Goal: Use online tool/utility: Utilize a website feature to perform a specific function

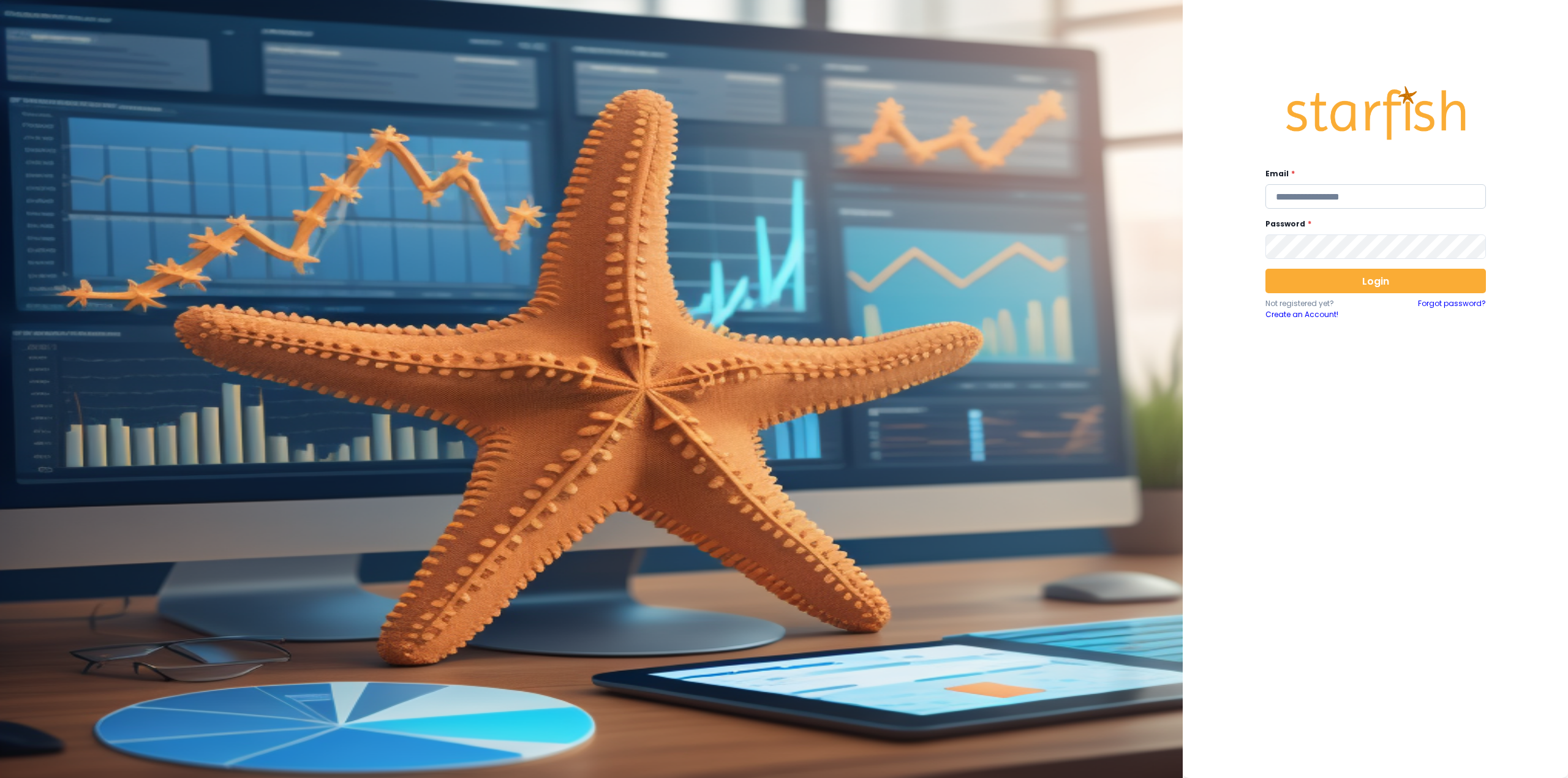
click at [1347, 203] on input "email" at bounding box center [1375, 196] width 221 height 24
type input "**********"
click at [1335, 285] on button "Login" at bounding box center [1375, 280] width 221 height 24
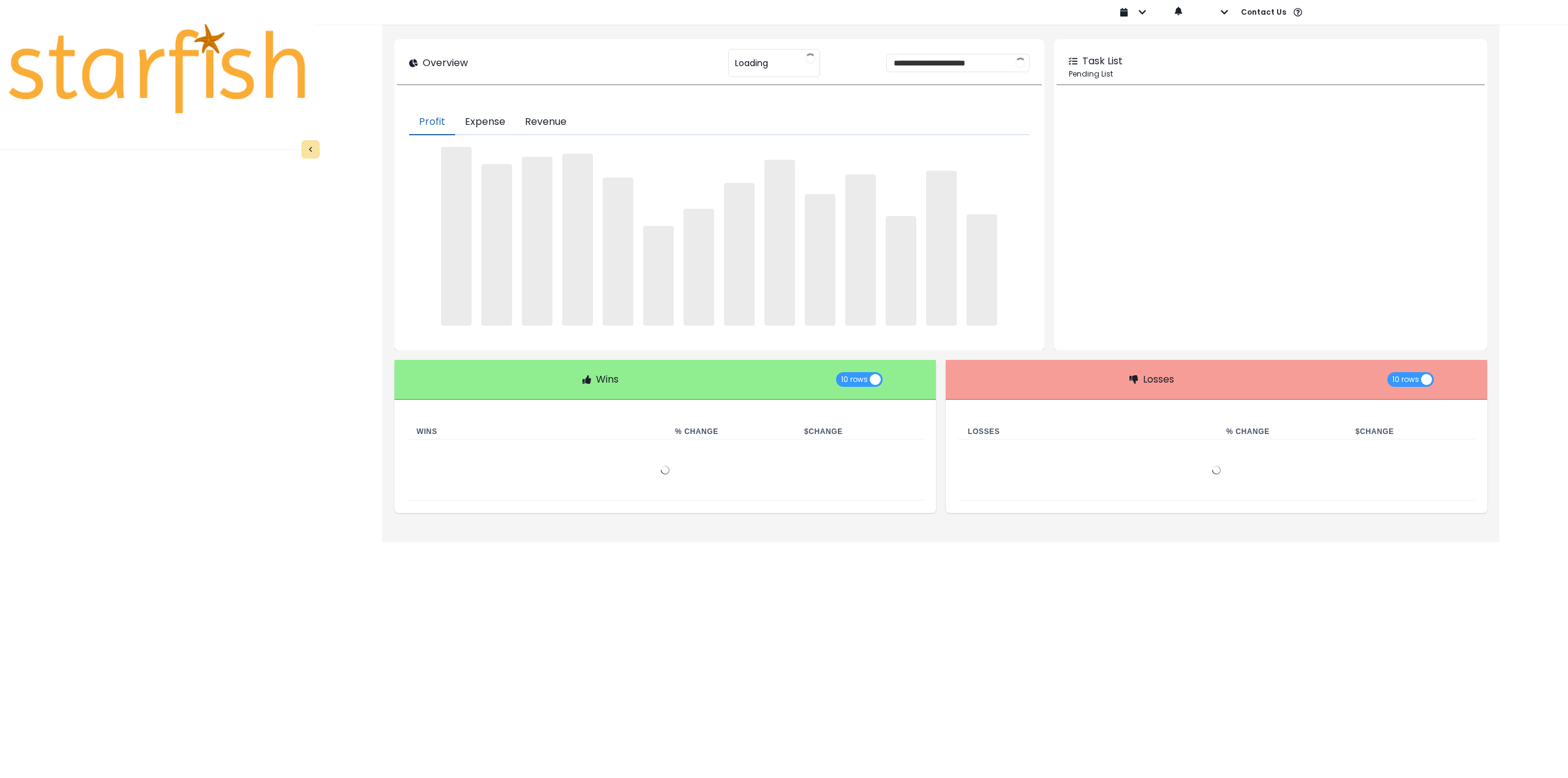
type input "********"
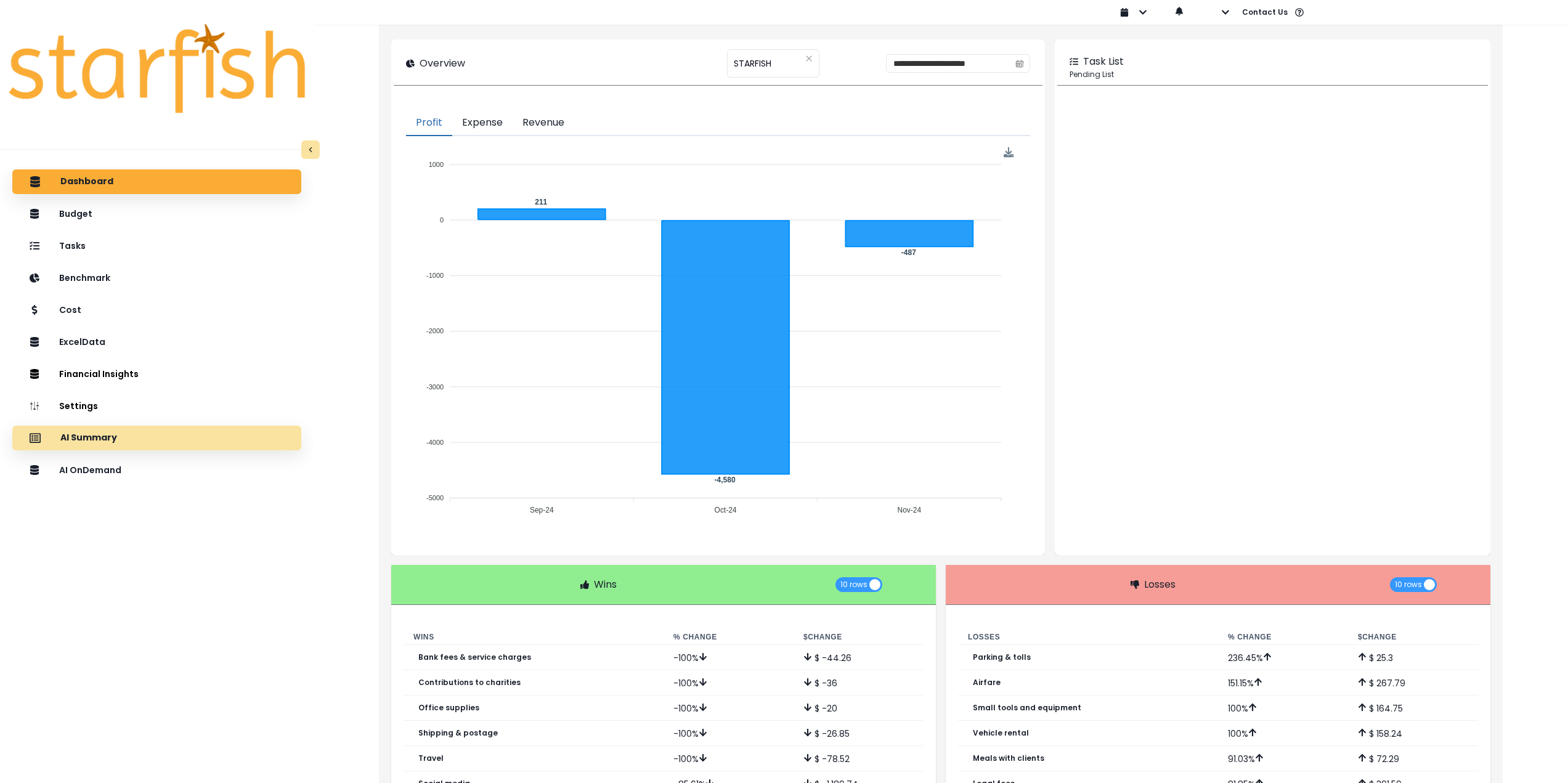
click at [146, 438] on div "AI Summary" at bounding box center [156, 438] width 269 height 26
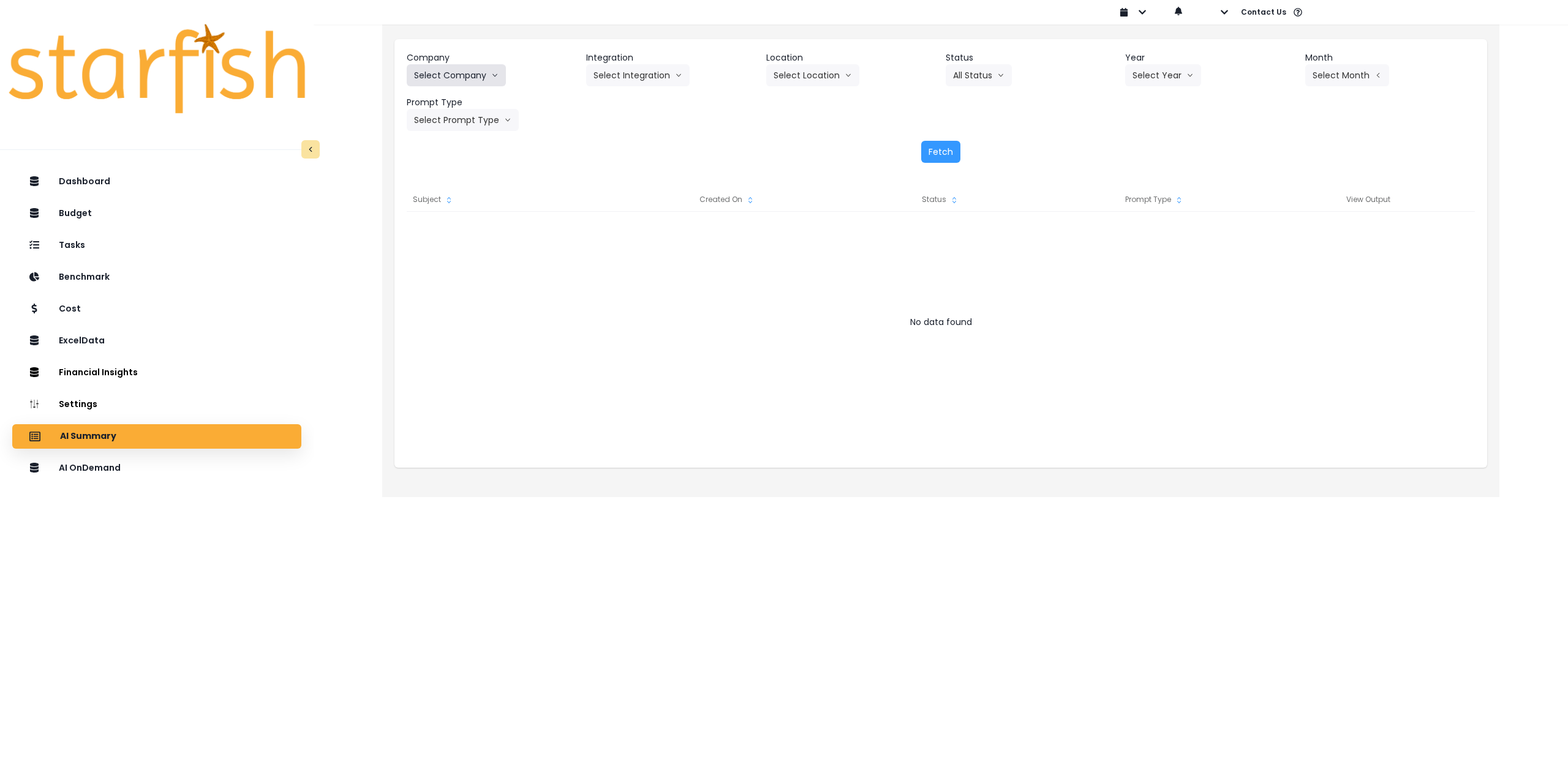
click at [457, 74] on button "Select Company" at bounding box center [456, 75] width 99 height 22
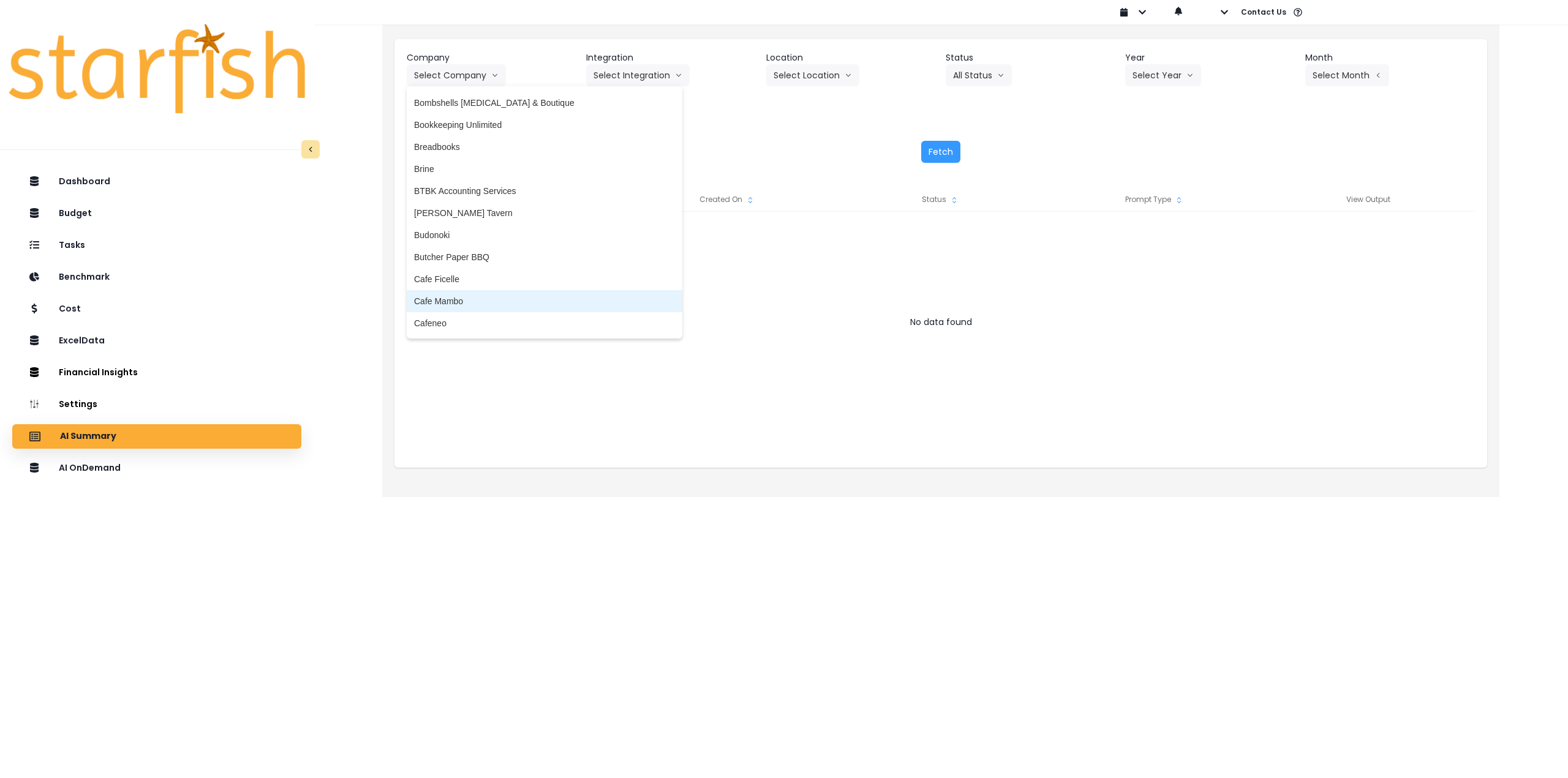
scroll to position [368, 0]
click at [463, 152] on span "Breadbooks" at bounding box center [544, 152] width 261 height 13
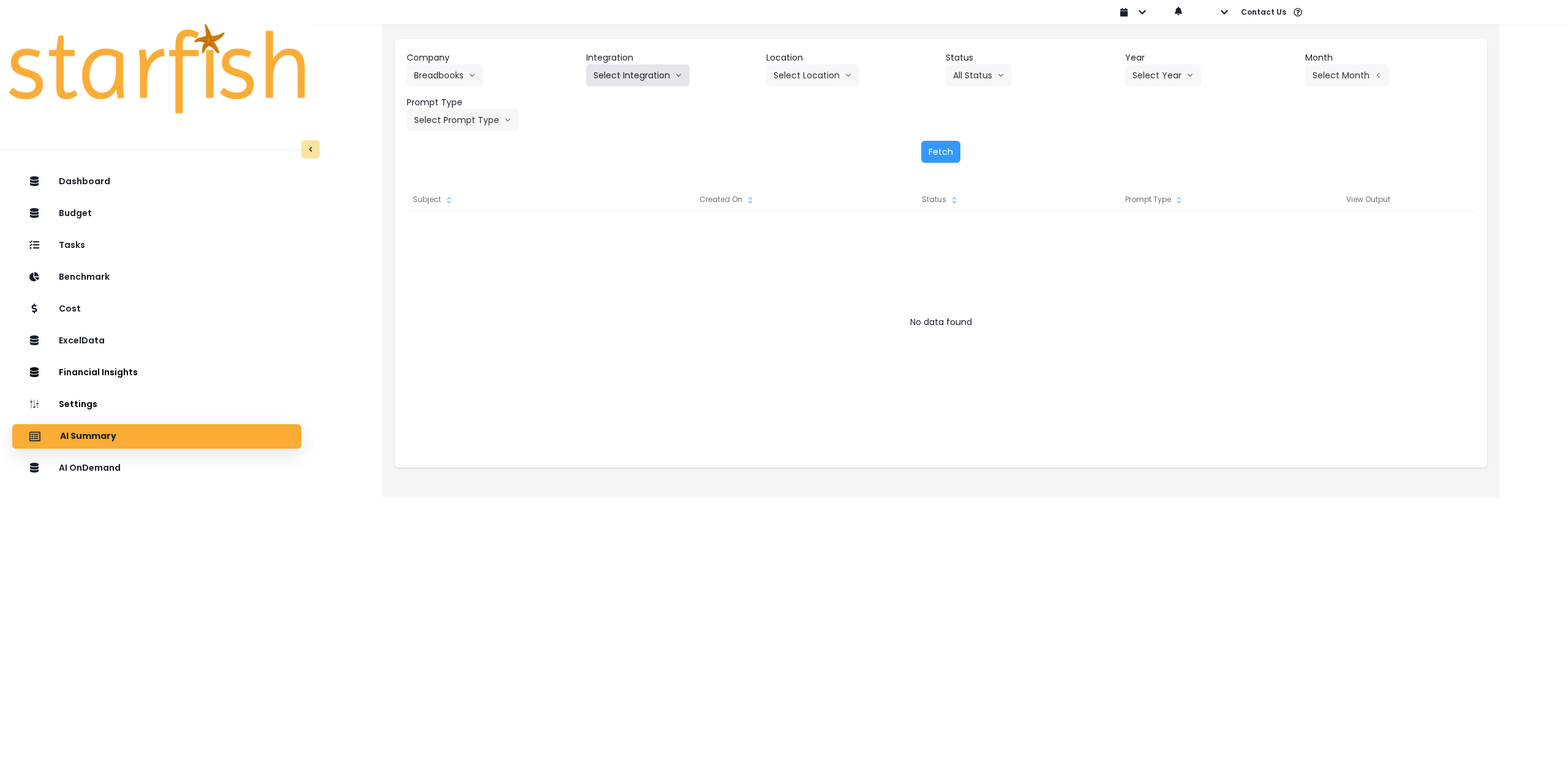
click at [621, 79] on button "Select Integration" at bounding box center [637, 75] width 104 height 22
click at [614, 104] on span "Pie Girl" at bounding box center [607, 101] width 28 height 13
click at [813, 78] on button "Select Location" at bounding box center [812, 75] width 93 height 22
click at [802, 104] on span "All Locations" at bounding box center [798, 101] width 49 height 13
click at [1161, 78] on button "Select Year" at bounding box center [1163, 75] width 76 height 22
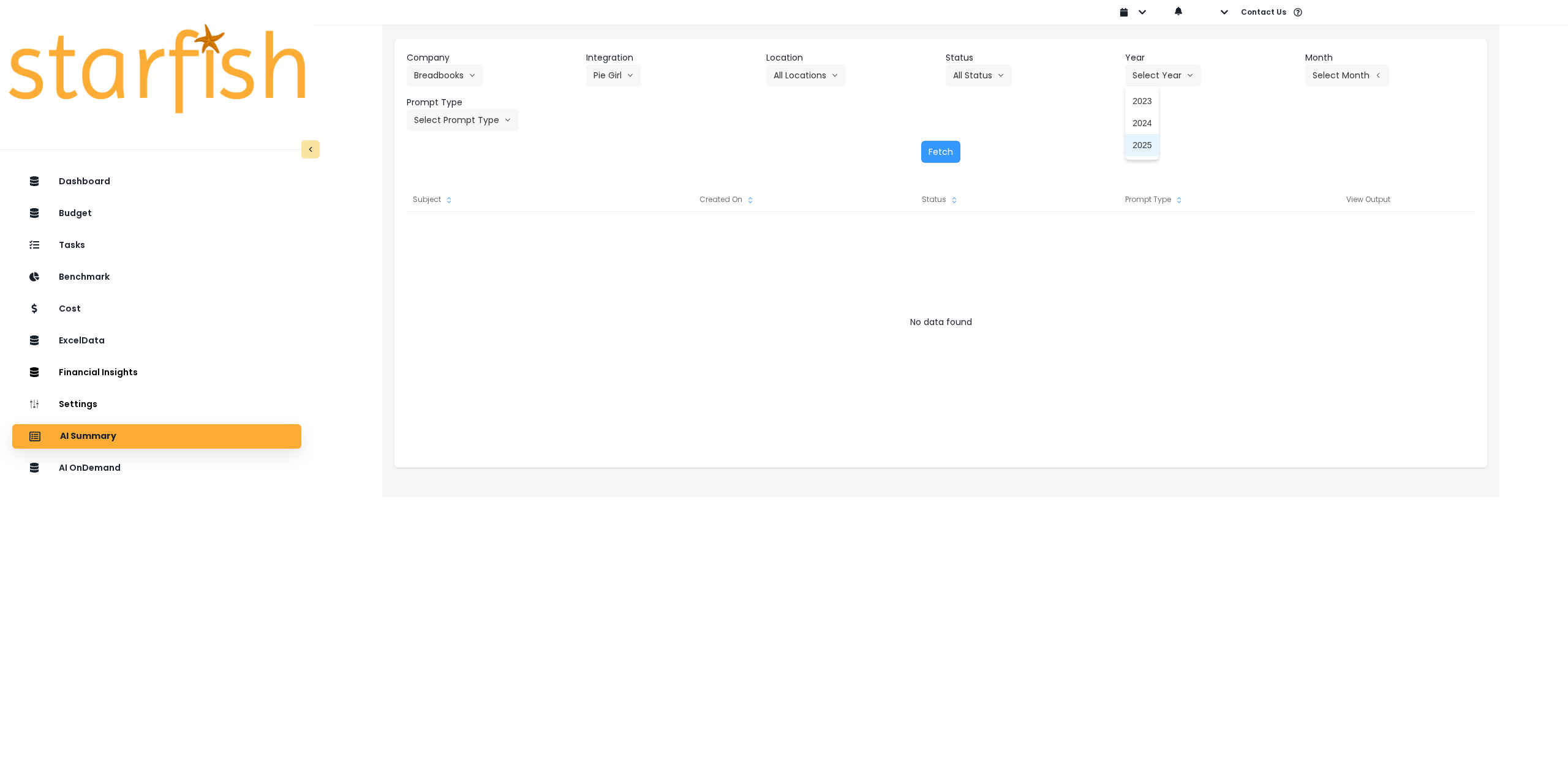
click at [1135, 147] on span "2025" at bounding box center [1142, 145] width 19 height 13
click at [1341, 77] on button "Select Month" at bounding box center [1346, 75] width 84 height 22
click at [1277, 236] on span "Aug" at bounding box center [1286, 233] width 23 height 13
click at [450, 123] on button "Select Prompt Type" at bounding box center [463, 120] width 112 height 22
click at [432, 235] on span "Monthly Summary" at bounding box center [448, 234] width 69 height 13
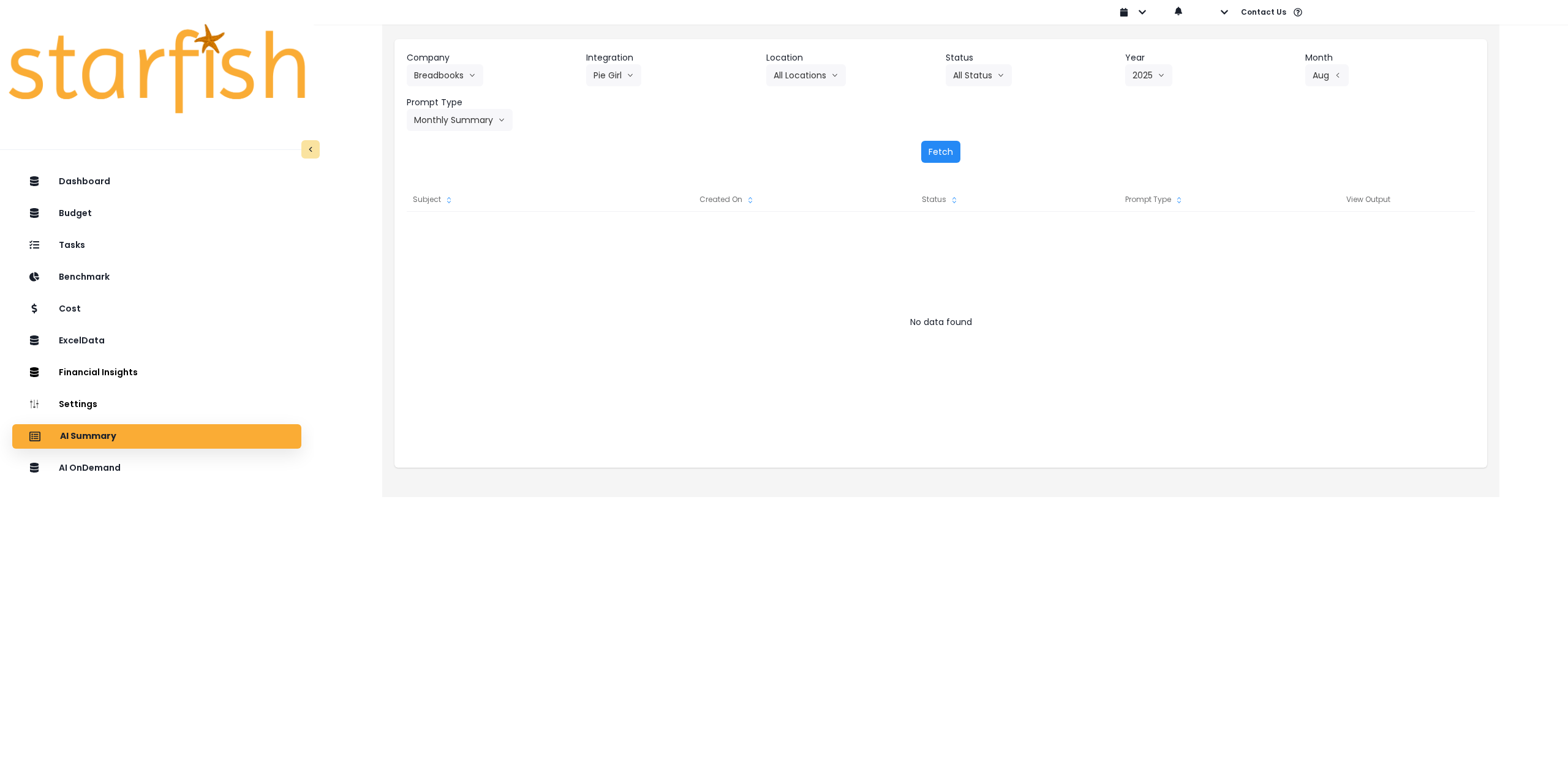
click at [930, 156] on button "Fetch" at bounding box center [940, 151] width 39 height 22
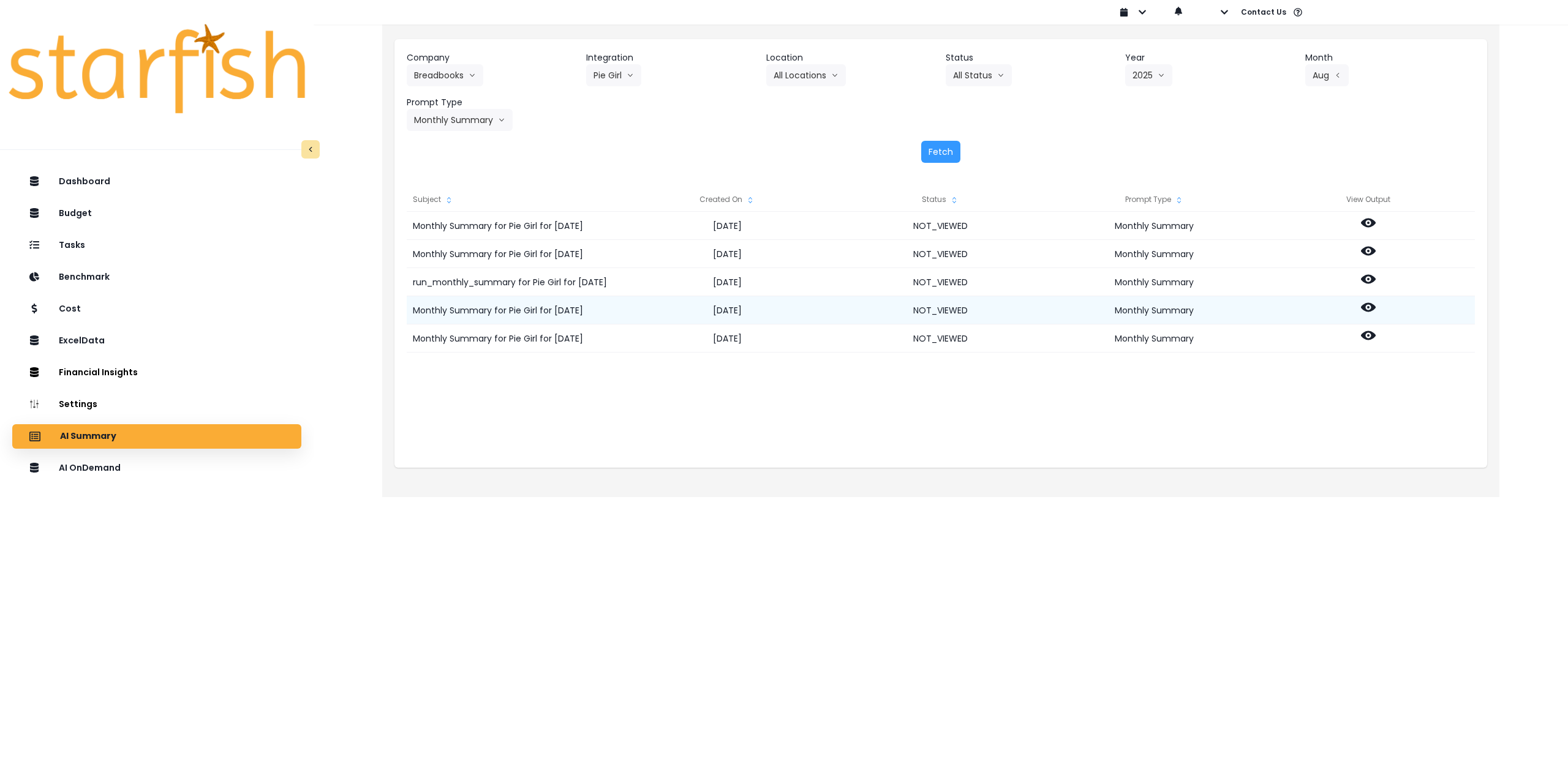
click at [1368, 308] on circle at bounding box center [1368, 307] width 3 height 3
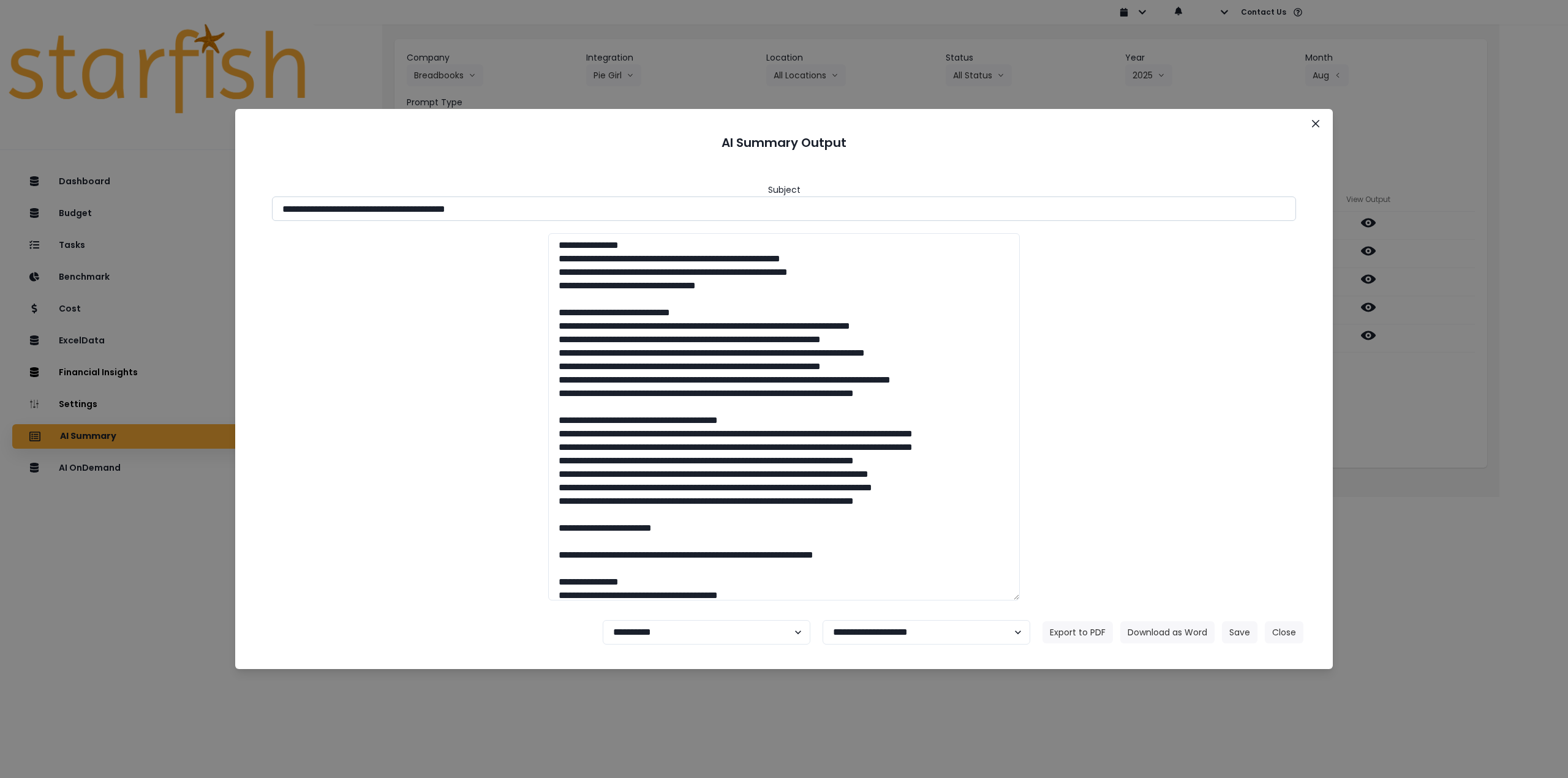
drag, startPoint x: 390, startPoint y: 211, endPoint x: 665, endPoint y: 210, distance: 275.0
click at [665, 210] on input "**********" at bounding box center [784, 208] width 1024 height 24
click at [1163, 629] on button "Download as Word" at bounding box center [1167, 632] width 95 height 22
click at [1428, 362] on div "**********" at bounding box center [784, 389] width 1568 height 778
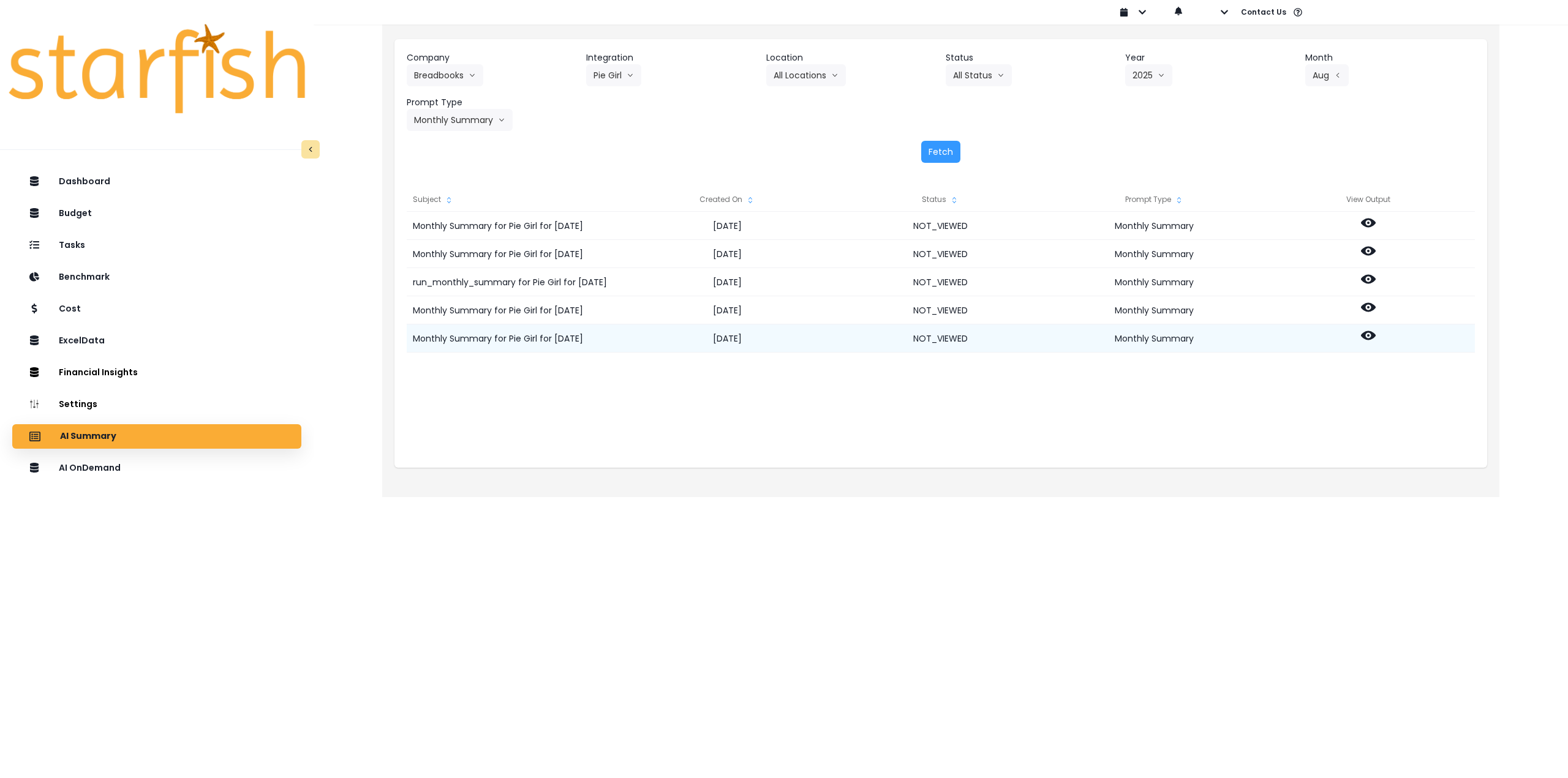
click at [1370, 336] on icon at bounding box center [1368, 335] width 14 height 14
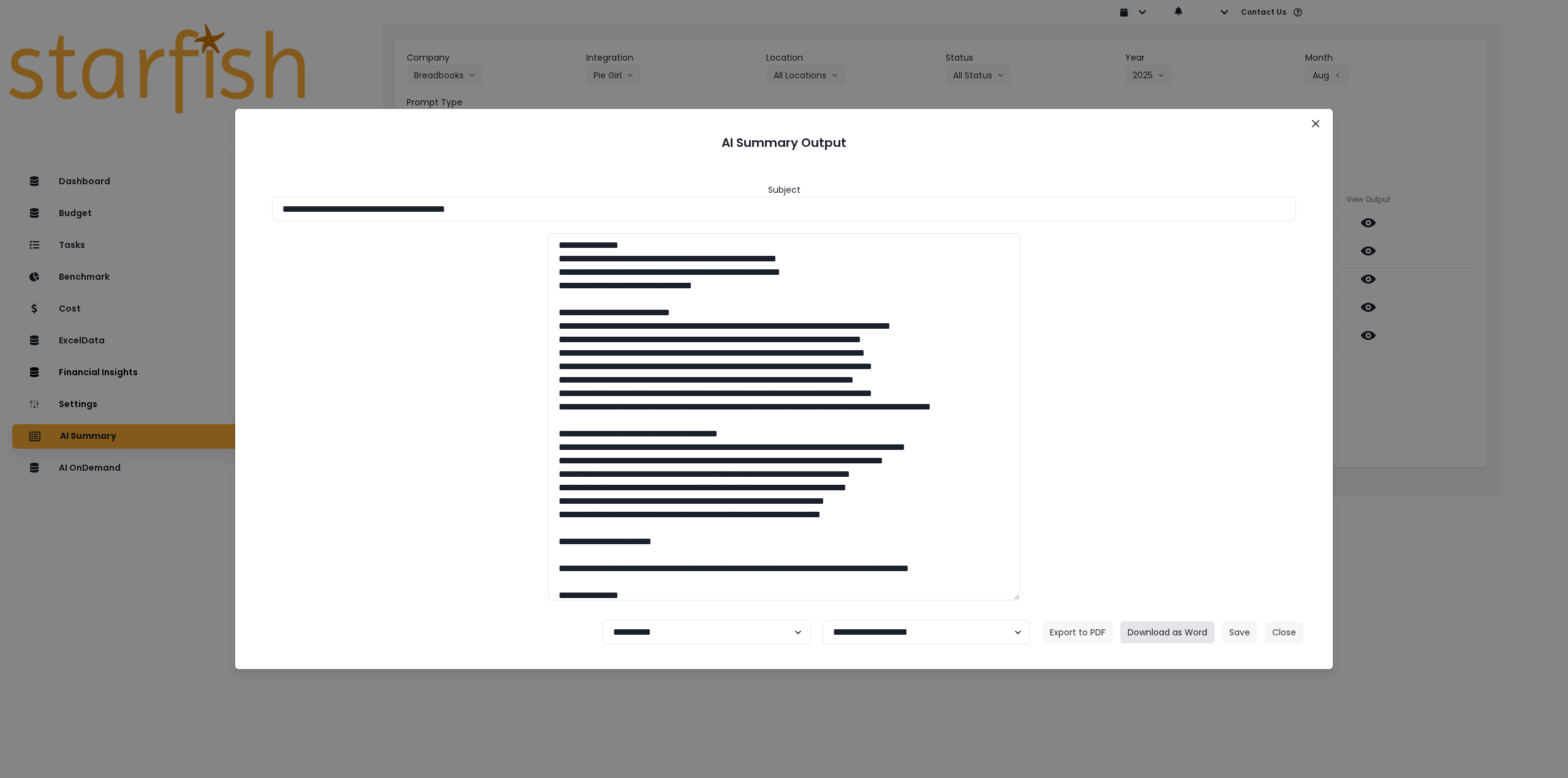
click at [1186, 630] on button "Download as Word" at bounding box center [1167, 632] width 95 height 22
click at [1317, 124] on icon "Close" at bounding box center [1316, 124] width 7 height 7
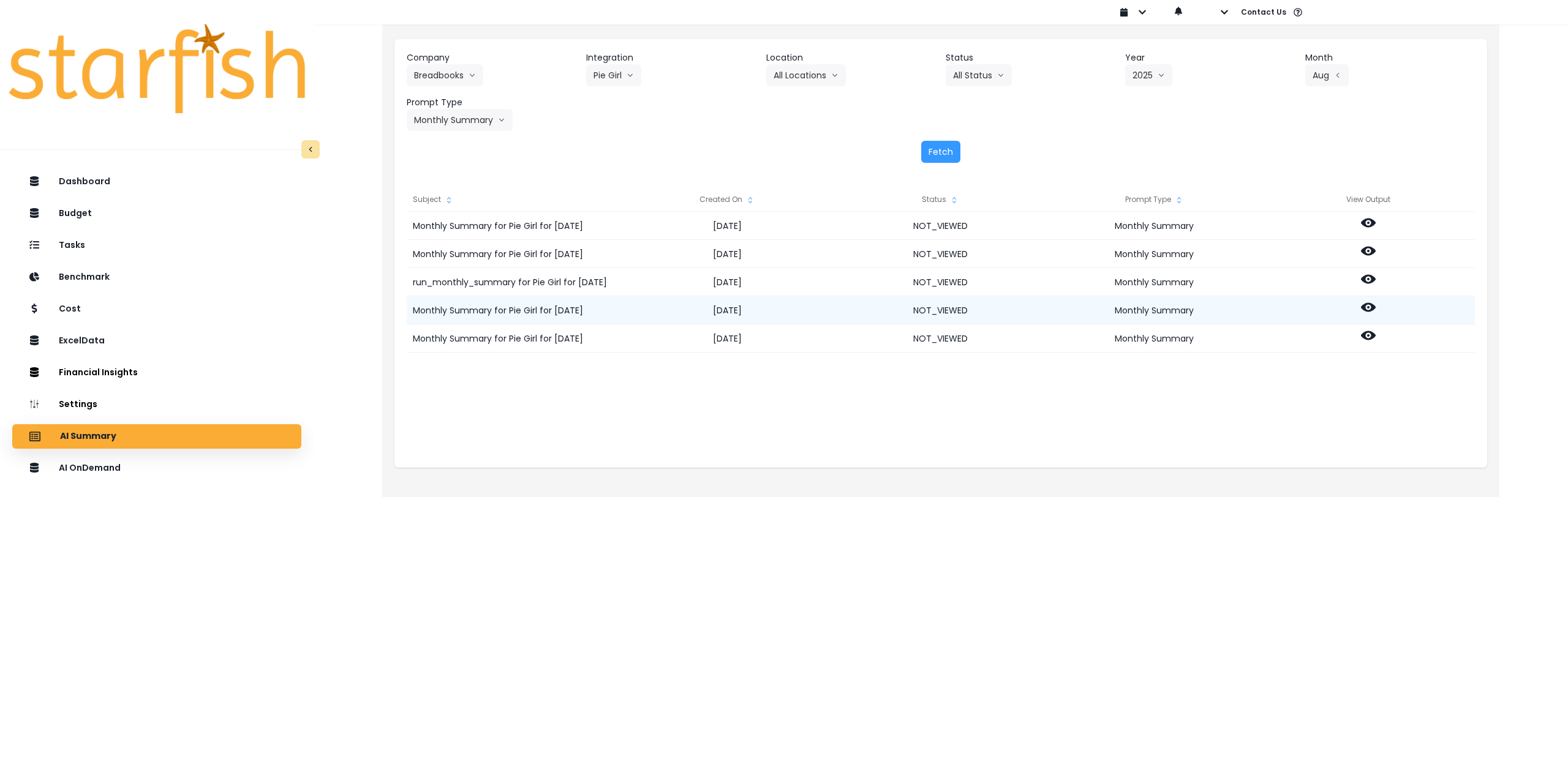
click at [1370, 308] on icon at bounding box center [1368, 307] width 14 height 14
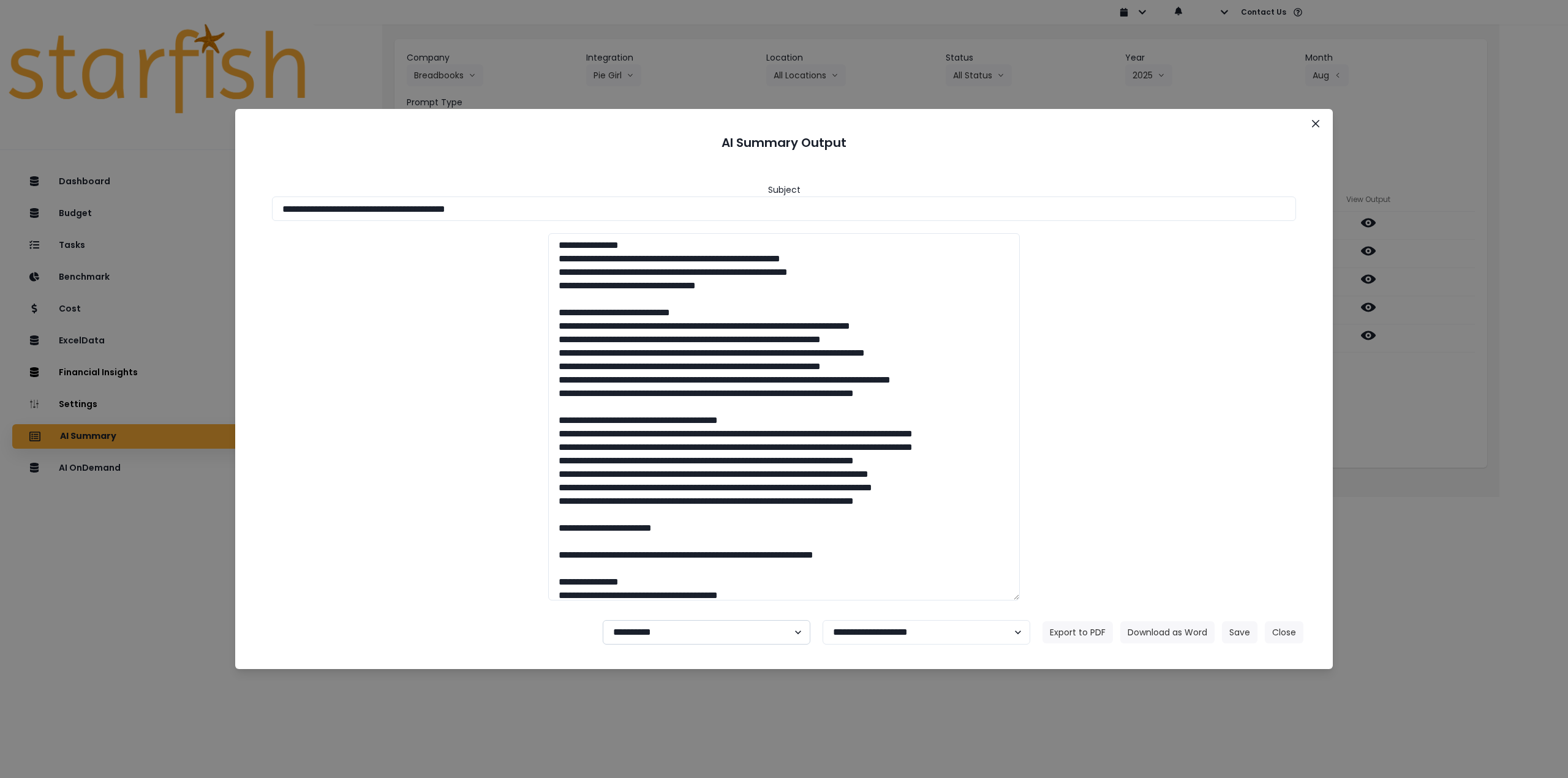
click at [674, 631] on select "**********" at bounding box center [706, 632] width 207 height 24
click at [602, 620] on select "**********" at bounding box center [706, 632] width 207 height 24
click at [714, 635] on select "**********" at bounding box center [706, 632] width 207 height 24
select select "********"
click at [602, 620] on select "**********" at bounding box center [706, 632] width 207 height 24
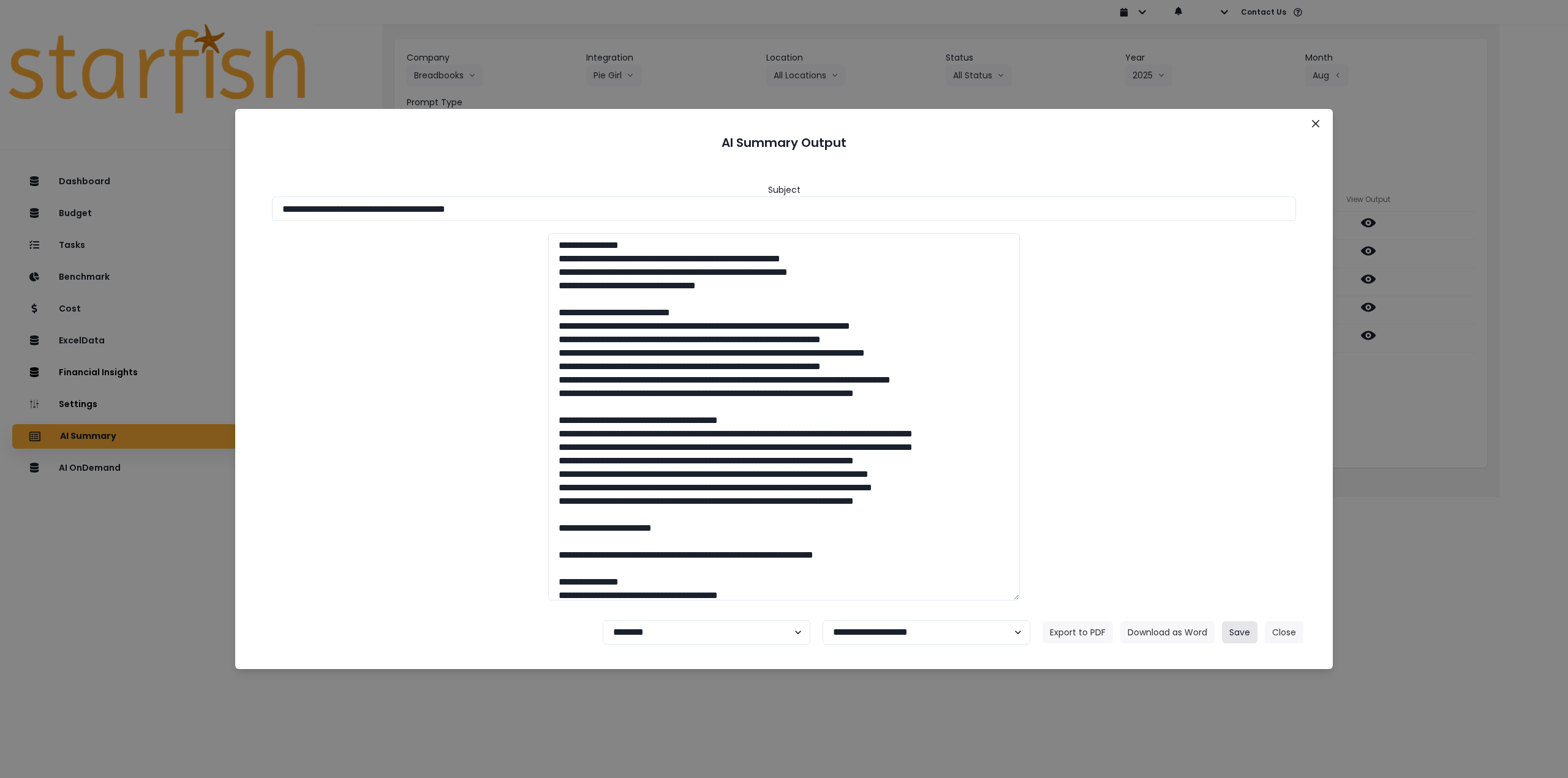
click at [1229, 632] on button "Save" at bounding box center [1239, 632] width 35 height 22
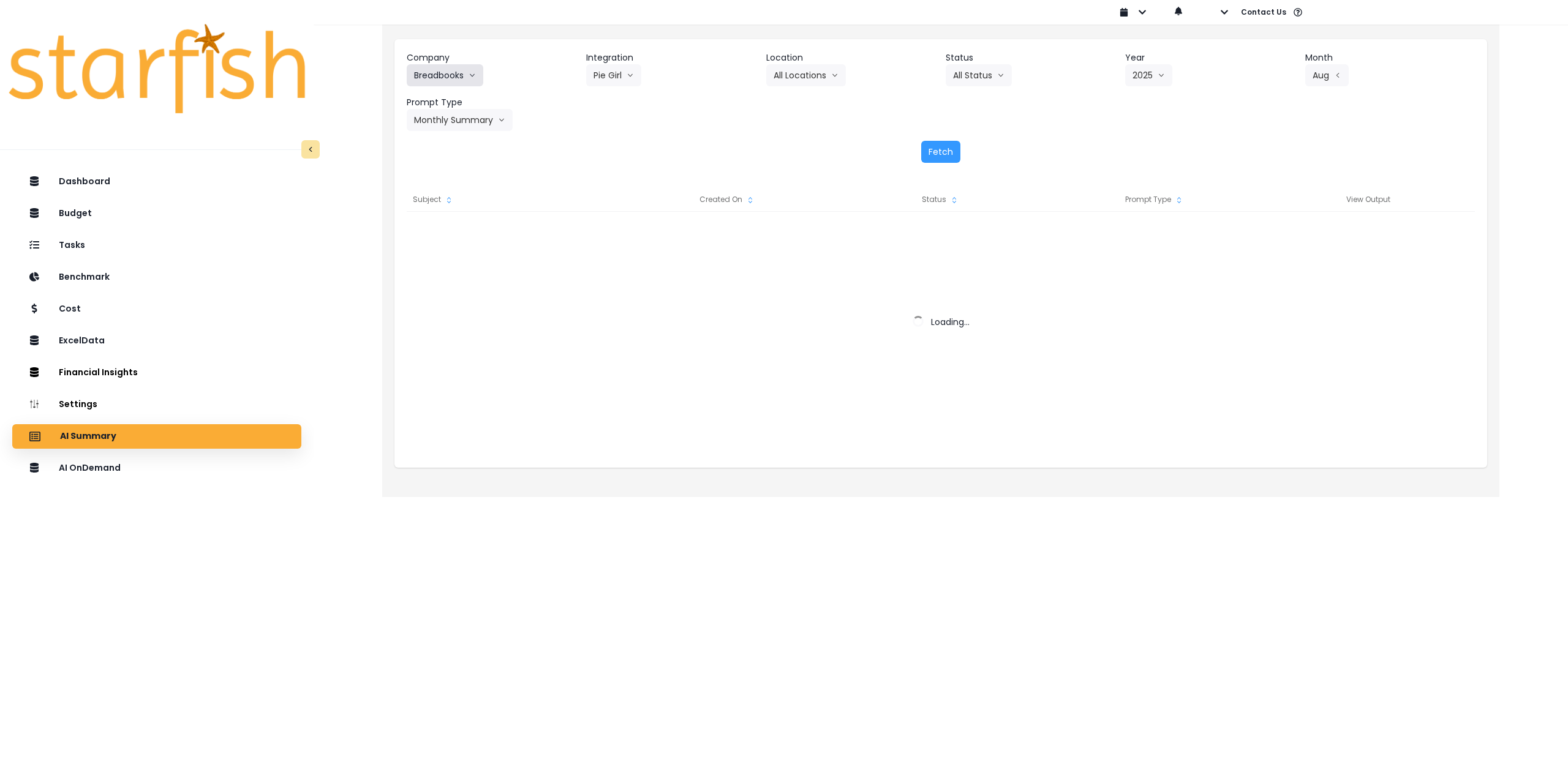
click at [459, 74] on button "Breadbooks" at bounding box center [445, 75] width 77 height 22
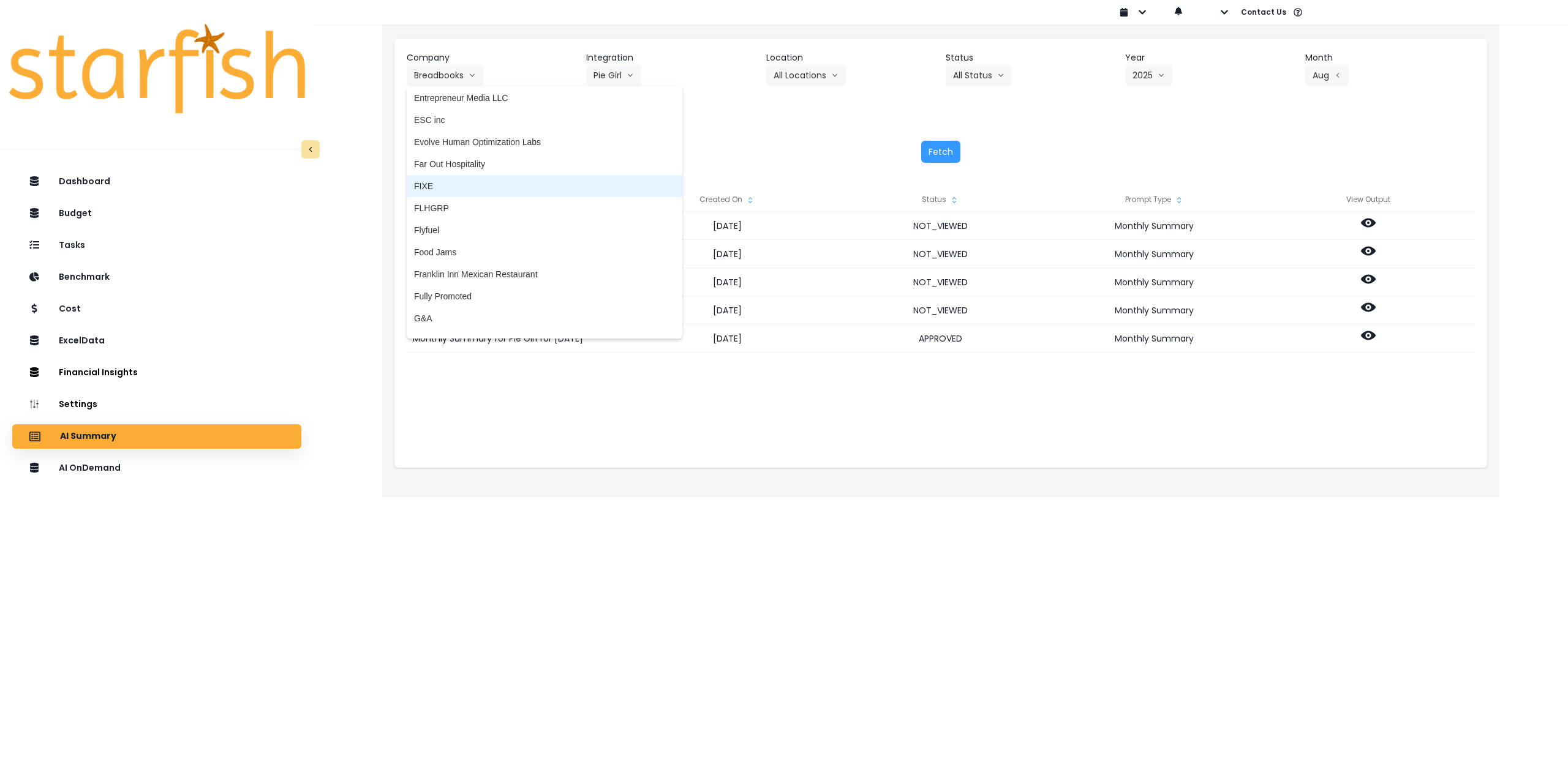
scroll to position [980, 0]
click at [487, 265] on span "Franklin Inn Mexican Restaurant" at bounding box center [544, 268] width 261 height 13
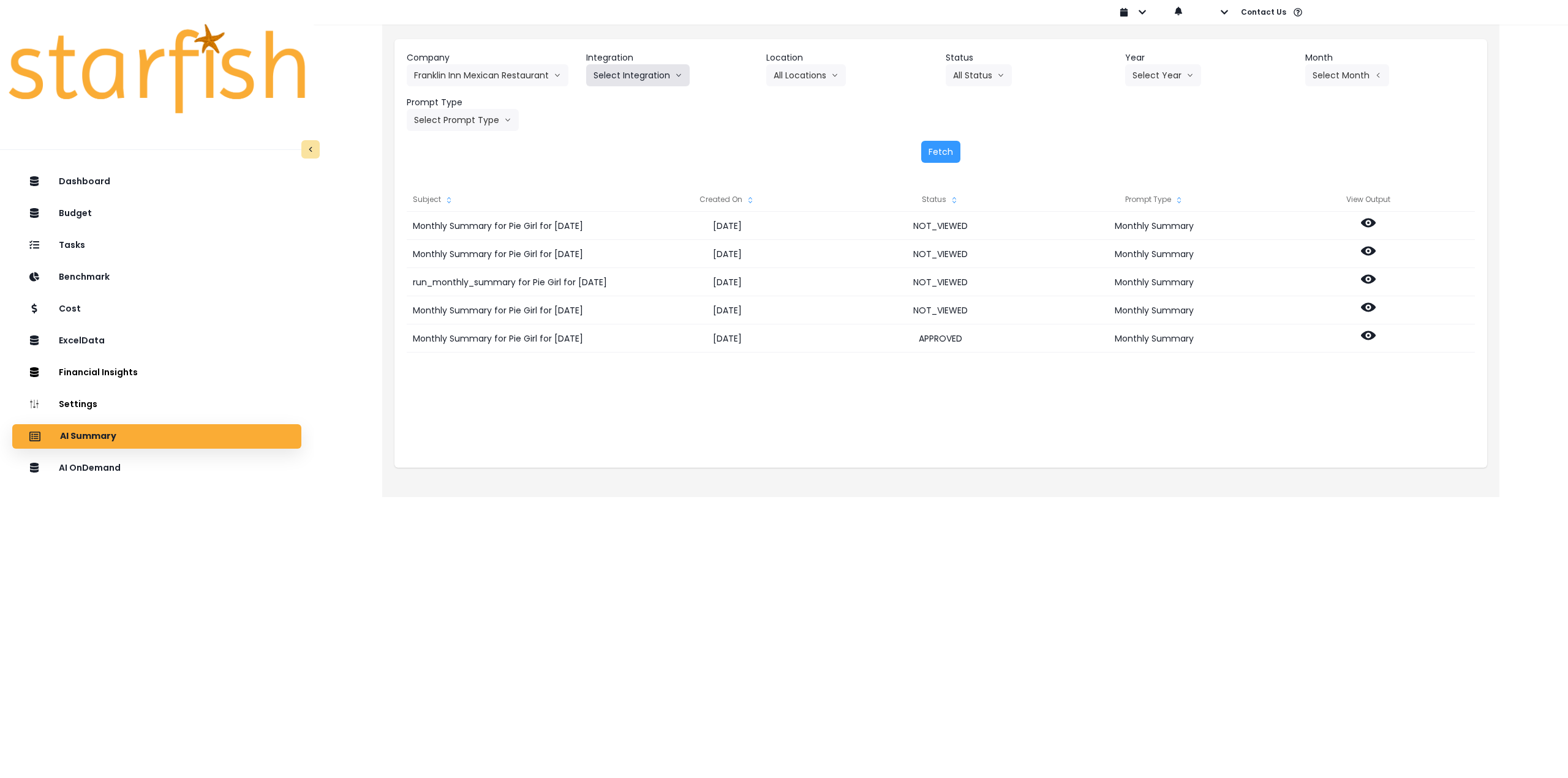
click at [628, 85] on button "Select Integration" at bounding box center [637, 75] width 104 height 22
click at [621, 98] on span "Quickbooks Online" at bounding box center [629, 101] width 72 height 13
click at [806, 73] on button "Select Location" at bounding box center [812, 75] width 93 height 22
drag, startPoint x: 799, startPoint y: 98, endPoint x: 849, endPoint y: 100, distance: 50.0
click at [800, 100] on span "All Locations" at bounding box center [798, 101] width 49 height 13
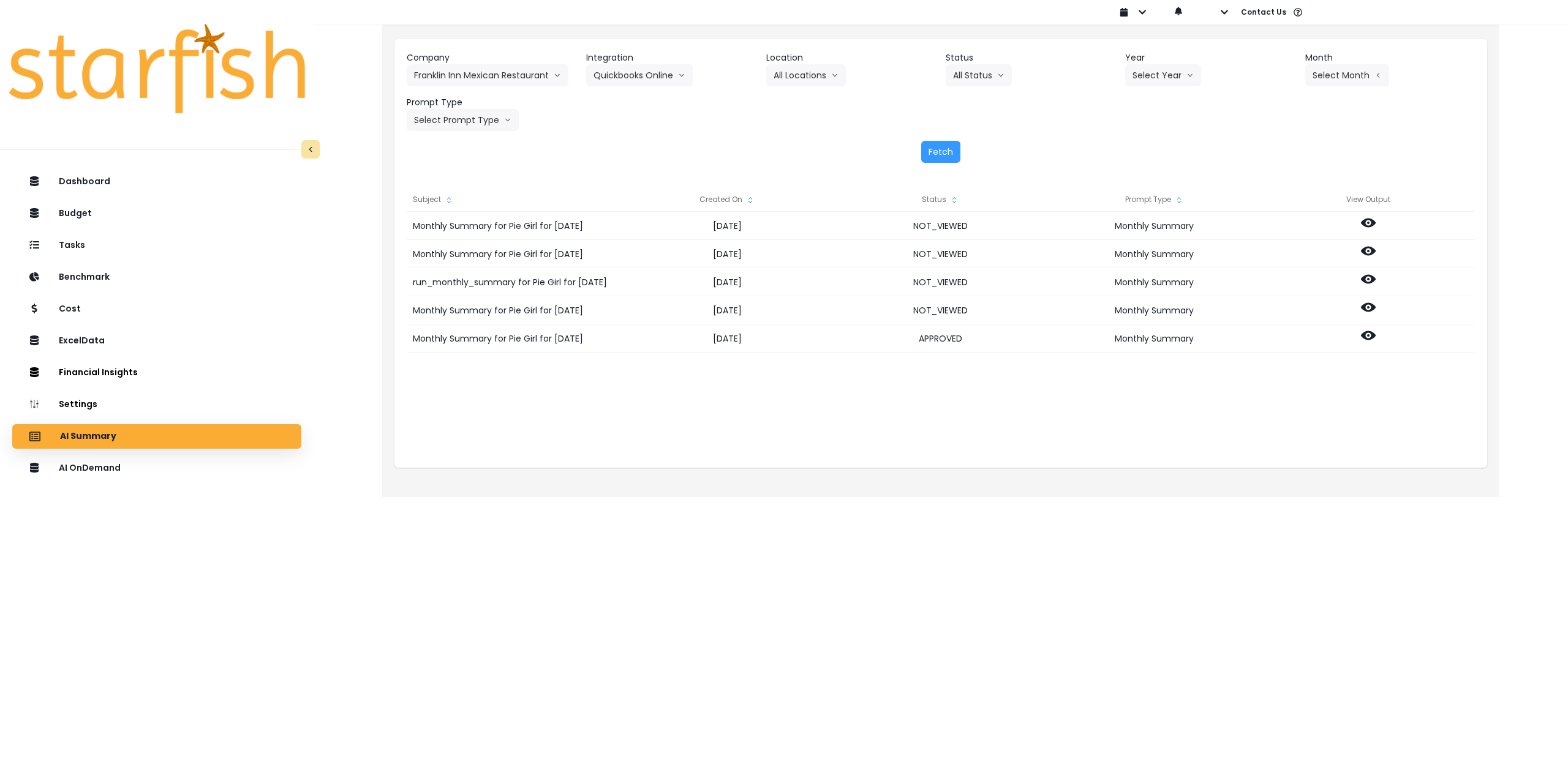
click at [1165, 63] on header "Year" at bounding box center [1210, 58] width 170 height 13
click at [1169, 66] on button "Select Year" at bounding box center [1163, 75] width 76 height 22
click at [1169, 75] on button "Select Year" at bounding box center [1163, 75] width 76 height 22
click at [1158, 76] on button "Select Year" at bounding box center [1163, 75] width 76 height 22
drag, startPoint x: 1147, startPoint y: 146, endPoint x: 1263, endPoint y: 127, distance: 117.5
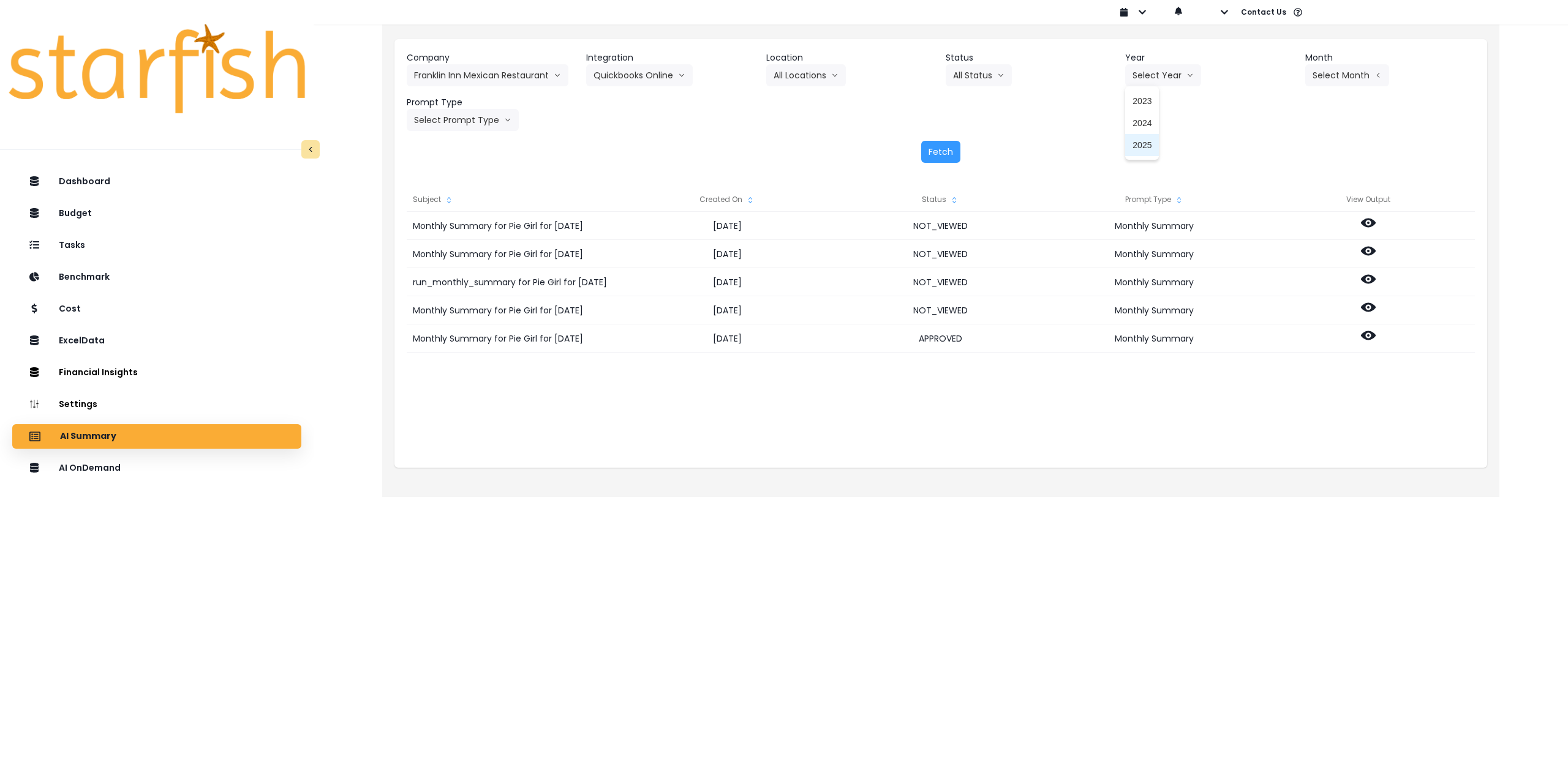
click at [1148, 146] on span "2025" at bounding box center [1142, 145] width 19 height 13
click at [1335, 83] on button "Select Month" at bounding box center [1346, 75] width 84 height 22
click at [1278, 234] on span "Aug" at bounding box center [1286, 233] width 23 height 13
click at [469, 115] on button "Select Prompt Type" at bounding box center [463, 120] width 112 height 22
drag, startPoint x: 439, startPoint y: 233, endPoint x: 707, endPoint y: 190, distance: 271.4
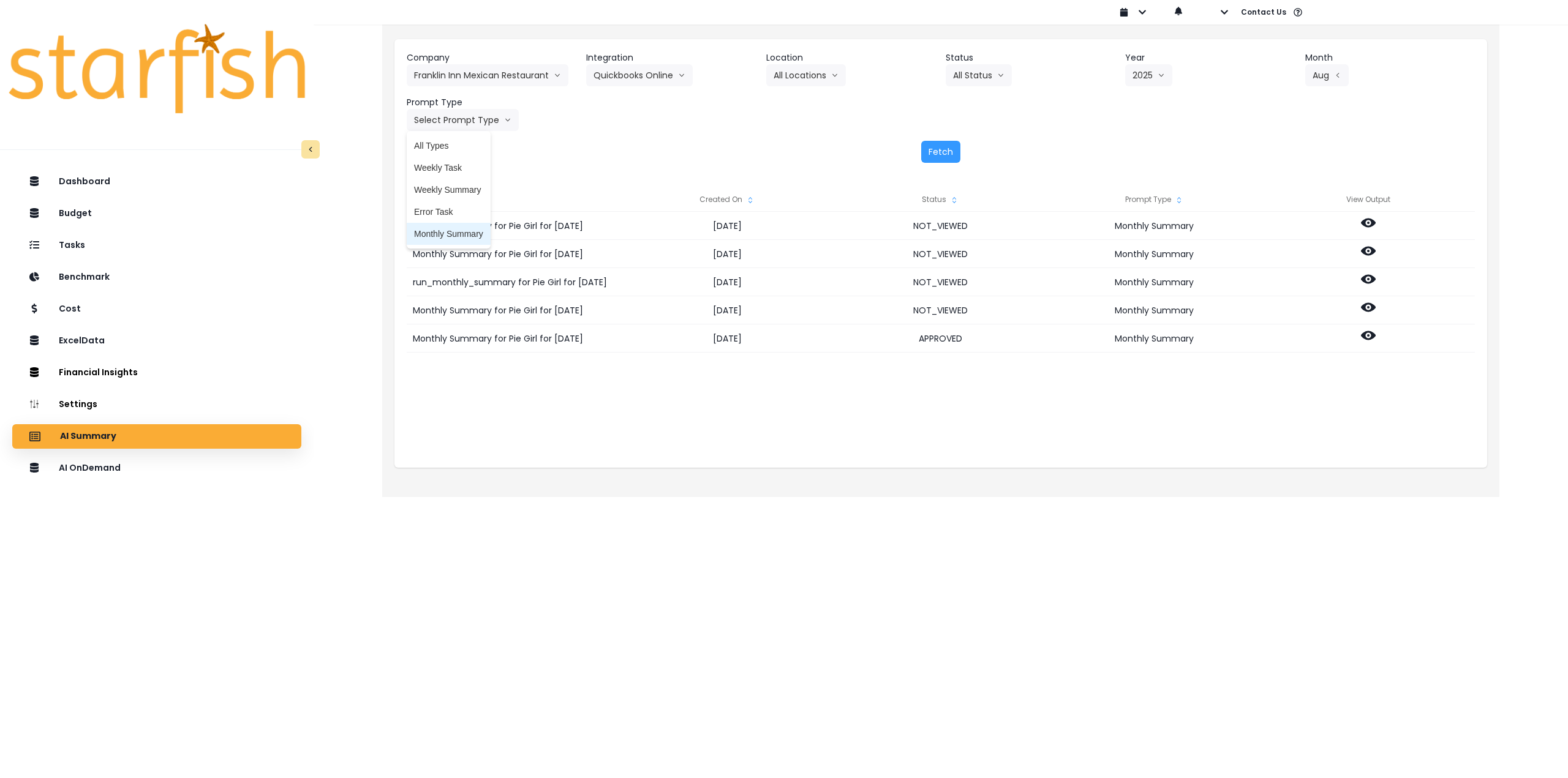
click at [440, 233] on span "Monthly Summary" at bounding box center [448, 234] width 69 height 13
click at [934, 143] on button "Fetch" at bounding box center [940, 151] width 39 height 22
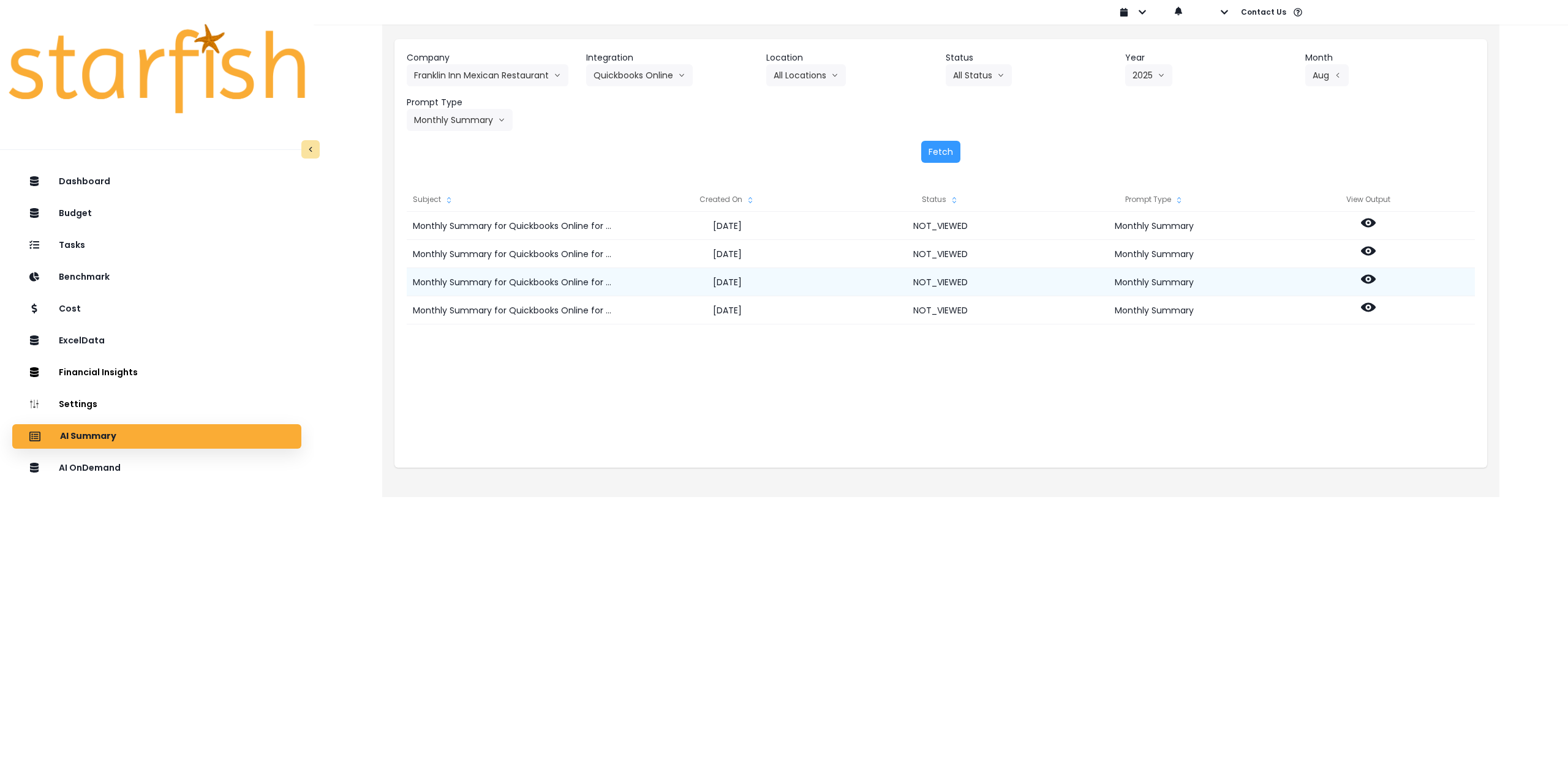
click at [1371, 280] on icon at bounding box center [1368, 279] width 14 height 9
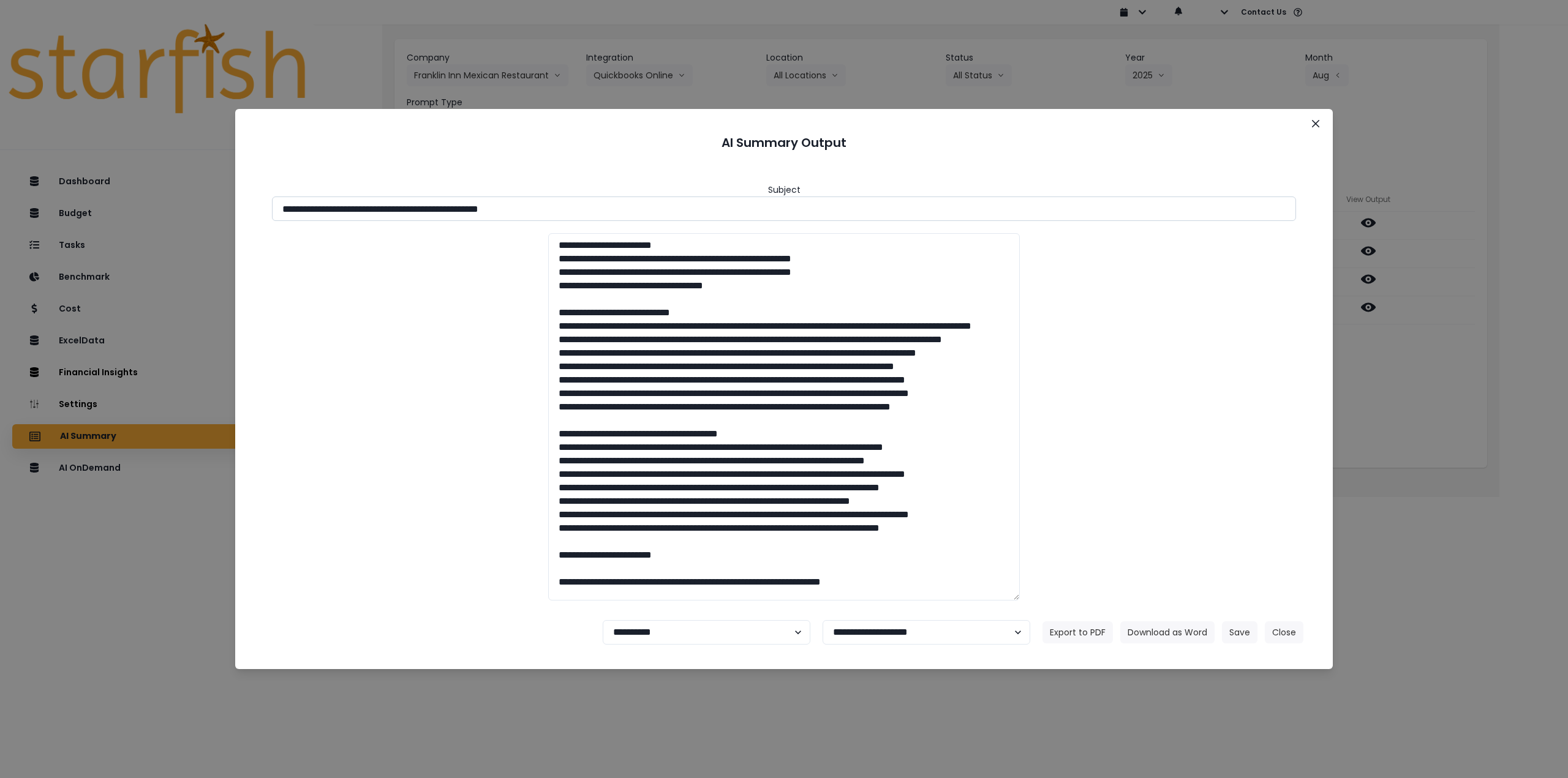
drag, startPoint x: 502, startPoint y: 210, endPoint x: 664, endPoint y: 207, distance: 162.0
click at [660, 207] on input "**********" at bounding box center [784, 208] width 1024 height 24
click at [1160, 631] on button "Download as Word" at bounding box center [1167, 632] width 95 height 22
click at [1456, 371] on div "**********" at bounding box center [784, 389] width 1568 height 778
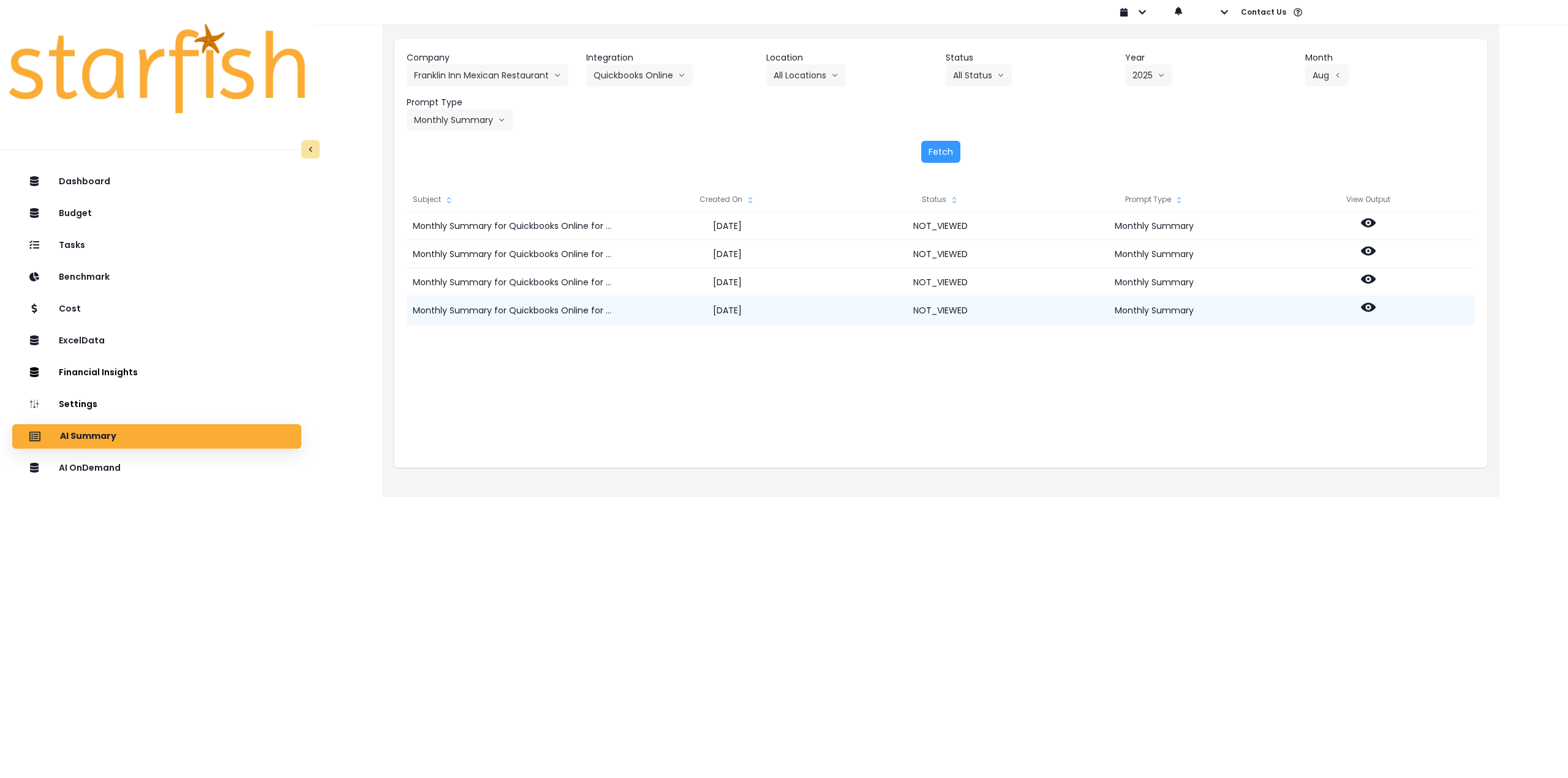
click at [1376, 314] on div at bounding box center [1367, 310] width 214 height 28
click at [1369, 307] on circle at bounding box center [1368, 307] width 3 height 3
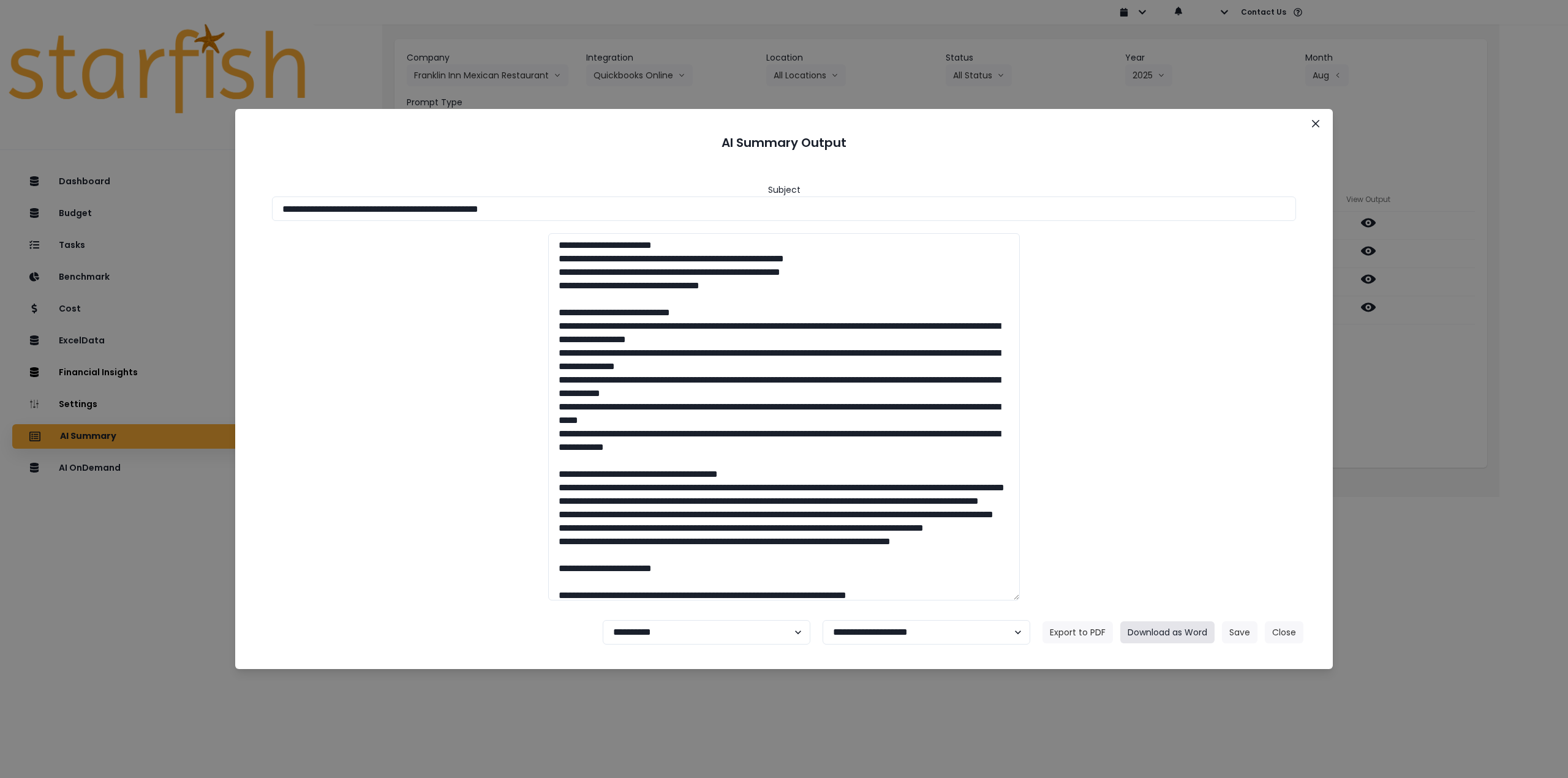
click at [1182, 632] on button "Download as Word" at bounding box center [1167, 632] width 95 height 22
click at [1322, 125] on button "Close" at bounding box center [1316, 124] width 20 height 20
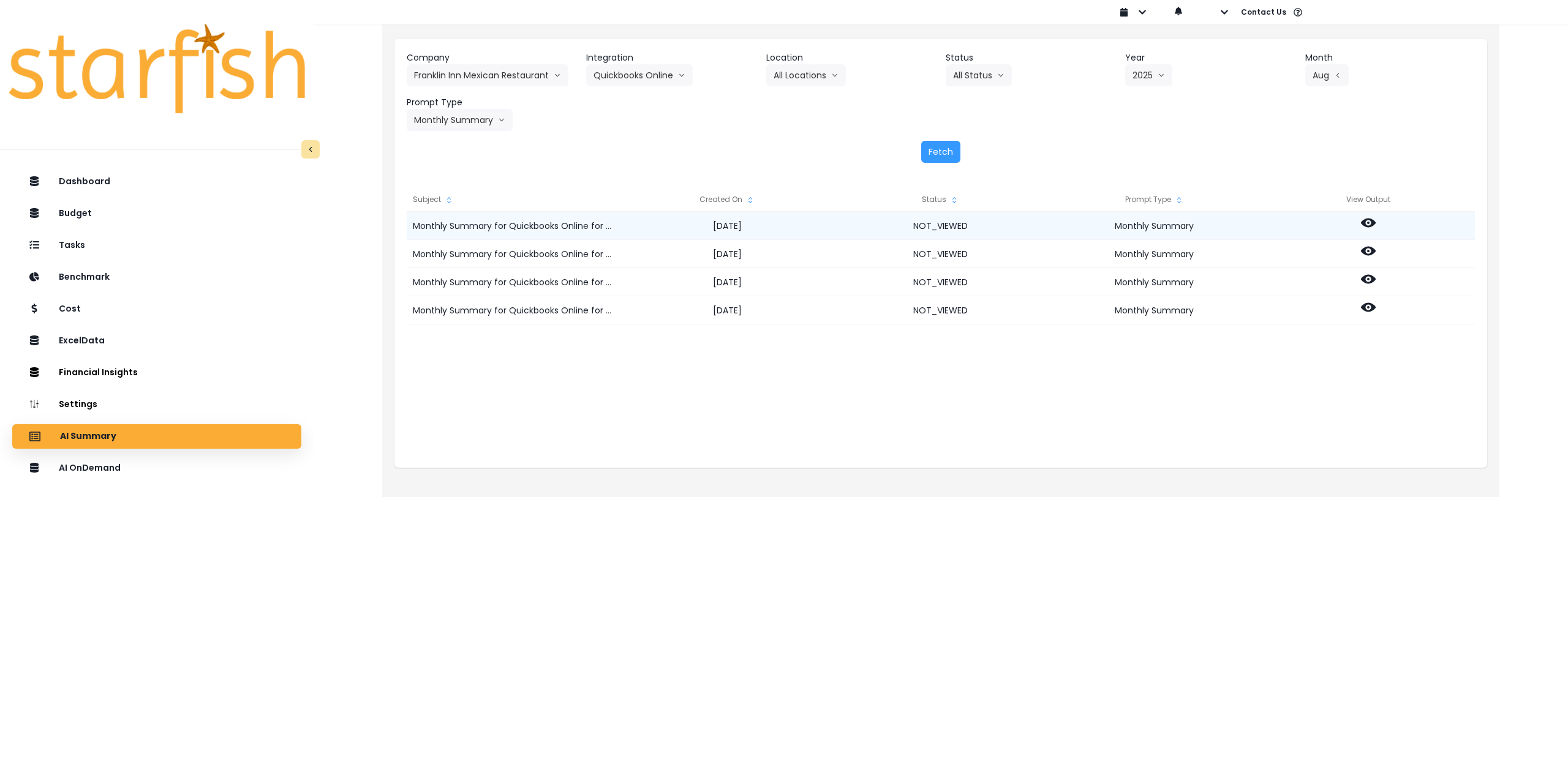
click at [1366, 222] on icon at bounding box center [1368, 223] width 14 height 14
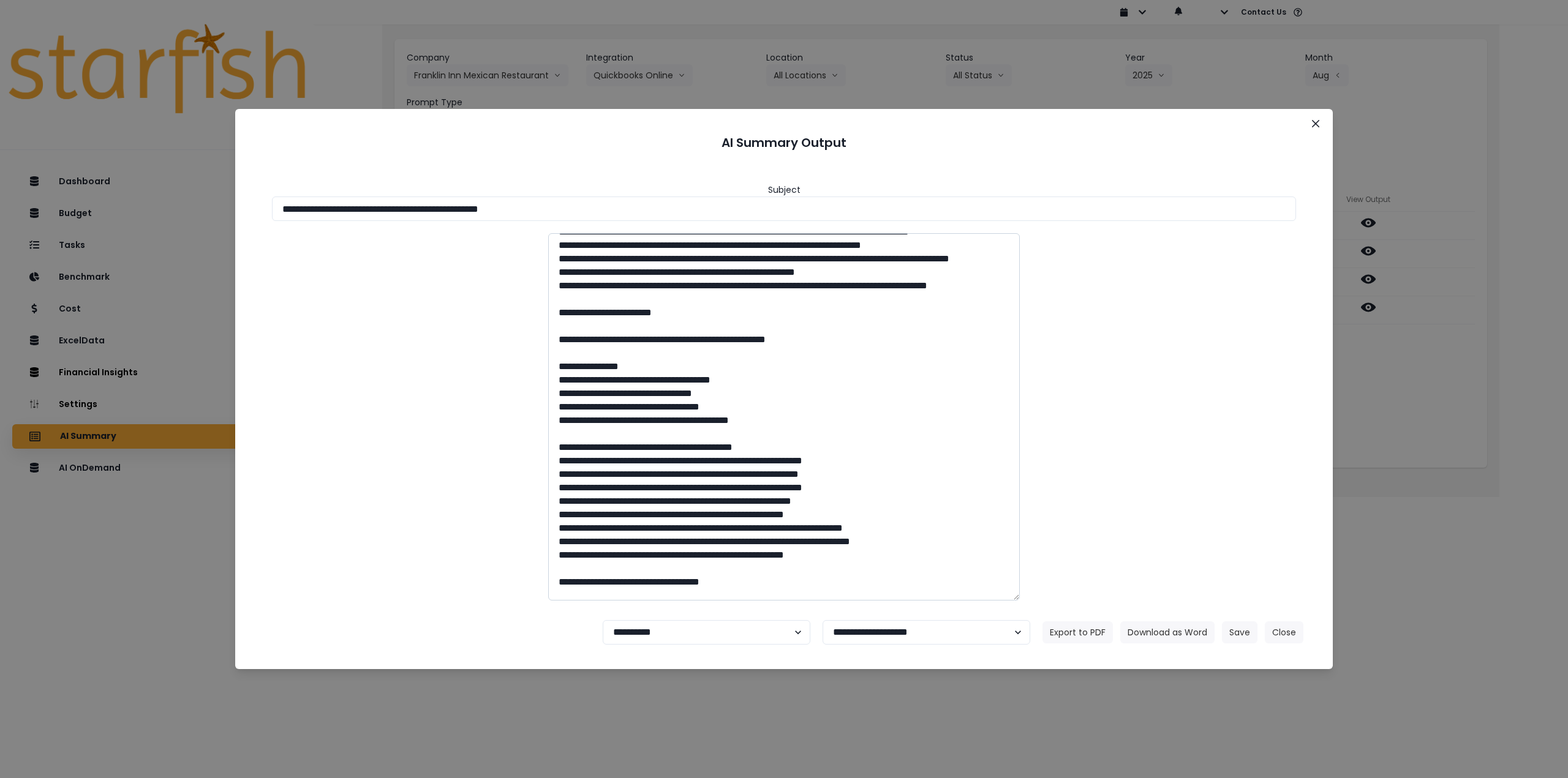
scroll to position [184, 0]
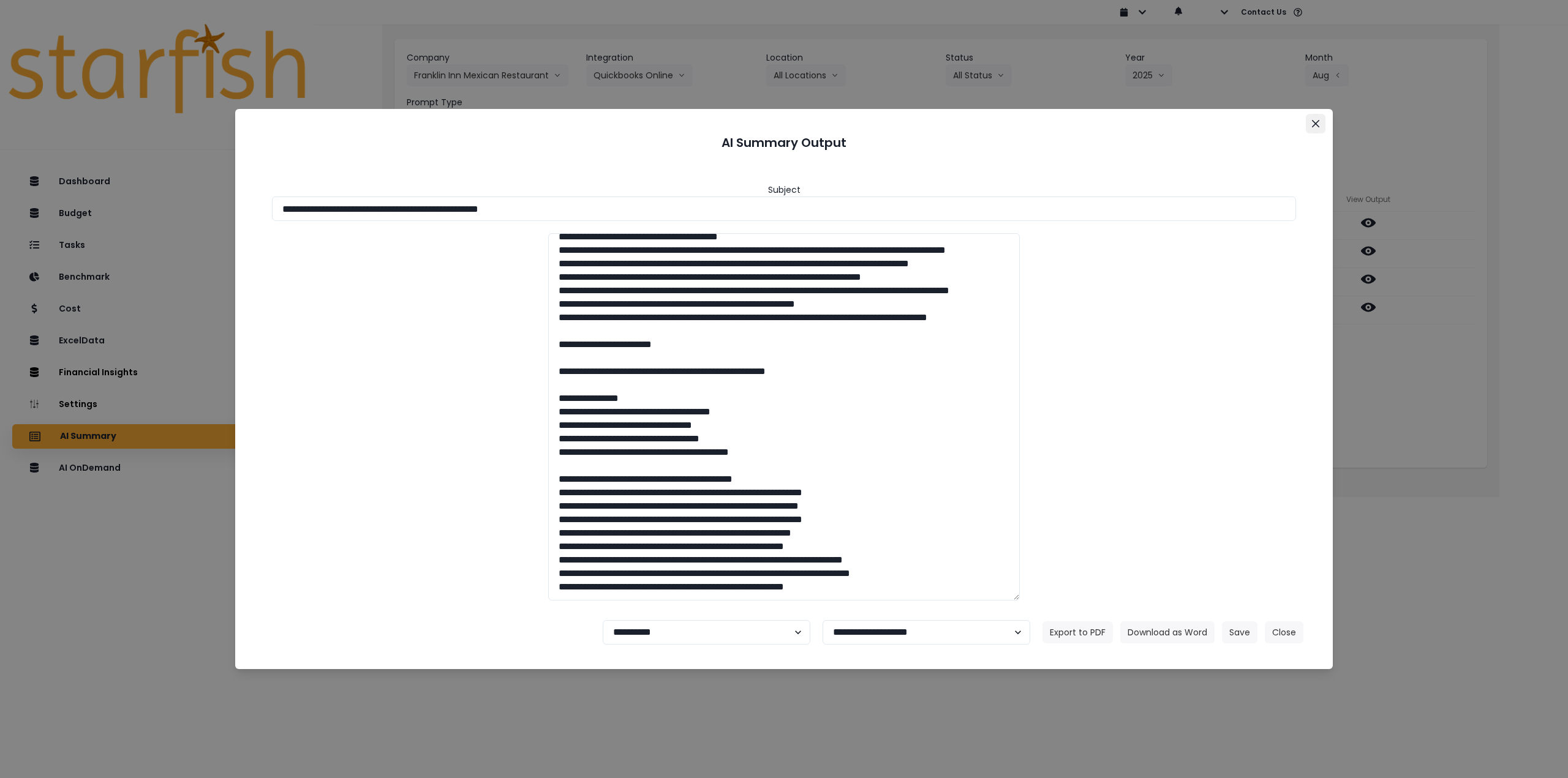
click at [1316, 123] on icon "Close" at bounding box center [1316, 124] width 7 height 7
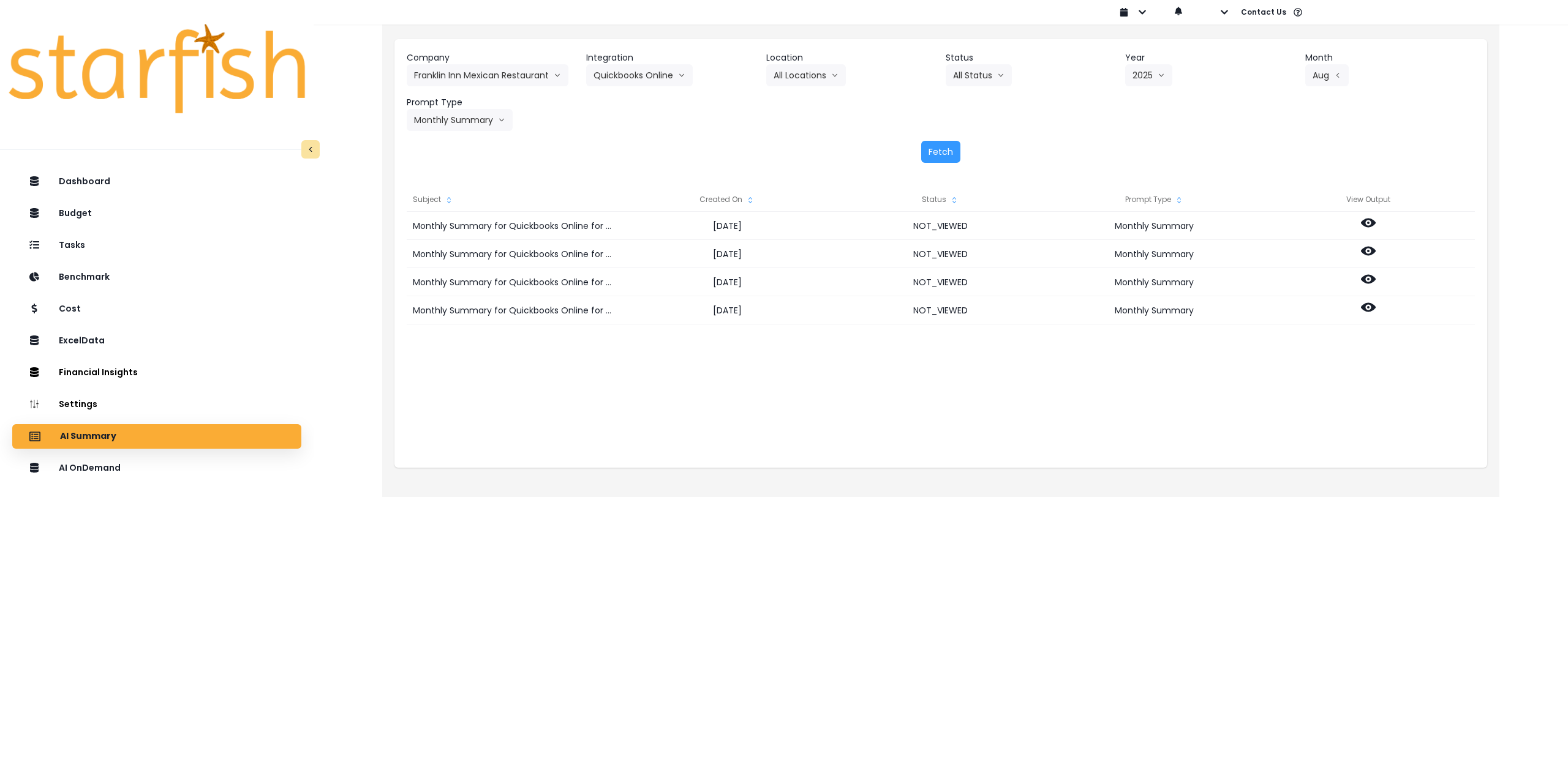
click at [431, 480] on html "Dashboard Budget Tasks Benchmark Cost ExcelData Financial Insights Location Ana…" at bounding box center [784, 240] width 1568 height 480
click at [136, 250] on div "Tasks" at bounding box center [156, 245] width 270 height 26
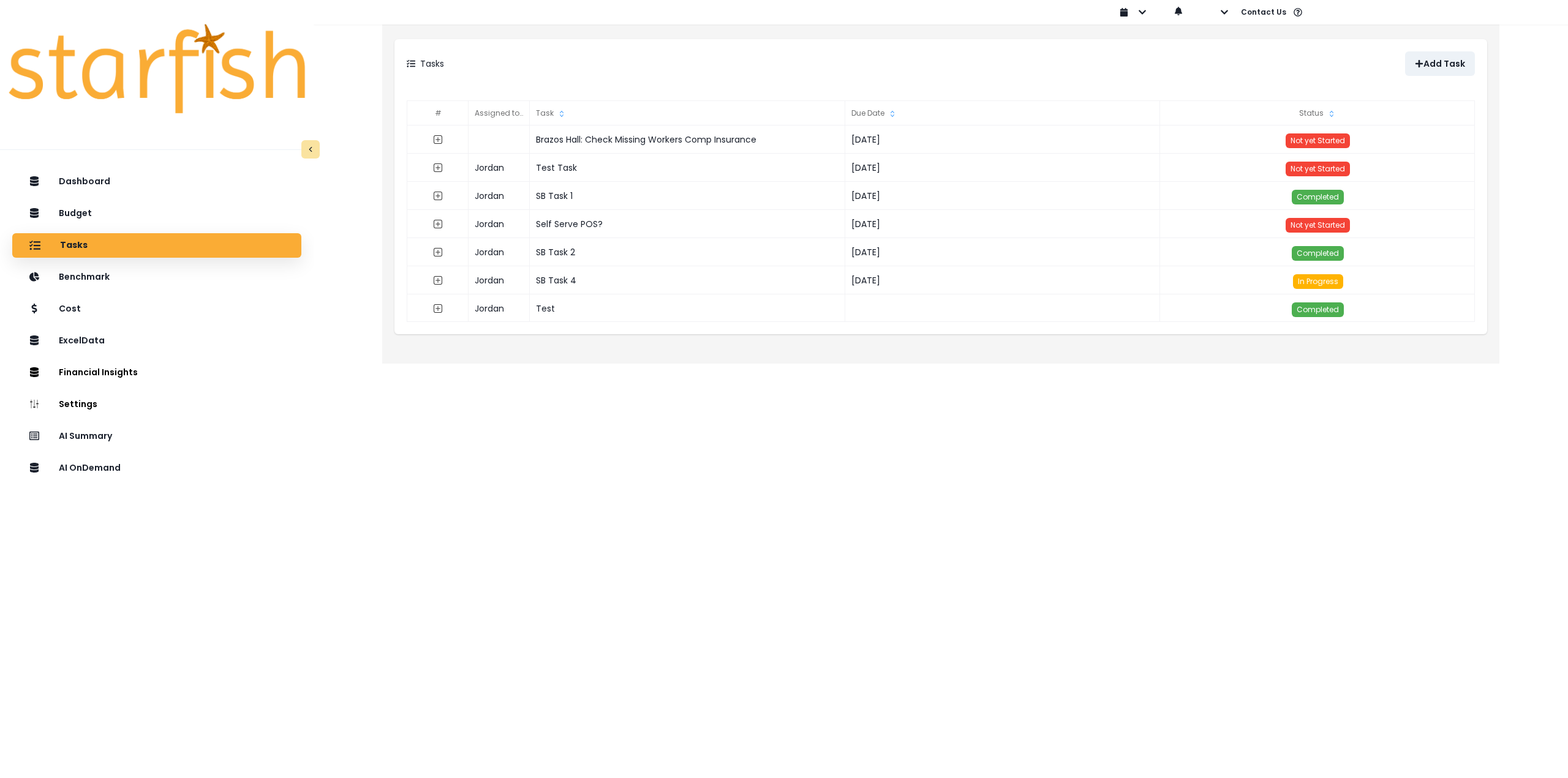
click at [401, 346] on html "Dashboard Budget Tasks Benchmark Cost ExcelData Financial Insights Location Ana…" at bounding box center [784, 173] width 1568 height 346
click at [50, 436] on div "AI Summary" at bounding box center [156, 436] width 270 height 26
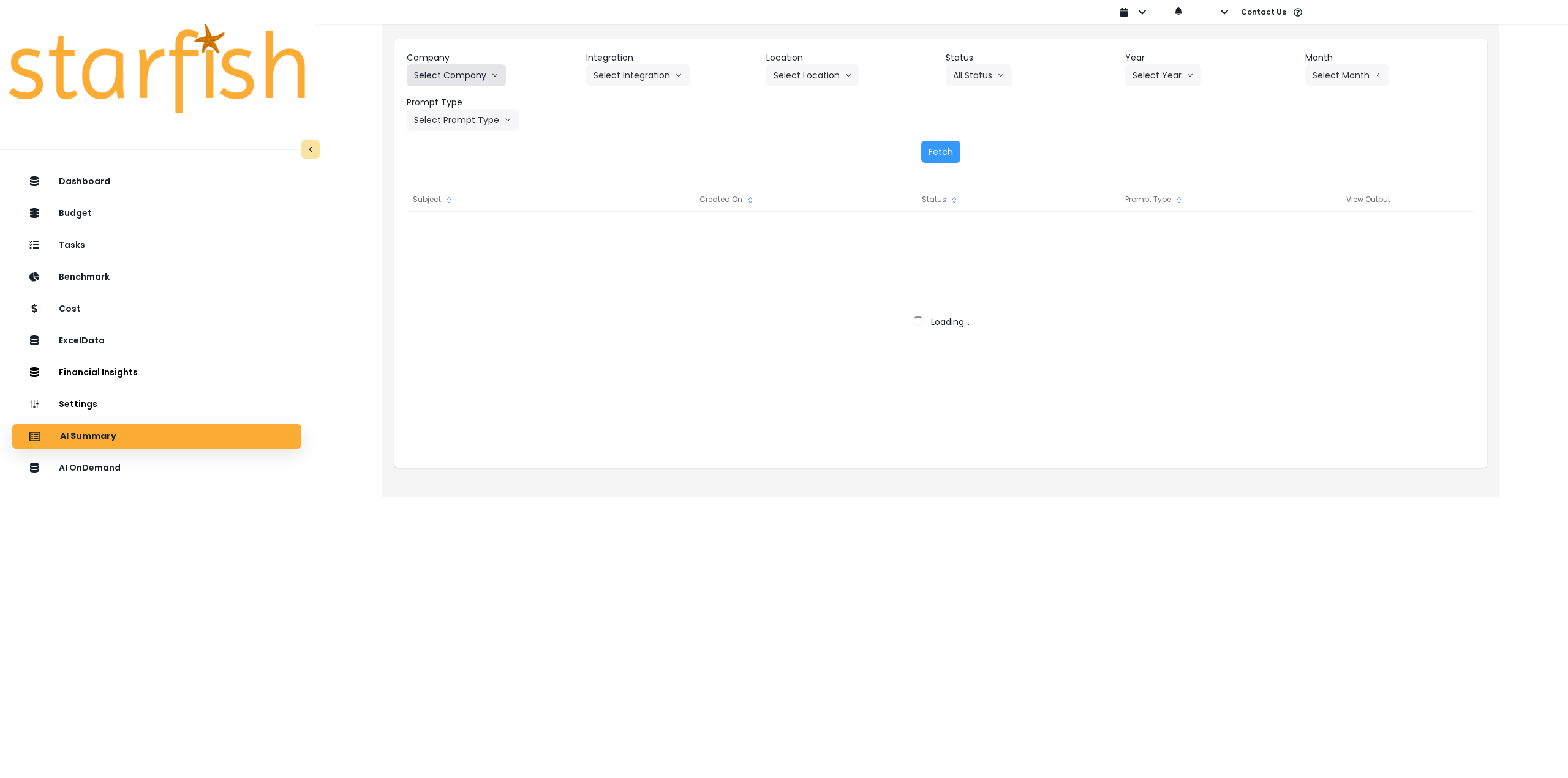
click at [438, 71] on button "Select Company" at bounding box center [456, 75] width 99 height 22
click at [460, 78] on button "Select Company" at bounding box center [456, 75] width 99 height 22
click at [465, 71] on button "Select Company" at bounding box center [456, 75] width 99 height 22
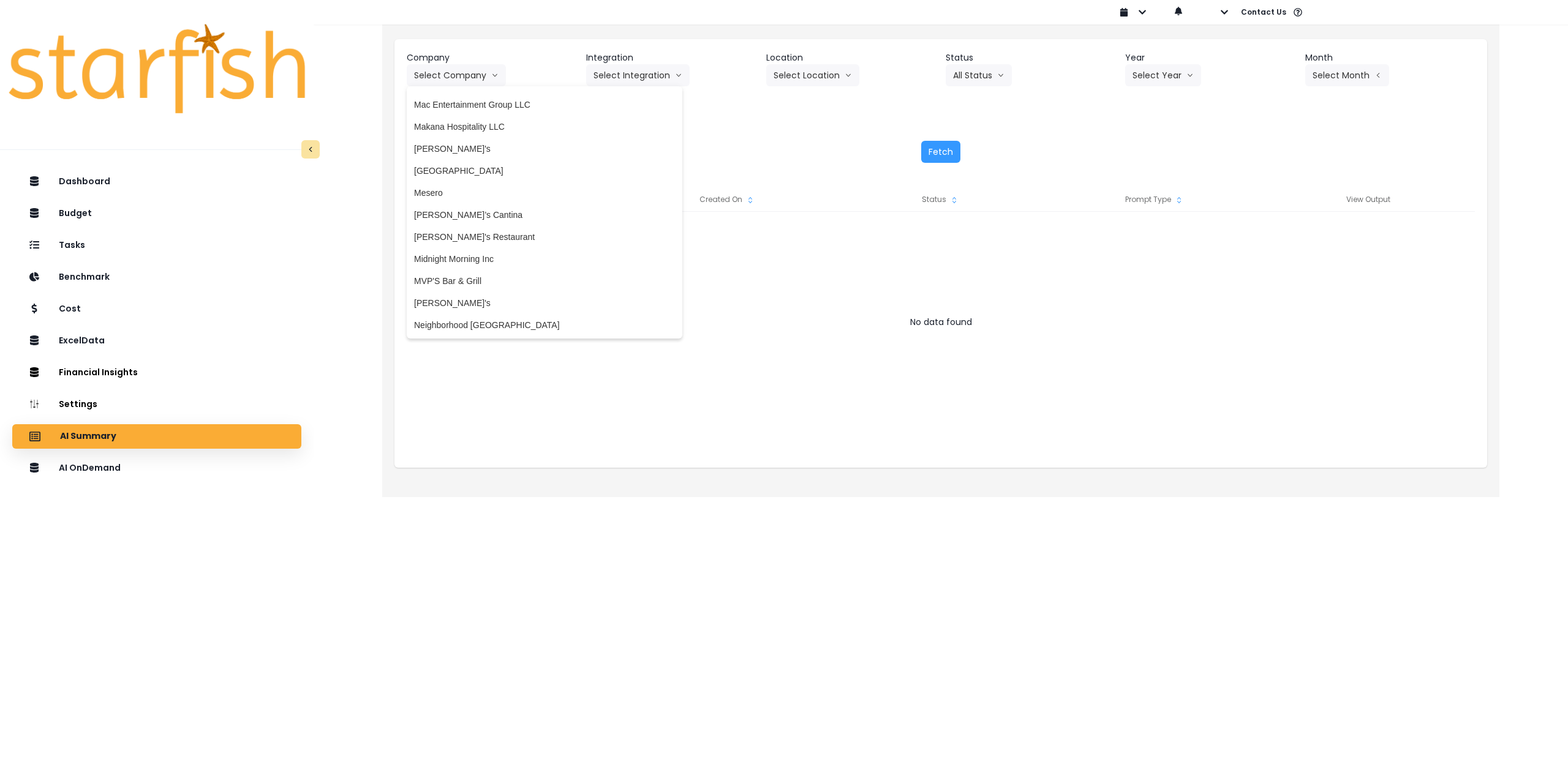
scroll to position [1531, 0]
click at [474, 262] on span "[PERSON_NAME]’s Cantina" at bounding box center [544, 268] width 261 height 13
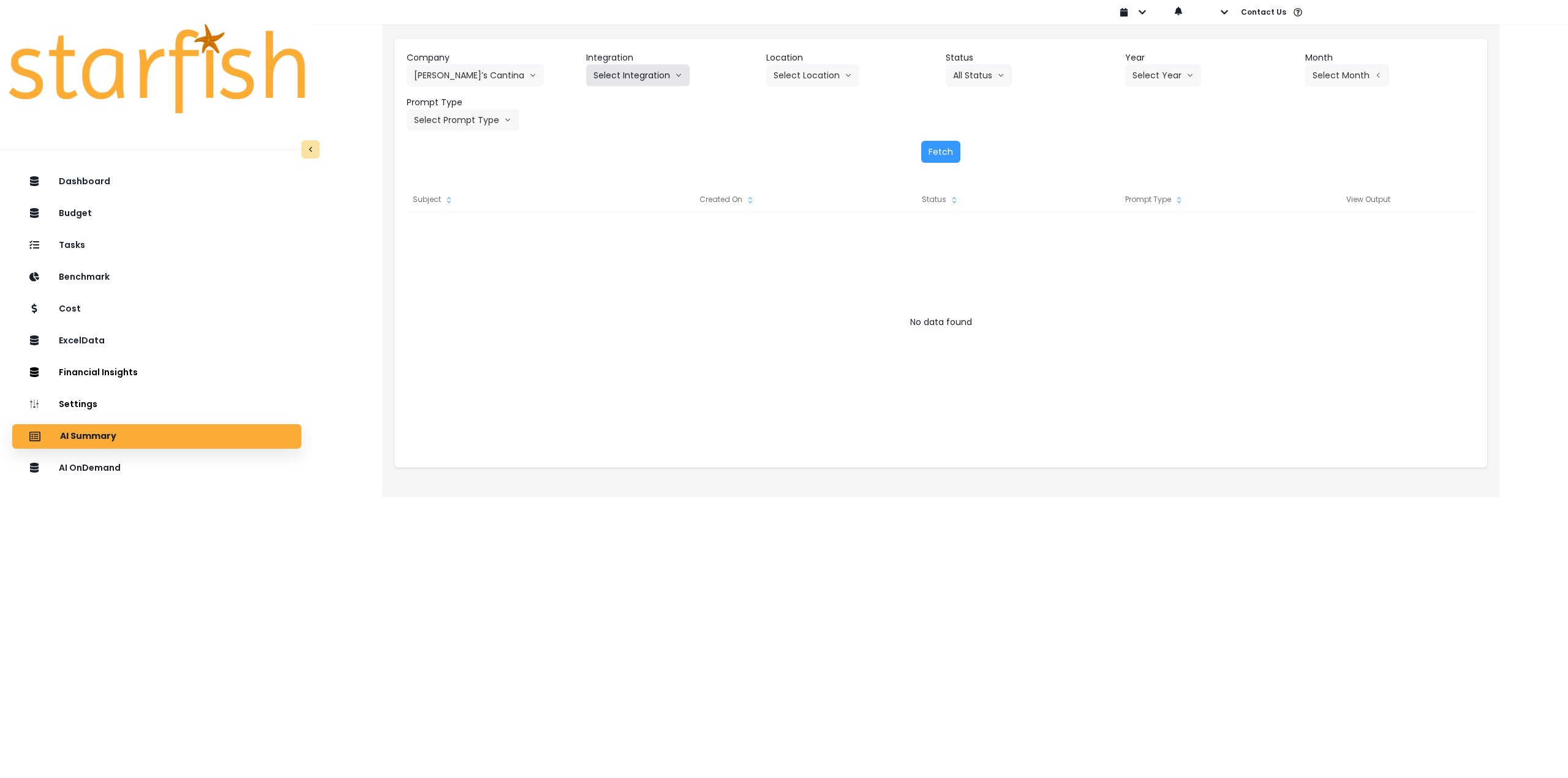
click at [633, 72] on button "Select Integration" at bounding box center [637, 75] width 104 height 22
click at [619, 102] on span "Quickbooks Online" at bounding box center [629, 101] width 72 height 13
click at [972, 76] on button "All Status" at bounding box center [978, 75] width 66 height 22
click at [1162, 69] on button "Select Year" at bounding box center [1163, 75] width 76 height 22
click at [1139, 142] on span "2025" at bounding box center [1142, 145] width 19 height 13
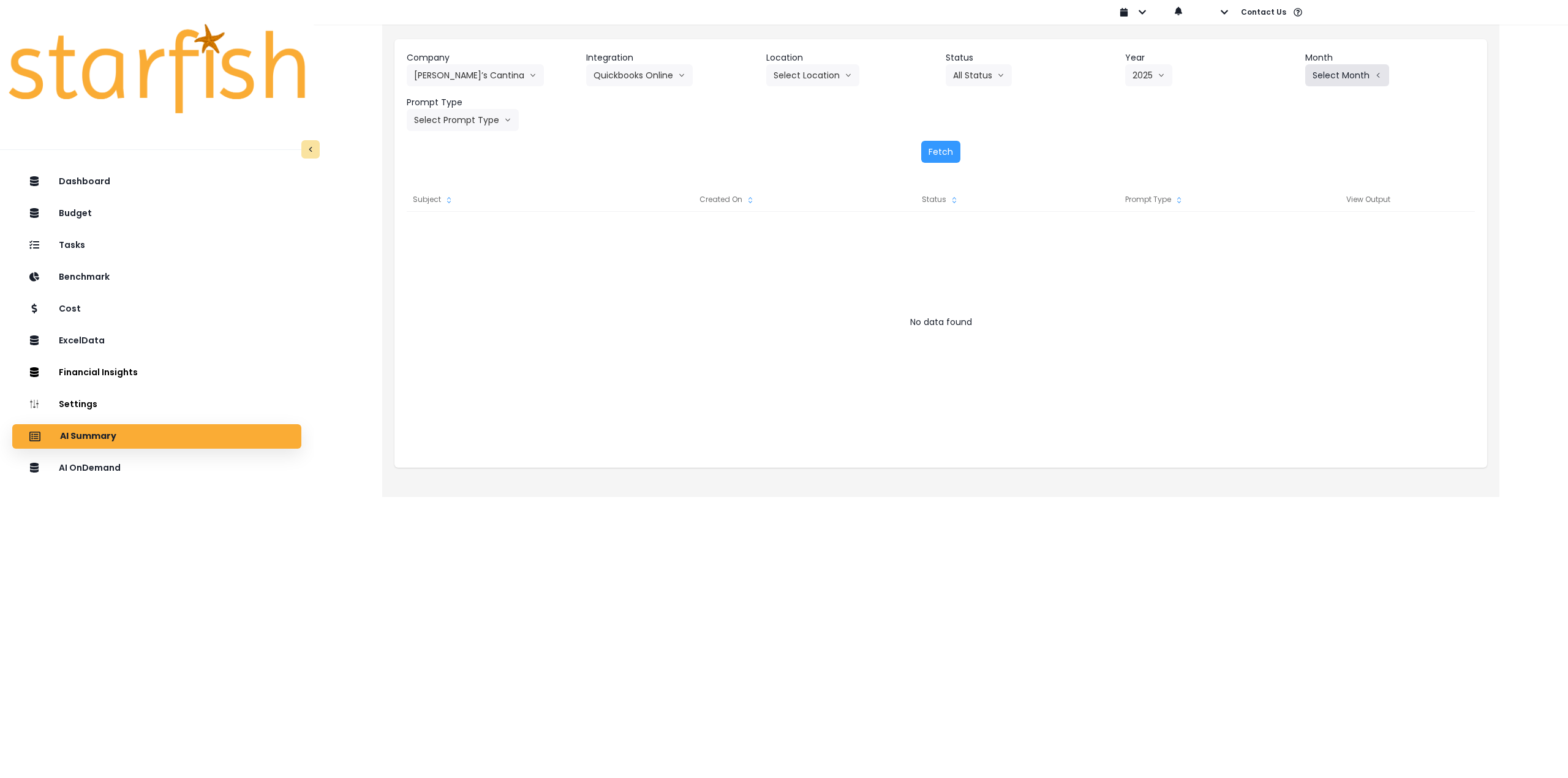
click at [1344, 76] on button "Select Month" at bounding box center [1346, 75] width 84 height 22
click at [1274, 231] on span "Aug" at bounding box center [1286, 233] width 23 height 13
click at [476, 125] on button "Select Prompt Type" at bounding box center [463, 120] width 112 height 22
click at [461, 235] on span "Monthly Summary" at bounding box center [448, 234] width 69 height 13
click at [947, 151] on button "Fetch" at bounding box center [940, 151] width 39 height 22
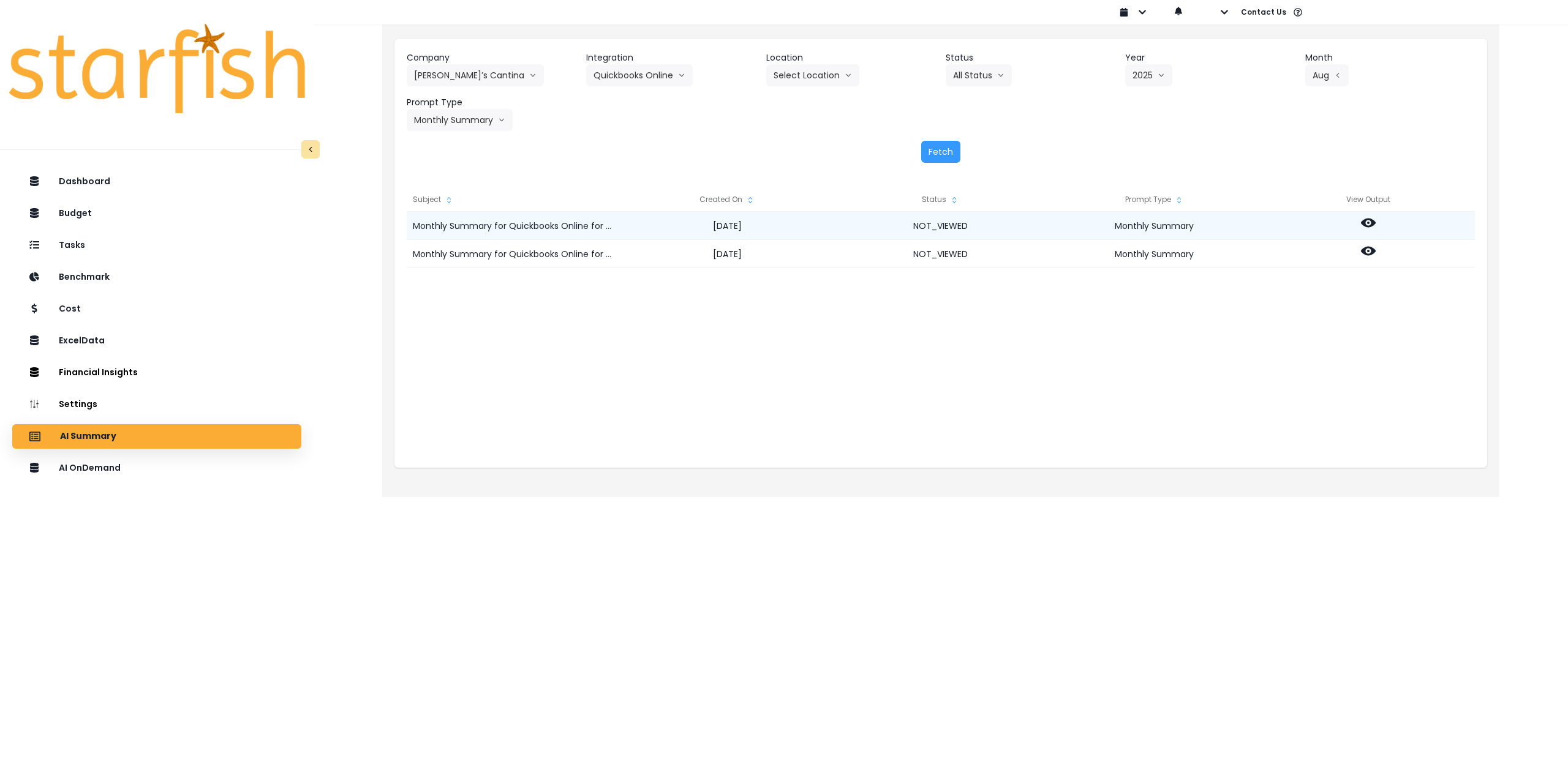
click at [1371, 220] on icon at bounding box center [1368, 223] width 14 height 9
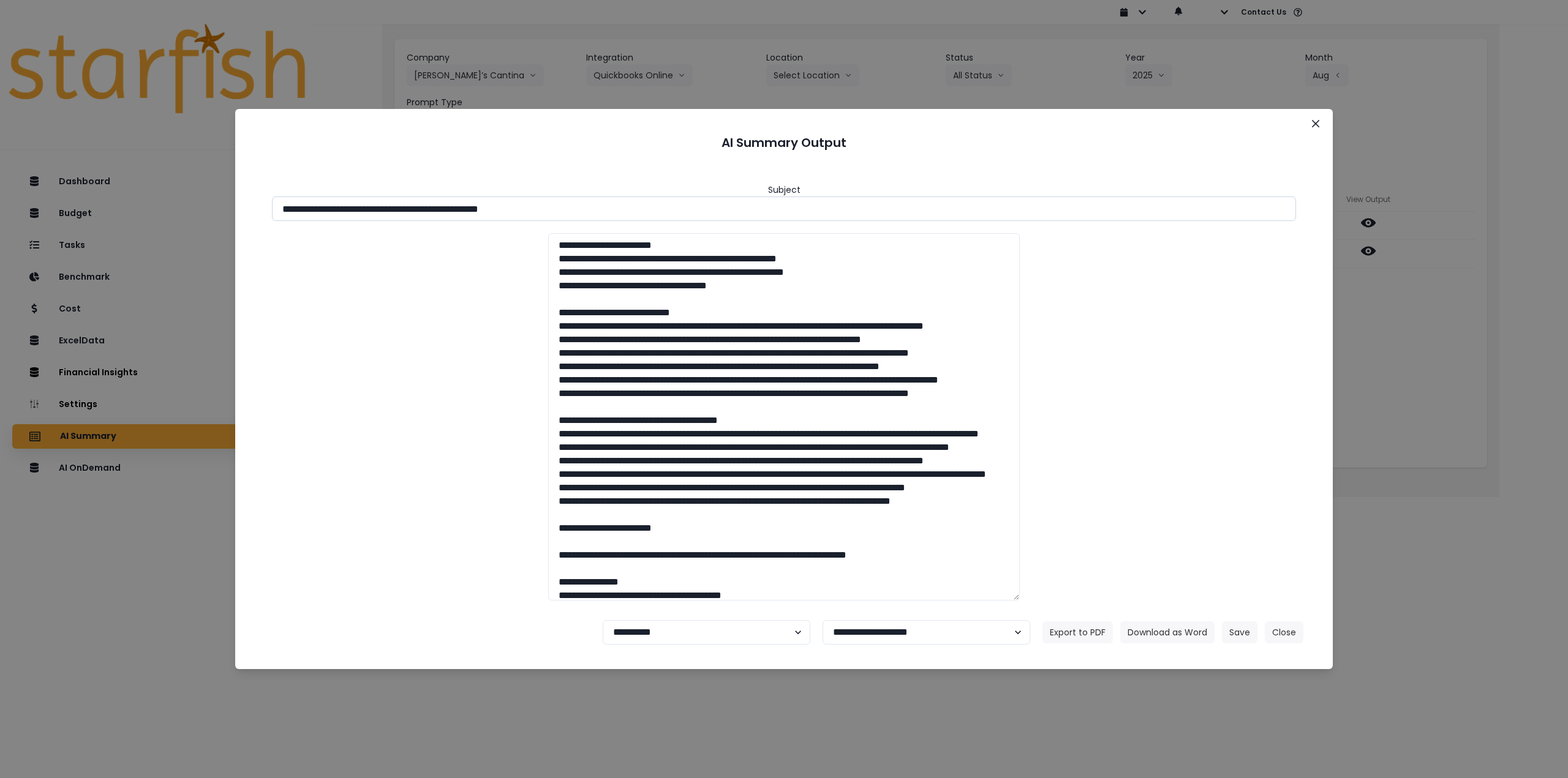
drag, startPoint x: 482, startPoint y: 210, endPoint x: 626, endPoint y: 201, distance: 144.3
click at [626, 201] on input "**********" at bounding box center [784, 208] width 1024 height 24
click at [1156, 631] on button "Download as Word" at bounding box center [1167, 632] width 95 height 22
click at [1385, 397] on div "**********" at bounding box center [784, 389] width 1568 height 778
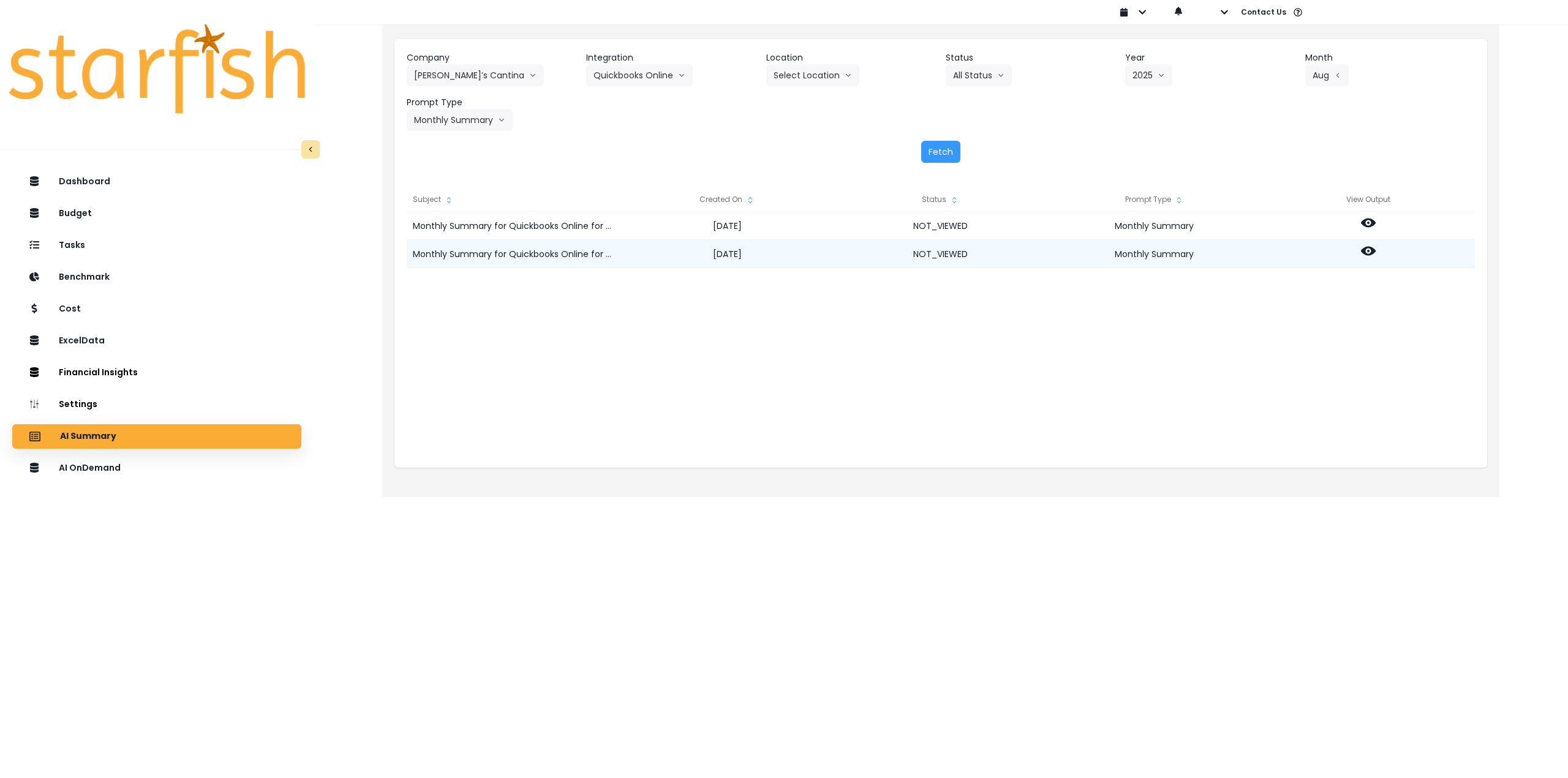
click at [1366, 255] on icon at bounding box center [1368, 252] width 14 height 9
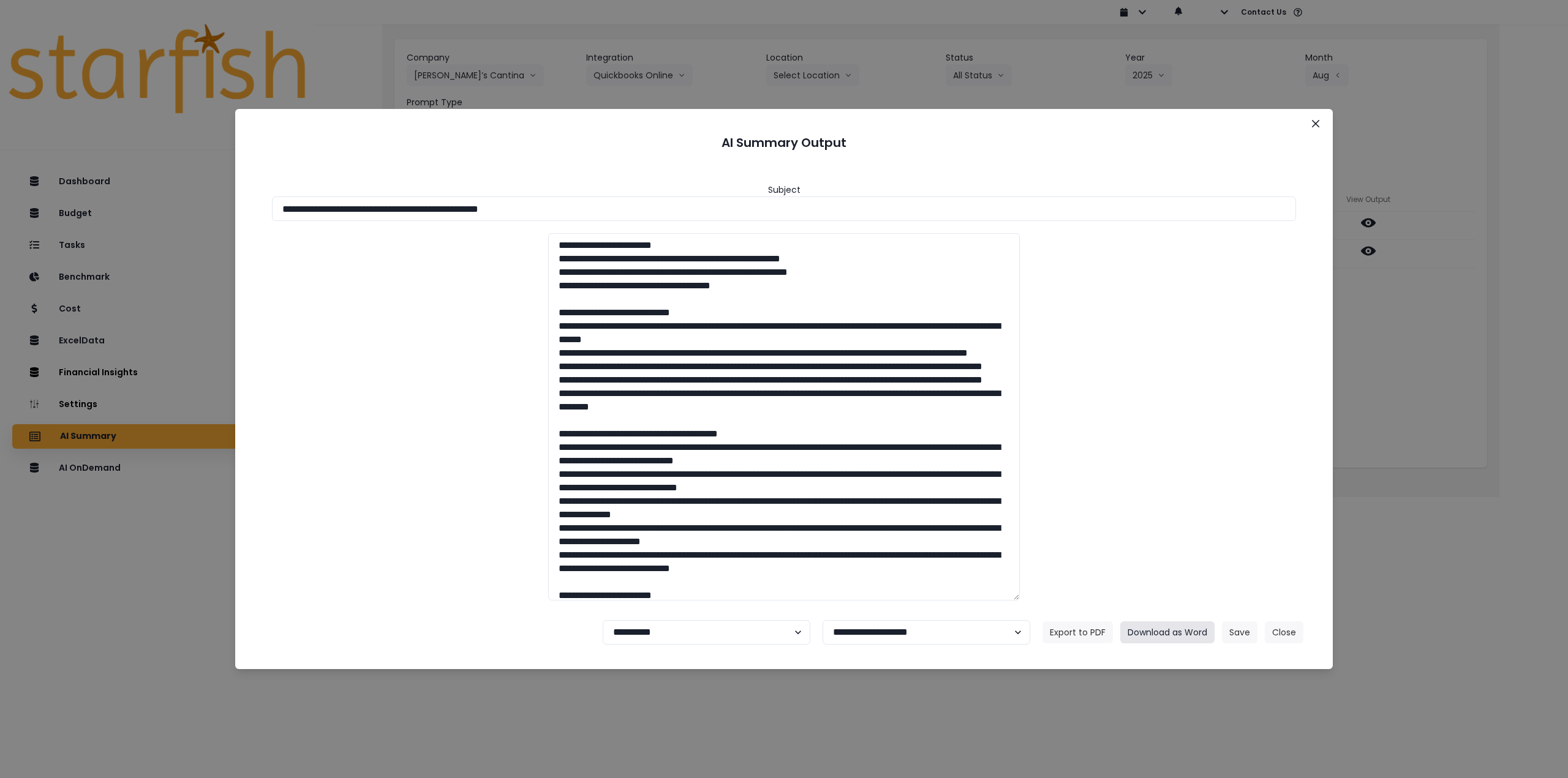
click at [1162, 633] on button "Download as Word" at bounding box center [1167, 632] width 95 height 22
click at [1318, 126] on icon "Close" at bounding box center [1316, 124] width 7 height 7
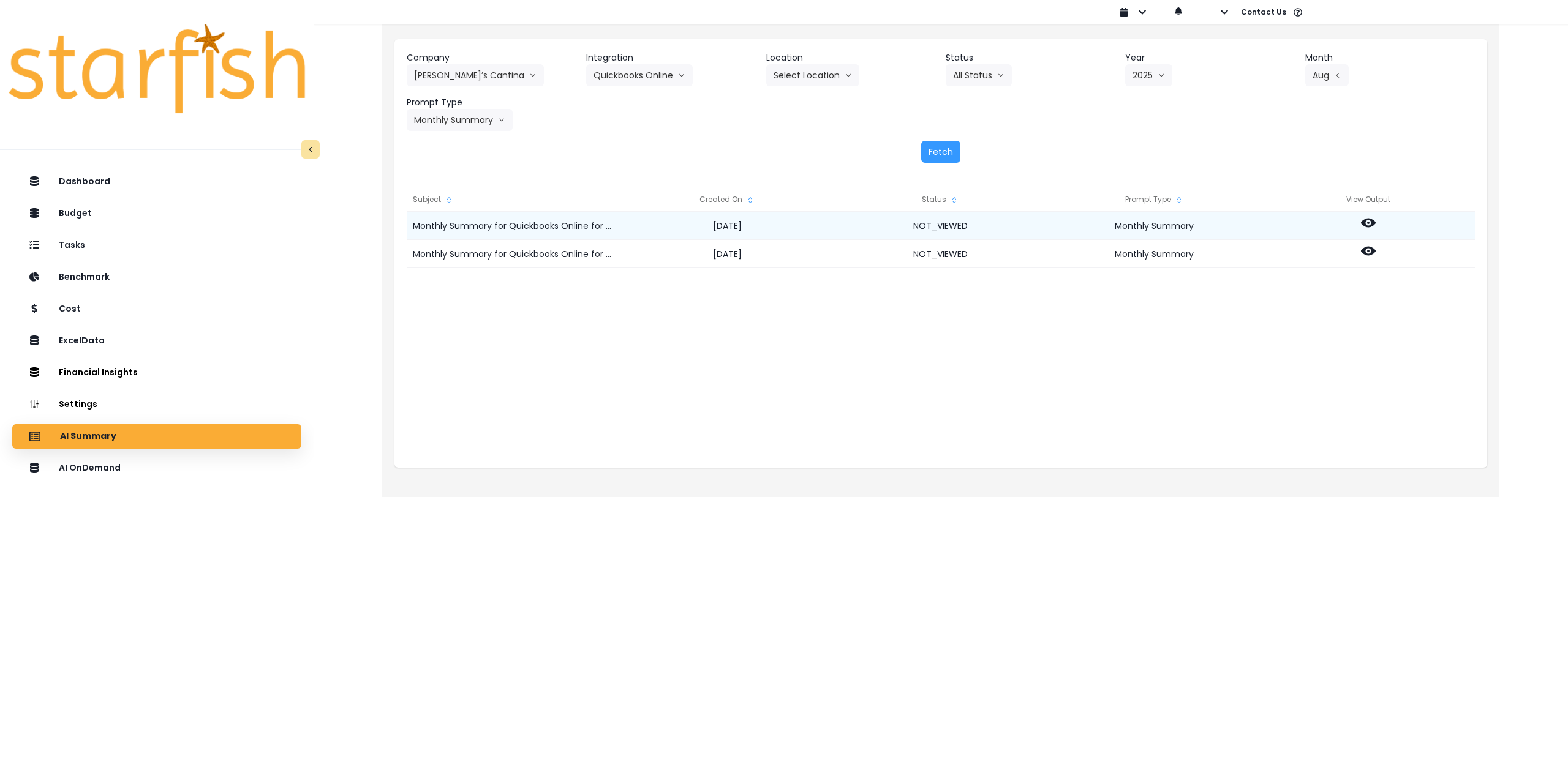
click at [1369, 221] on icon at bounding box center [1368, 223] width 14 height 14
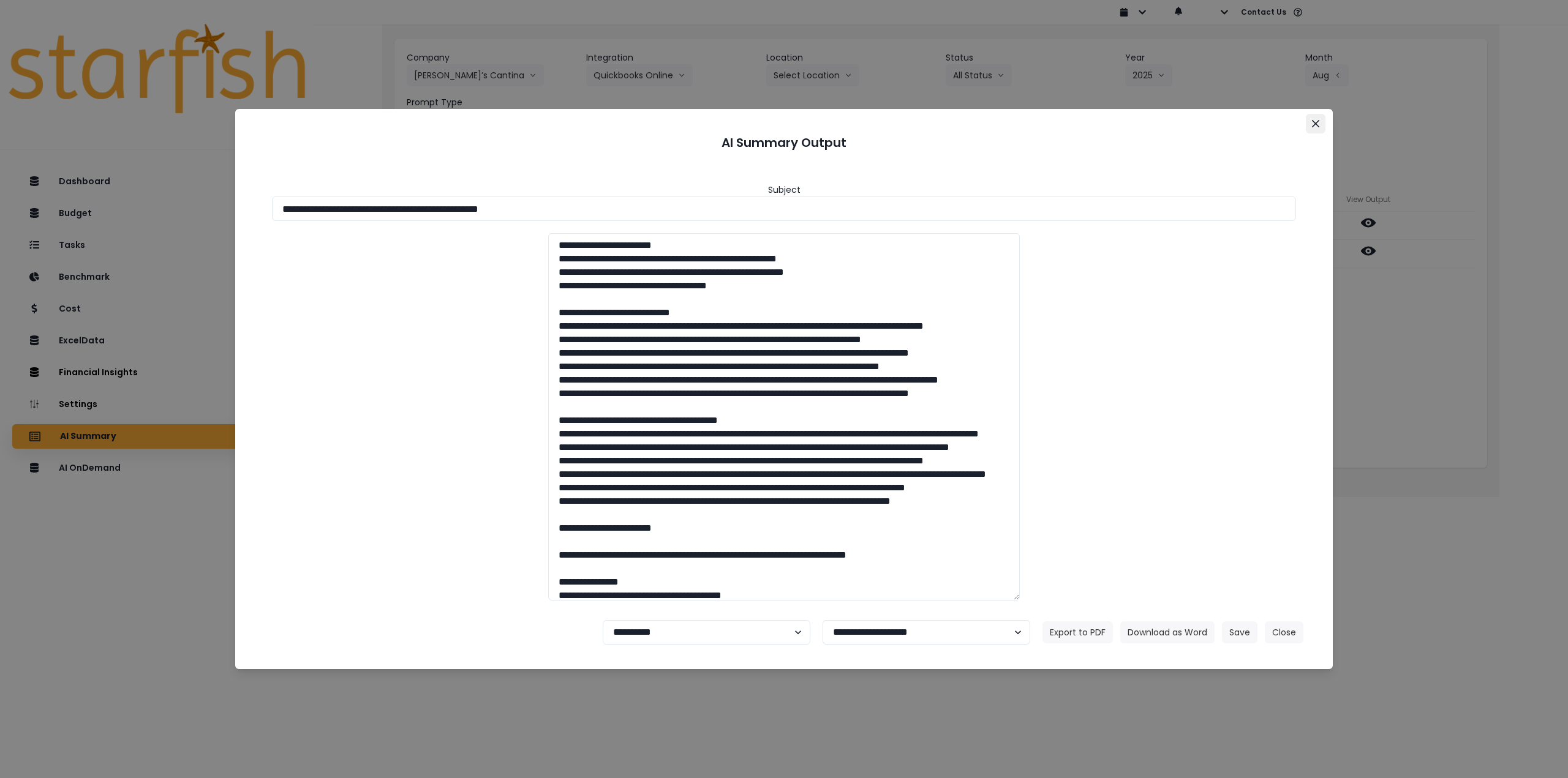
click at [1312, 124] on icon "Close" at bounding box center [1316, 124] width 7 height 7
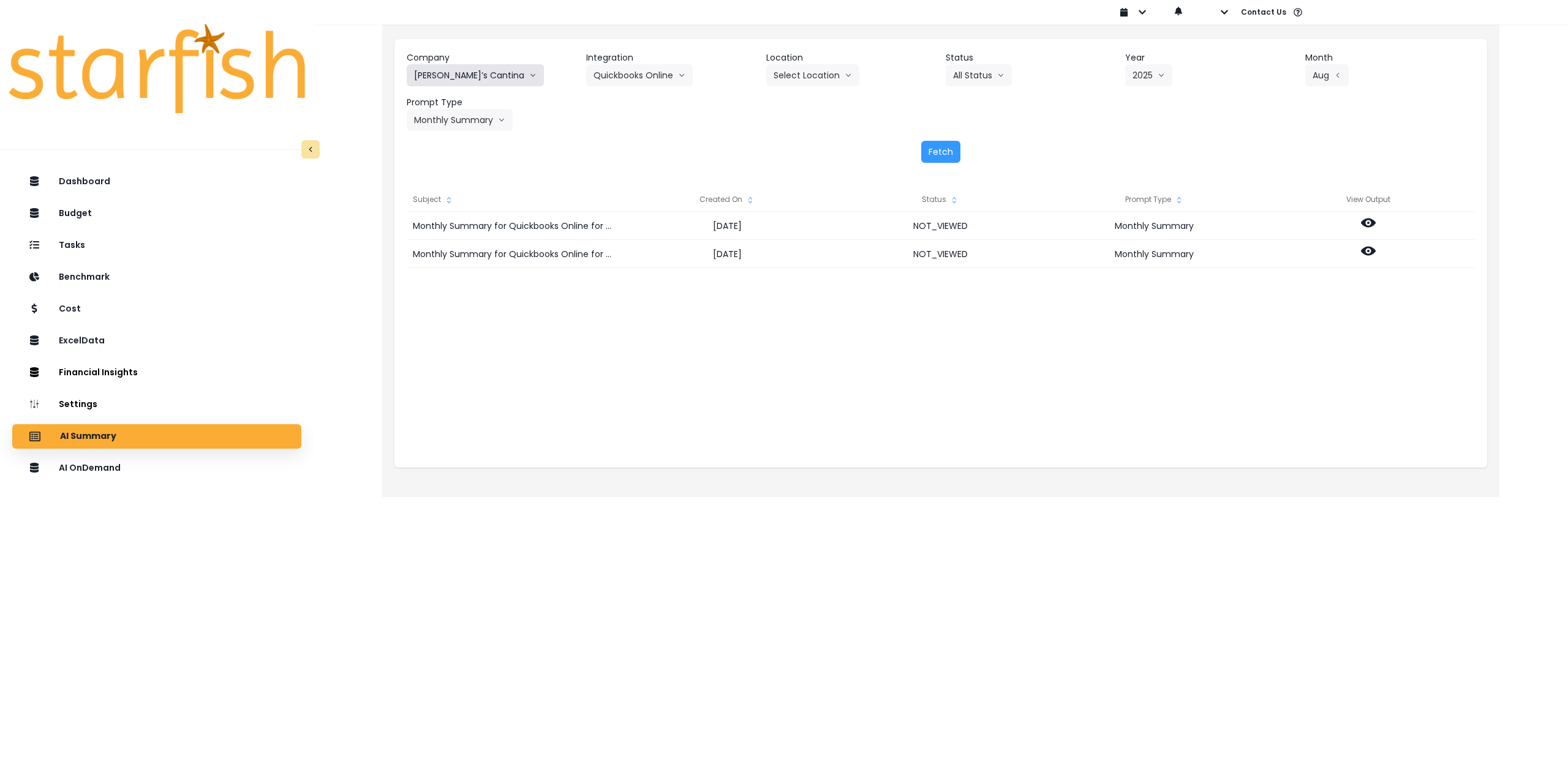
click at [466, 76] on button "[PERSON_NAME]’s Cantina" at bounding box center [475, 75] width 137 height 22
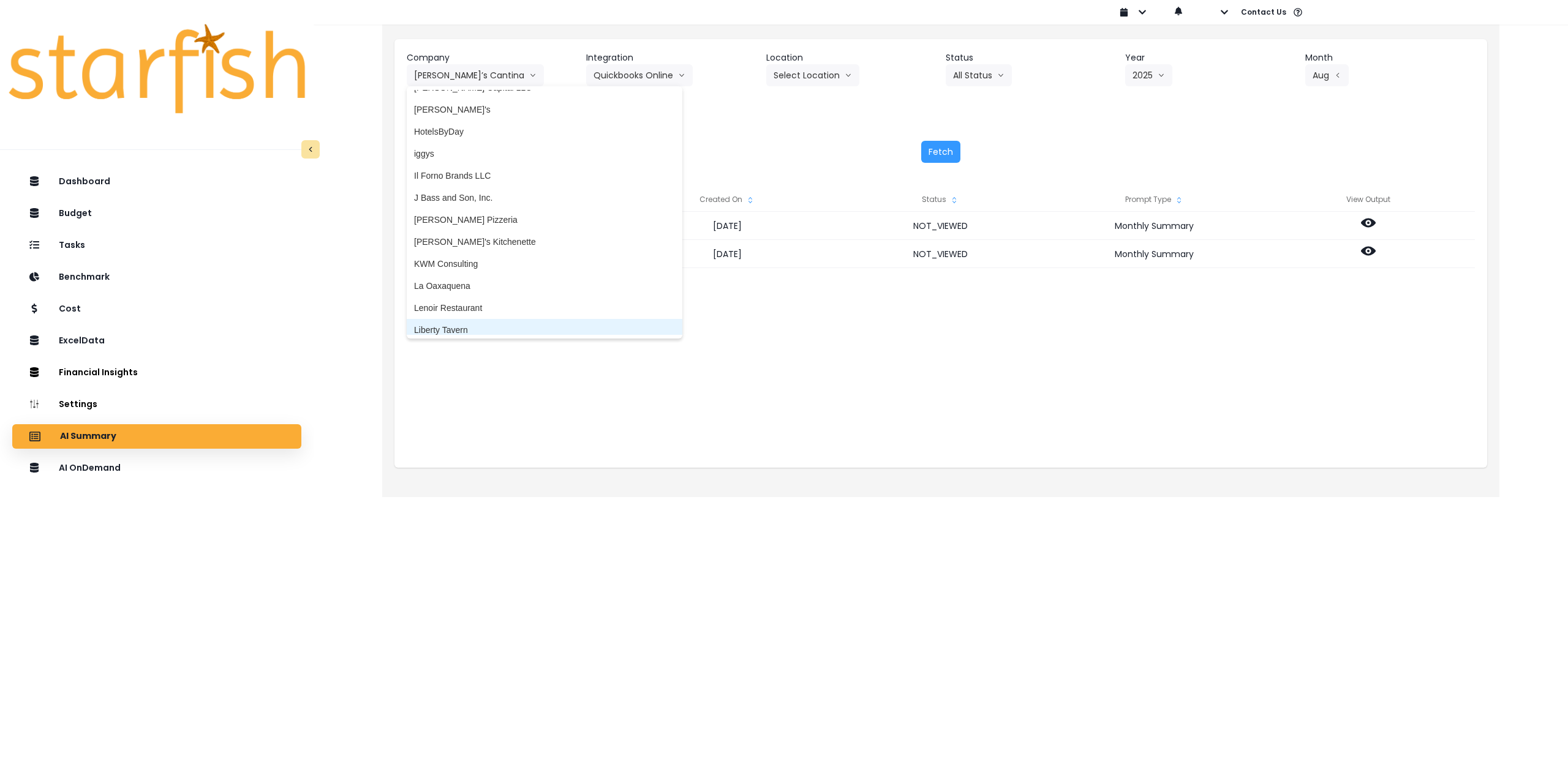
scroll to position [1347, 0]
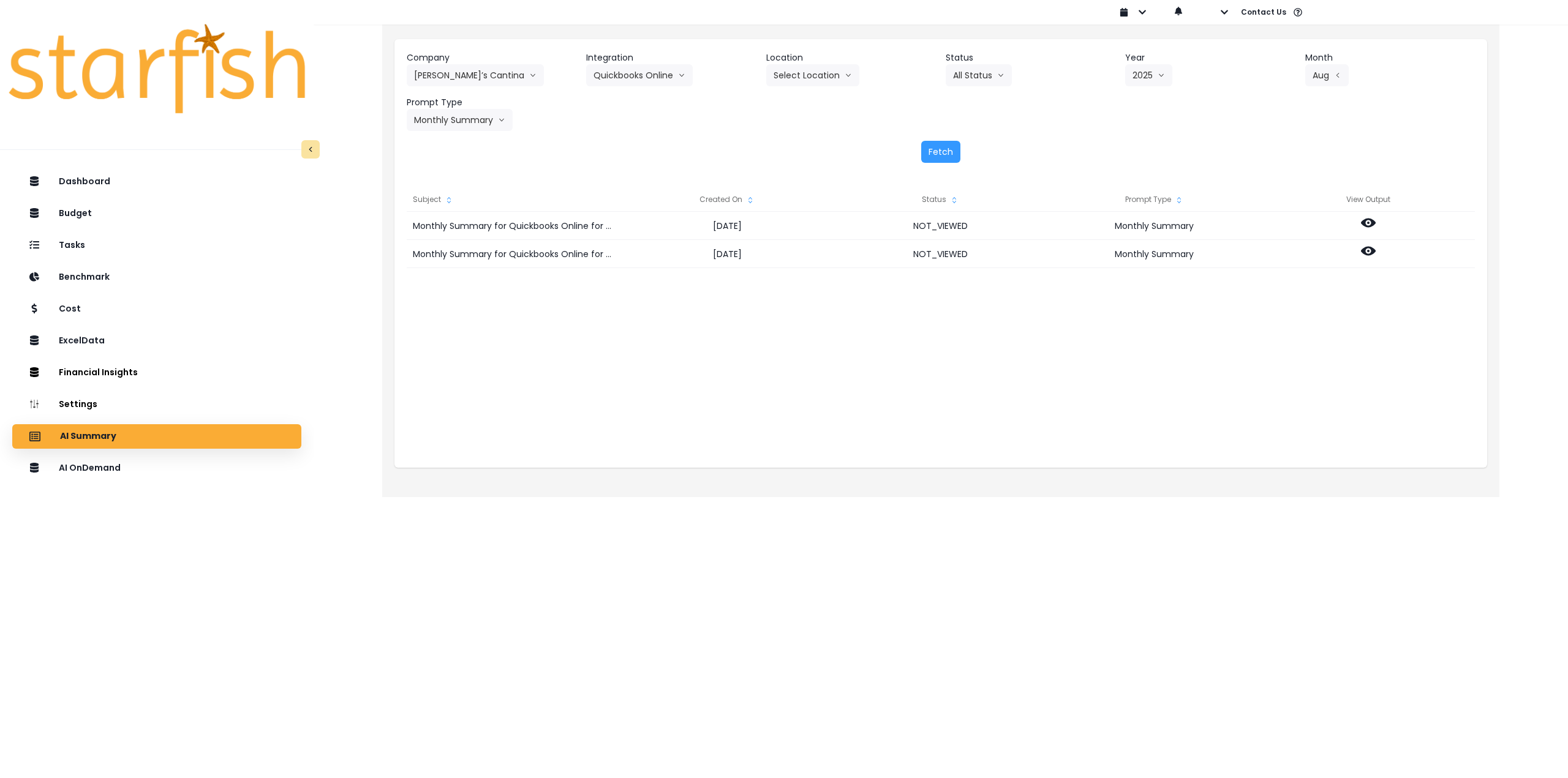
click at [1206, 380] on div "Monthly Summary for Quickbooks Online for [DATE] [DATE] NOT_VIEWED Monthly Summ…" at bounding box center [940, 334] width 1068 height 245
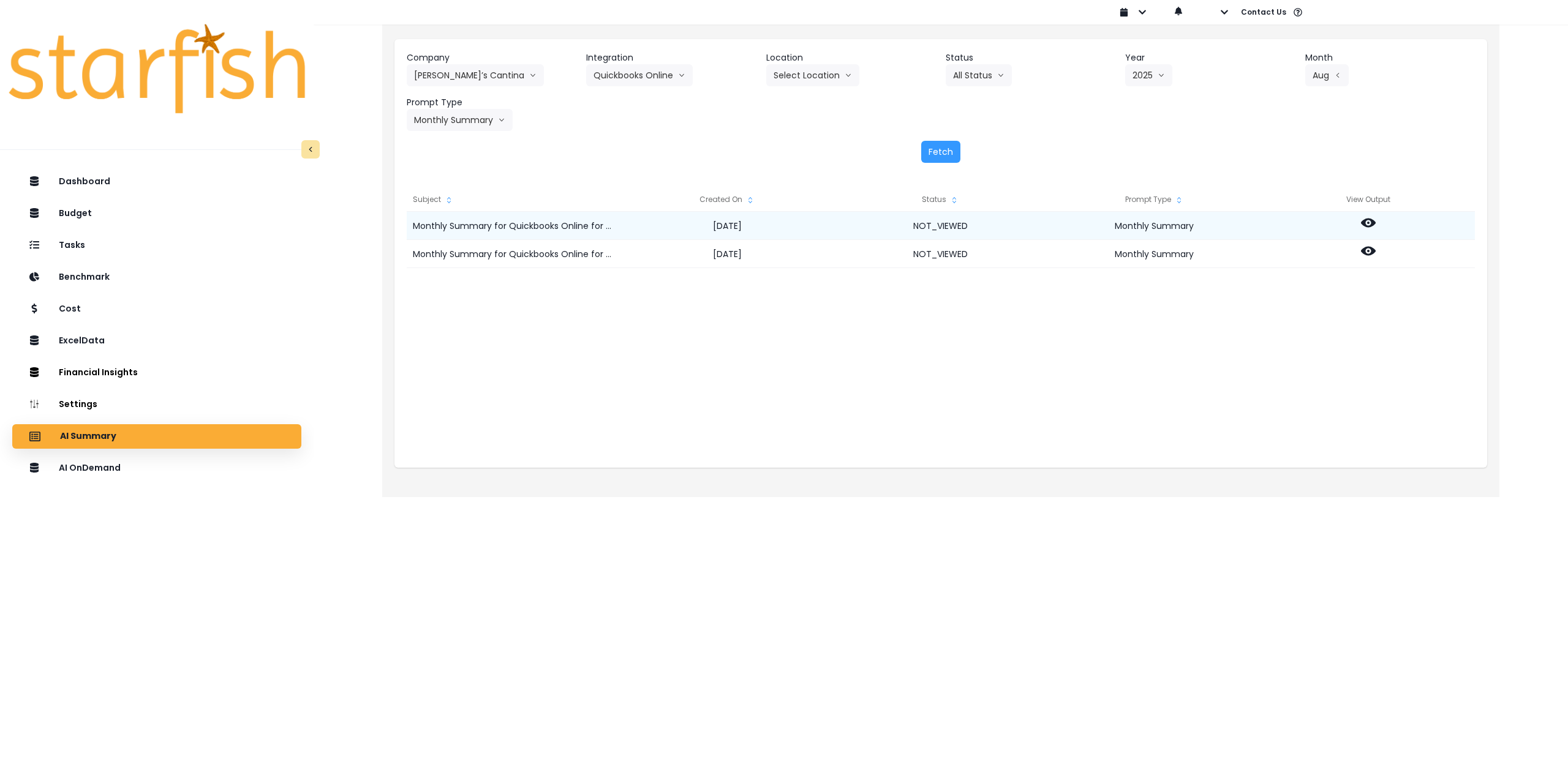
click at [1369, 221] on icon at bounding box center [1368, 223] width 14 height 14
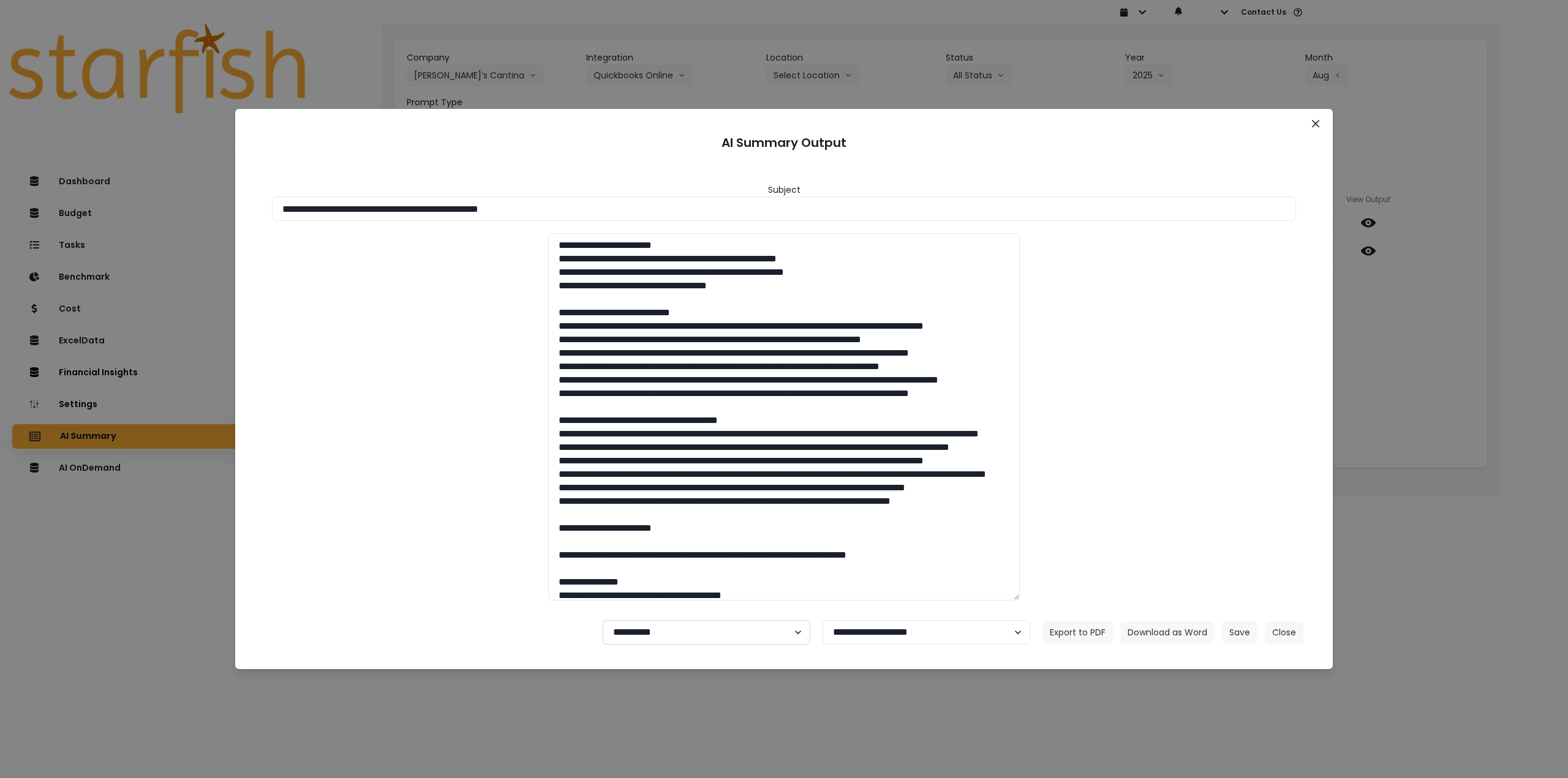
click at [675, 639] on select "**********" at bounding box center [706, 632] width 207 height 24
select select "********"
click at [602, 620] on select "**********" at bounding box center [706, 632] width 207 height 24
click at [1243, 634] on button "Save" at bounding box center [1239, 632] width 35 height 22
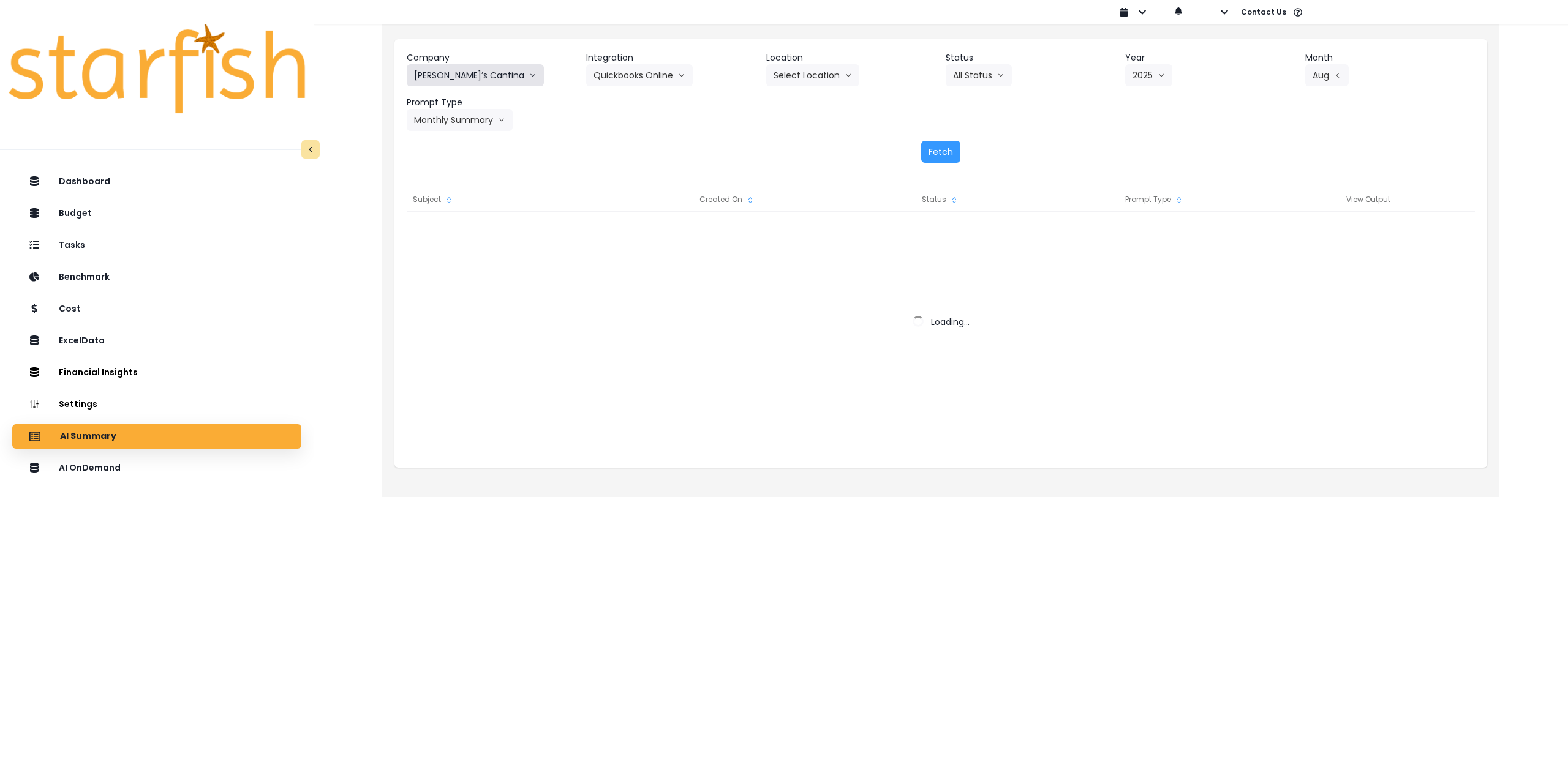
click at [448, 76] on button "[PERSON_NAME]’s Cantina" at bounding box center [475, 75] width 137 height 22
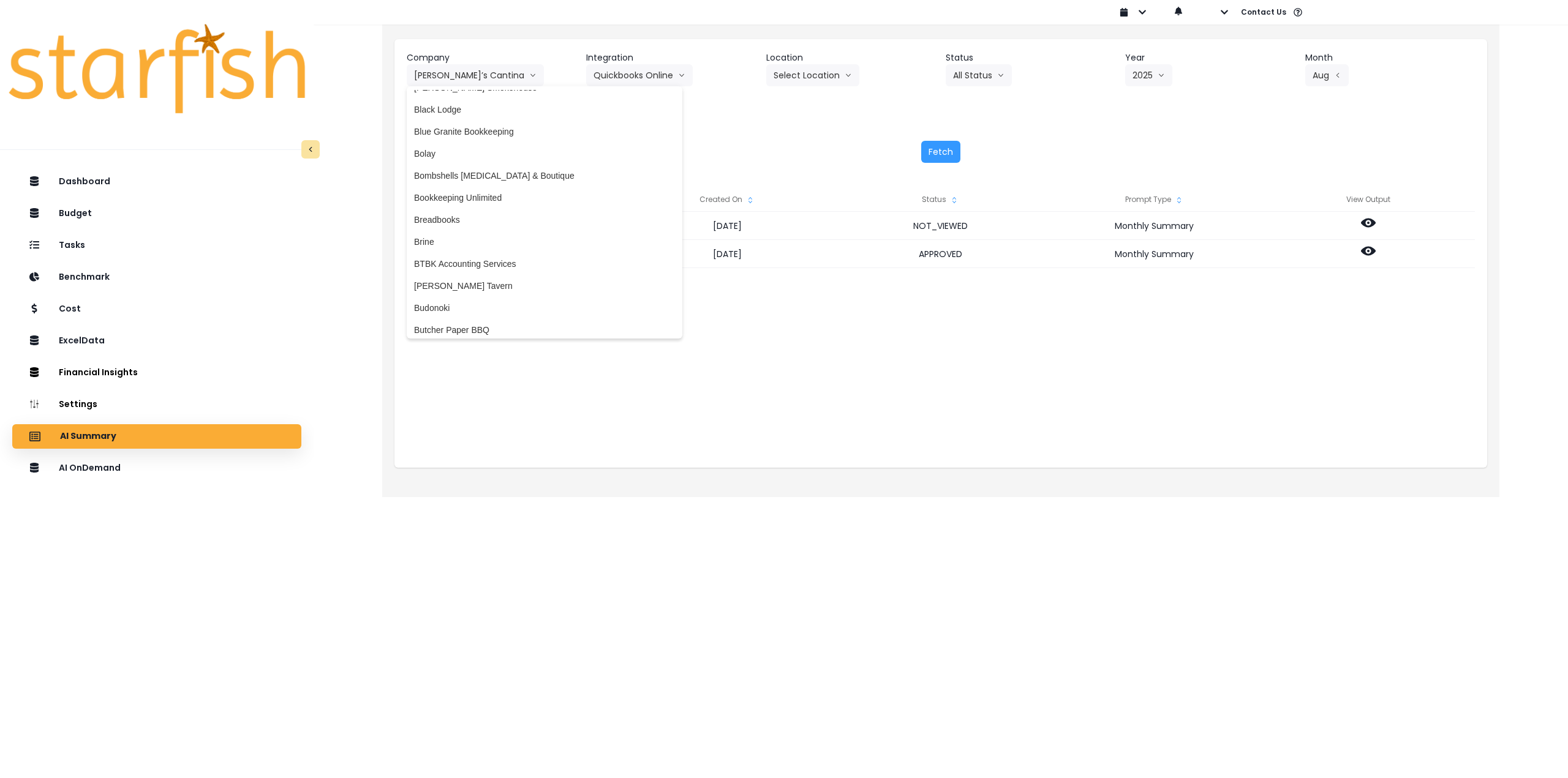
scroll to position [307, 0]
click at [503, 210] on span "Breadbooks" at bounding box center [544, 214] width 261 height 13
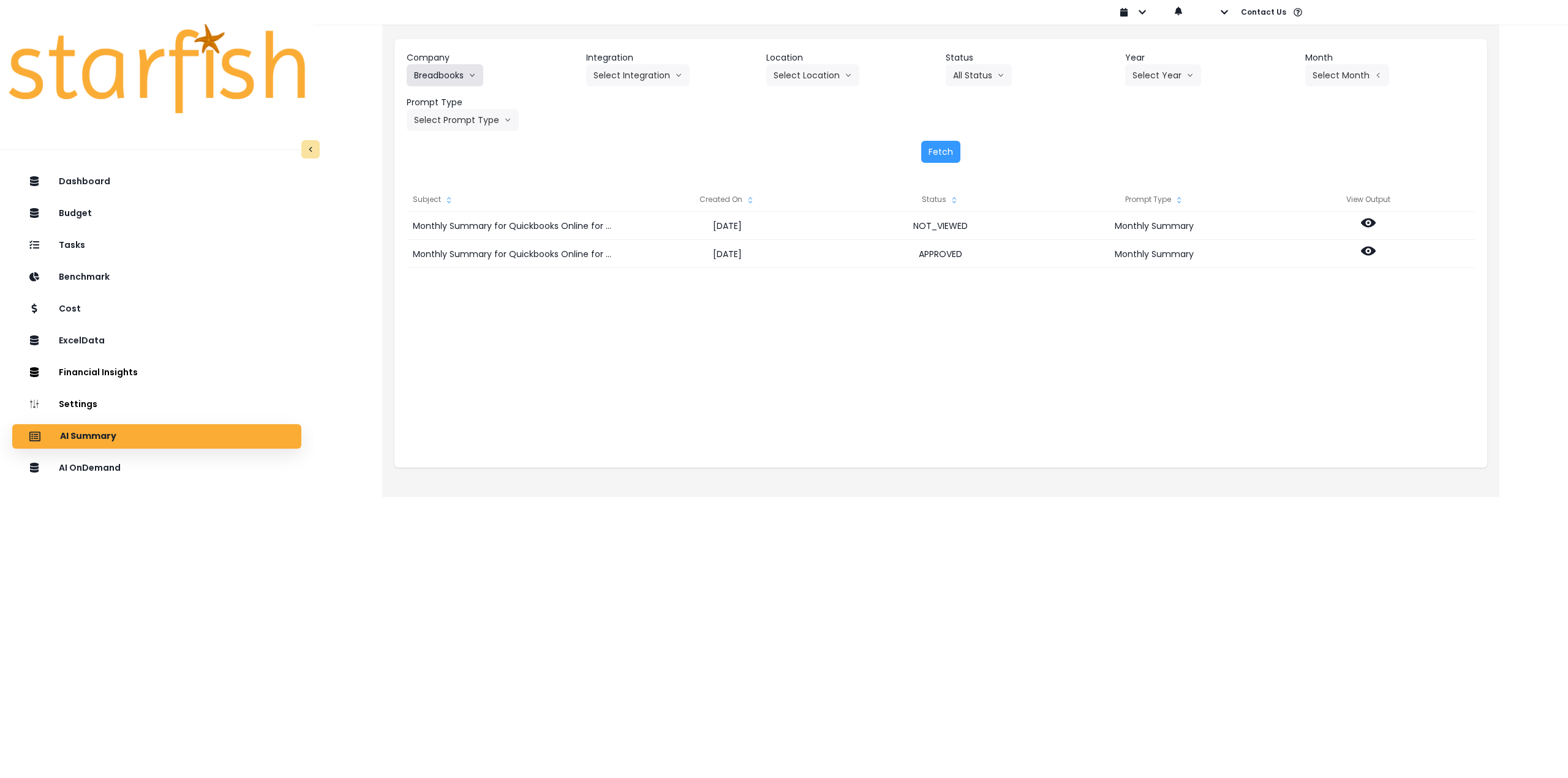
click at [440, 84] on button "Breadbooks" at bounding box center [445, 75] width 77 height 22
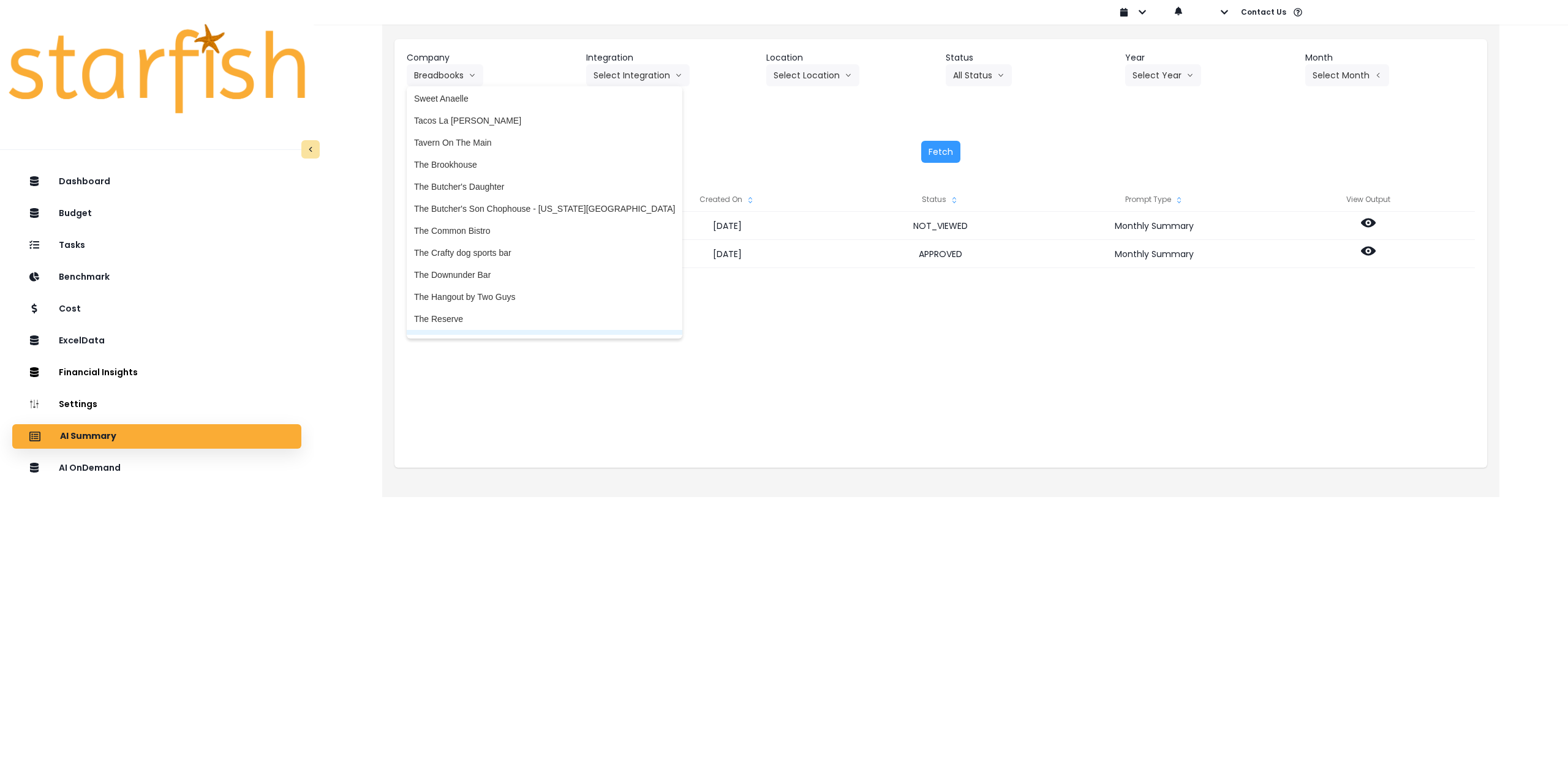
scroll to position [2508, 0]
click at [478, 177] on span "The Brookhouse" at bounding box center [544, 172] width 261 height 13
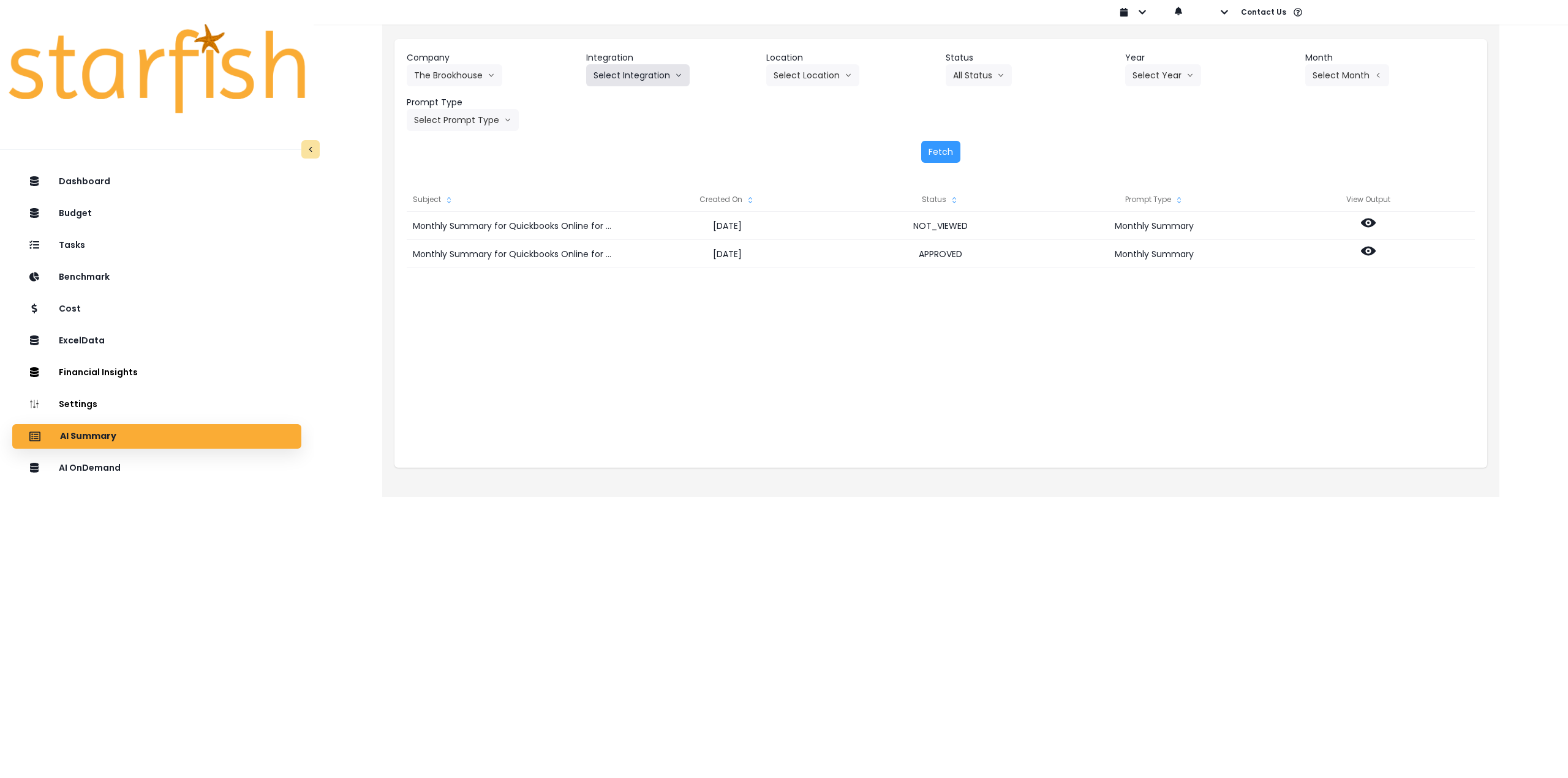
click at [639, 78] on button "Select Integration" at bounding box center [637, 75] width 104 height 22
click at [626, 107] on li "The Brookhouse" at bounding box center [625, 101] width 78 height 22
click at [1359, 79] on button "Select Month" at bounding box center [1346, 75] width 84 height 22
click at [1274, 235] on span "Aug" at bounding box center [1286, 233] width 23 height 13
click at [480, 124] on button "Select Prompt Type" at bounding box center [463, 120] width 112 height 22
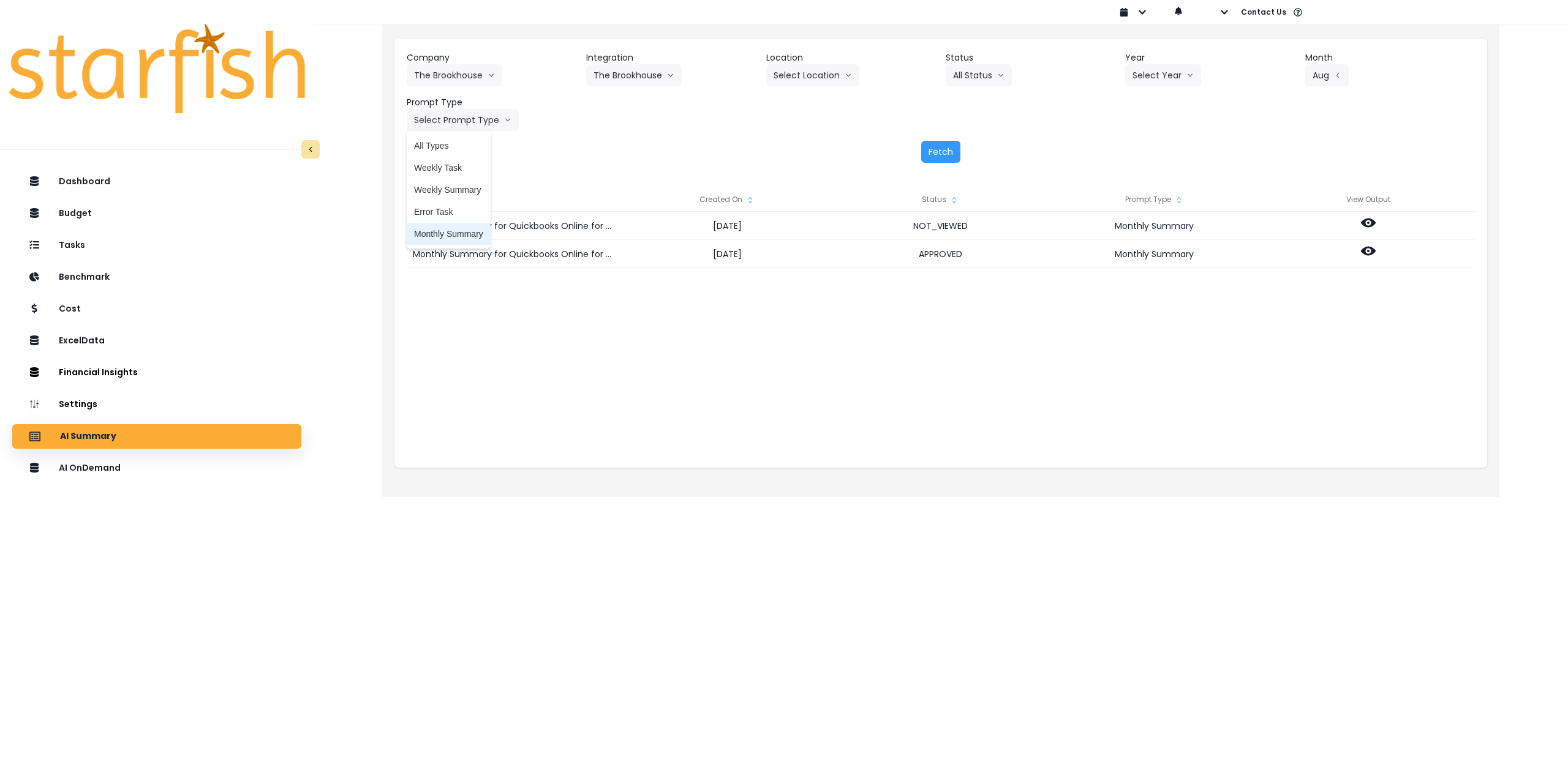
click at [459, 237] on span "Monthly Summary" at bounding box center [448, 234] width 69 height 13
click at [813, 69] on button "Select Location" at bounding box center [812, 75] width 93 height 22
click at [799, 101] on span "All Locations" at bounding box center [798, 101] width 49 height 13
click at [1146, 69] on button "Select Year" at bounding box center [1163, 75] width 76 height 22
click at [1141, 141] on span "2025" at bounding box center [1142, 145] width 19 height 13
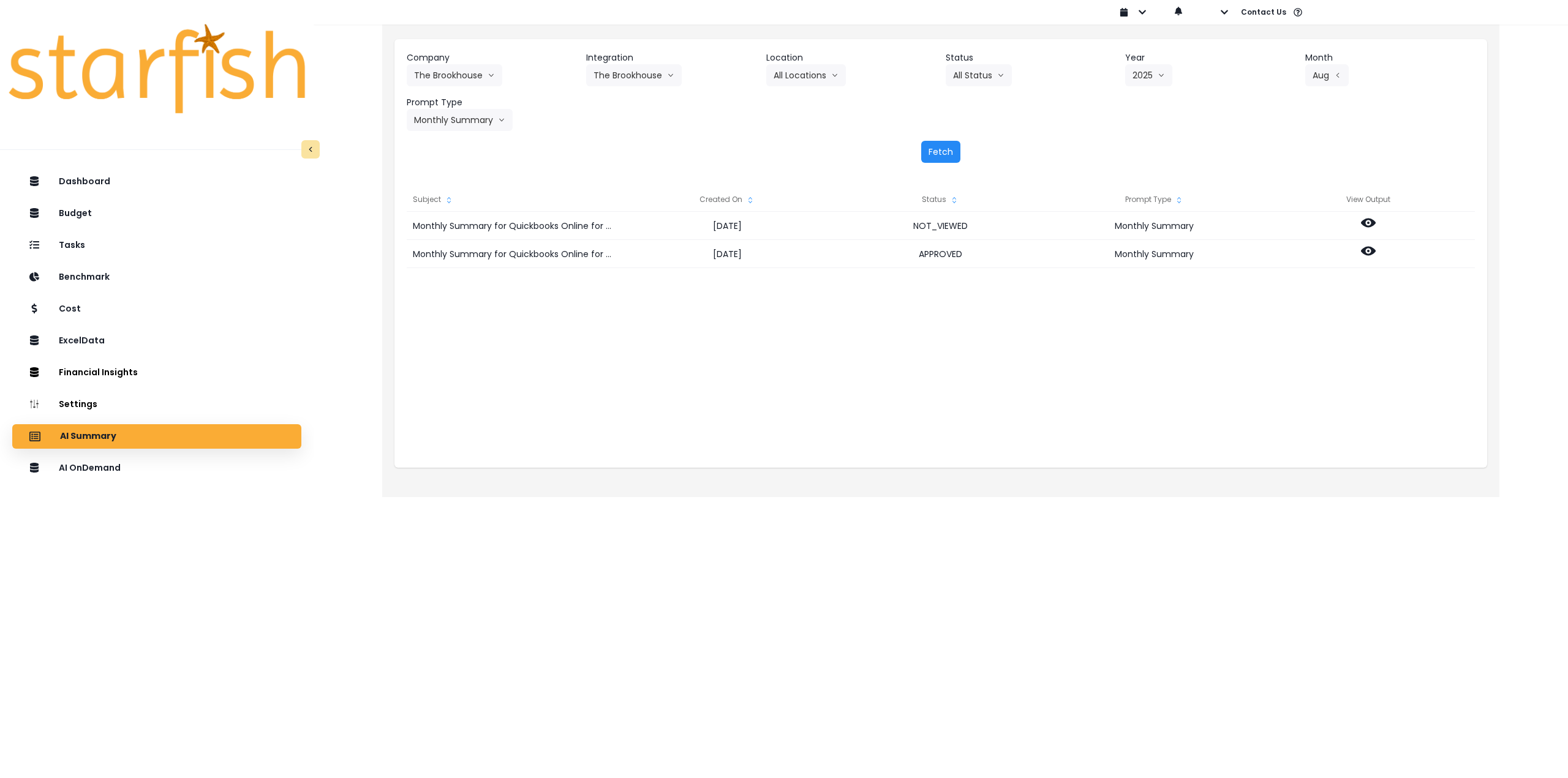
click at [932, 160] on button "Fetch" at bounding box center [940, 151] width 39 height 22
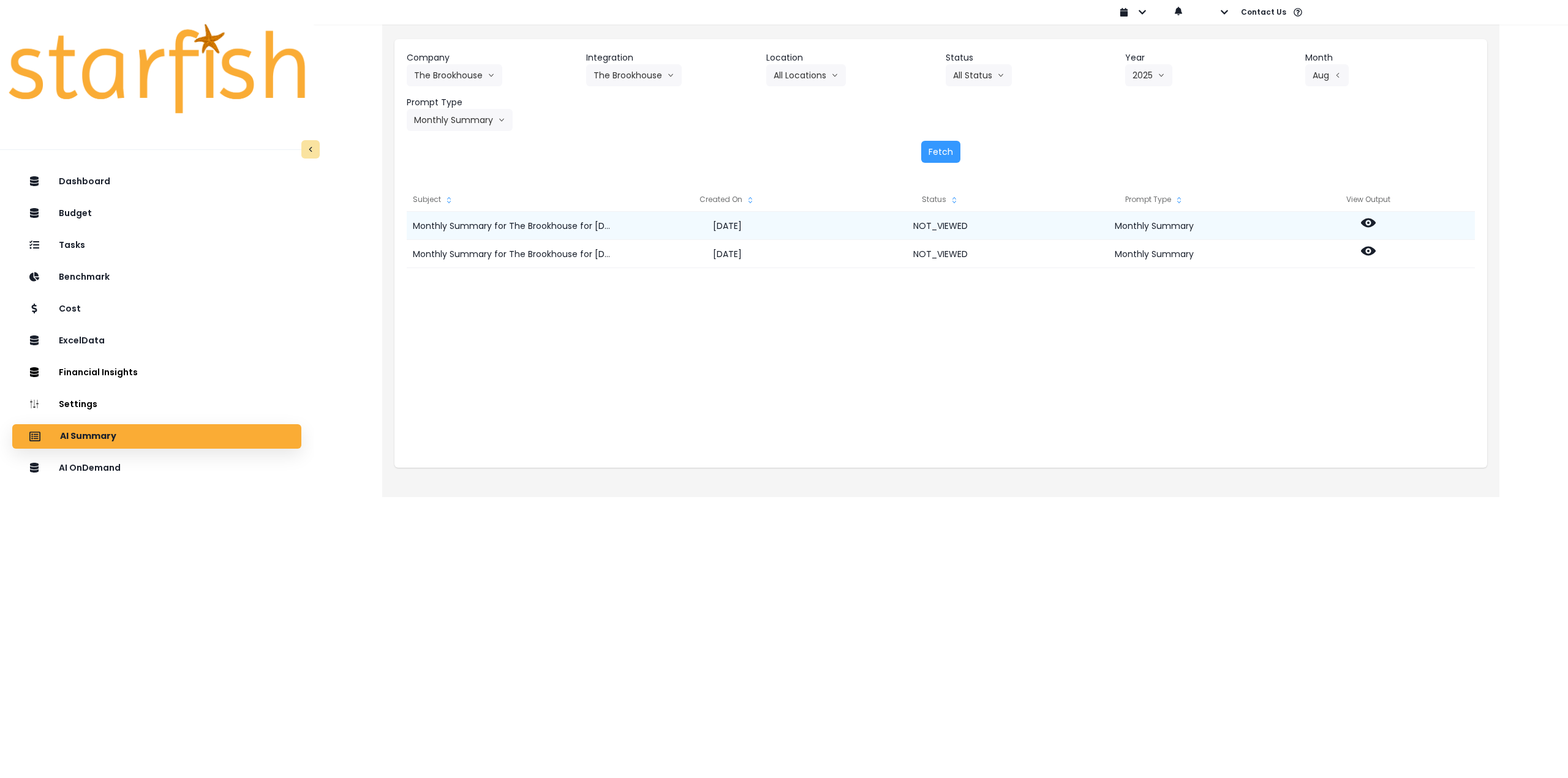
click at [1364, 222] on icon at bounding box center [1368, 223] width 14 height 9
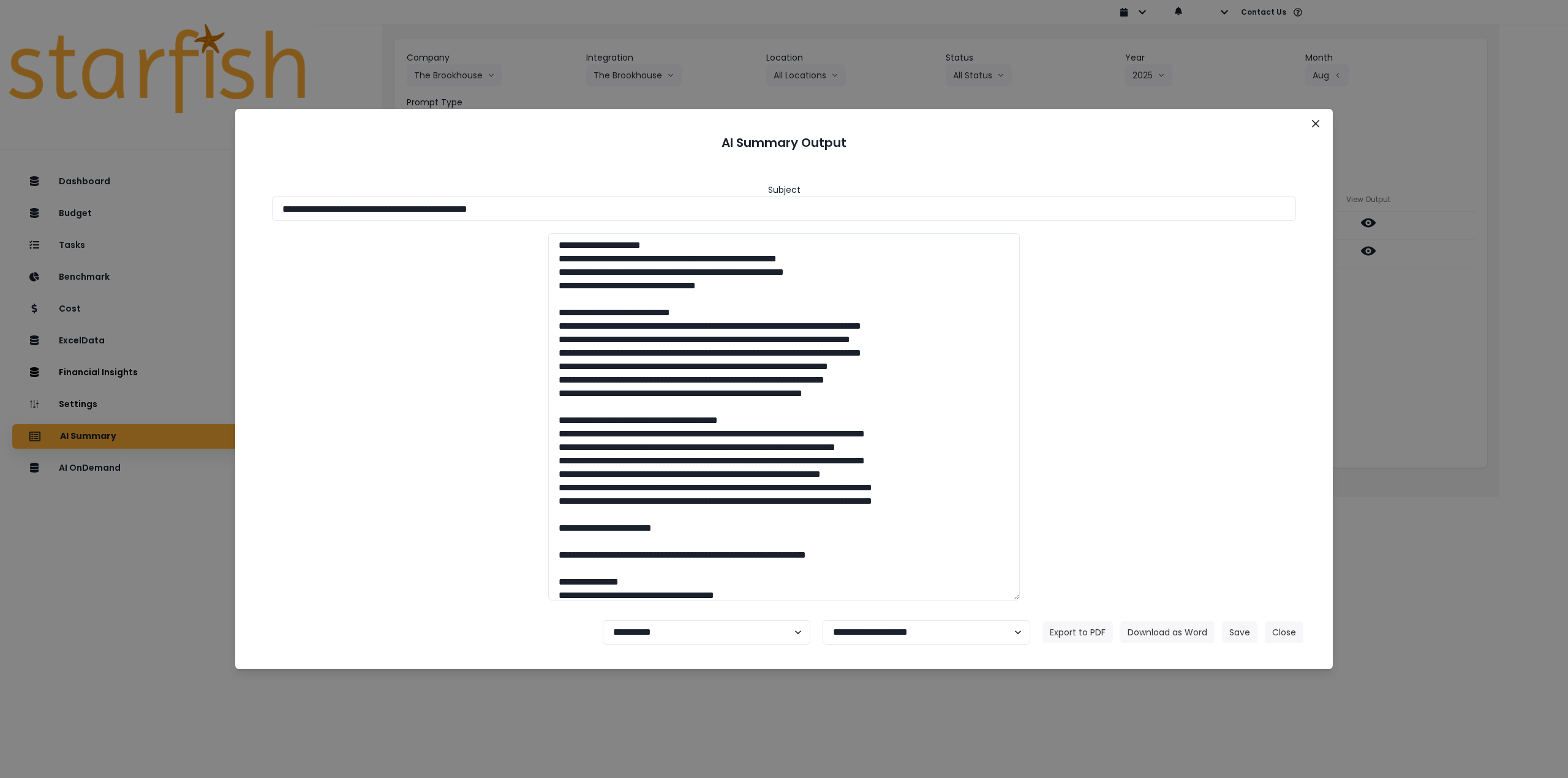
drag, startPoint x: 392, startPoint y: 212, endPoint x: 665, endPoint y: 227, distance: 273.4
click at [665, 227] on div "**********" at bounding box center [784, 386] width 1068 height 449
click at [1165, 629] on button "Download as Word" at bounding box center [1167, 632] width 95 height 22
click at [1449, 411] on div "**********" at bounding box center [784, 389] width 1568 height 778
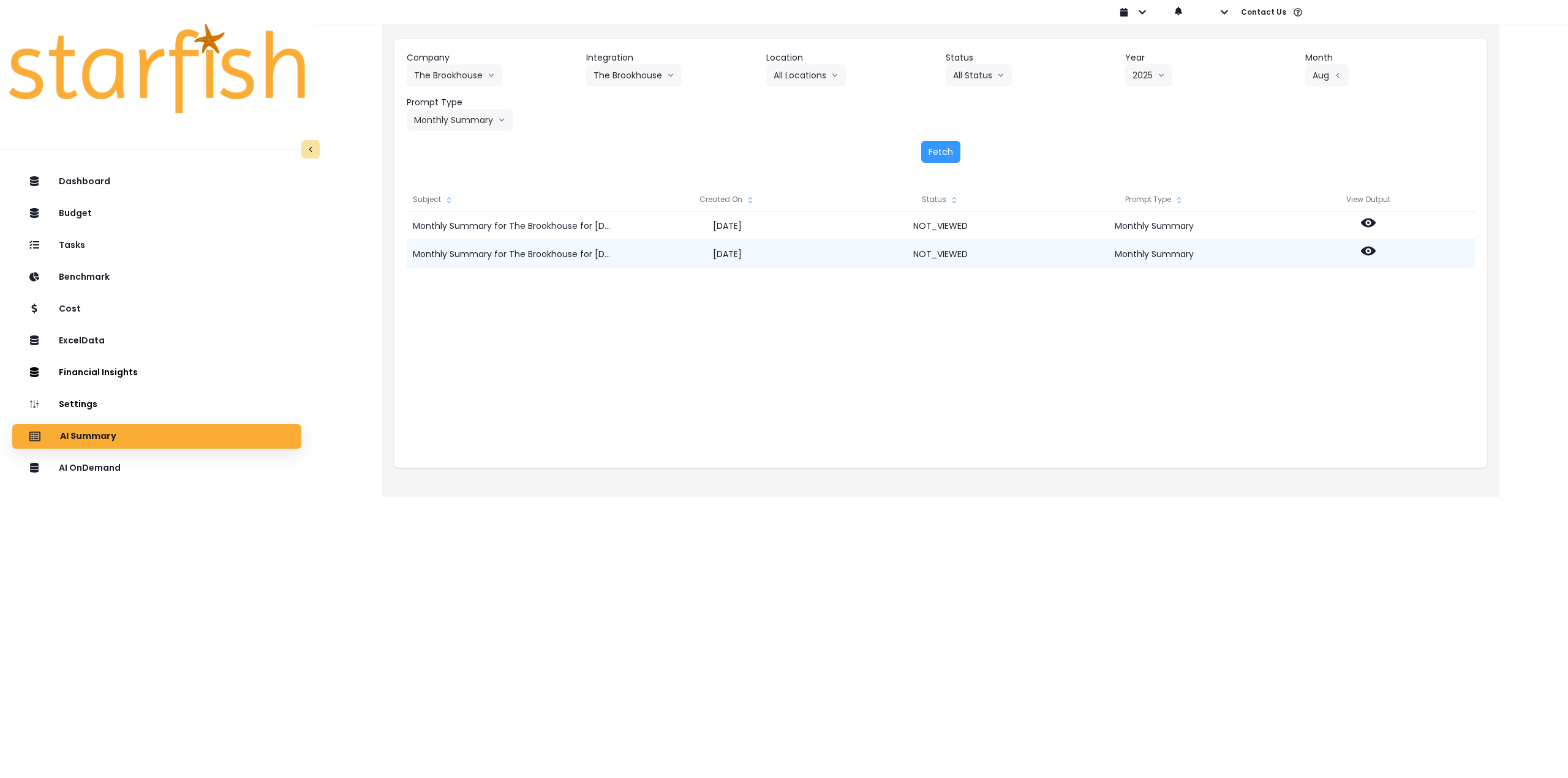
click at [1374, 252] on icon at bounding box center [1368, 251] width 14 height 14
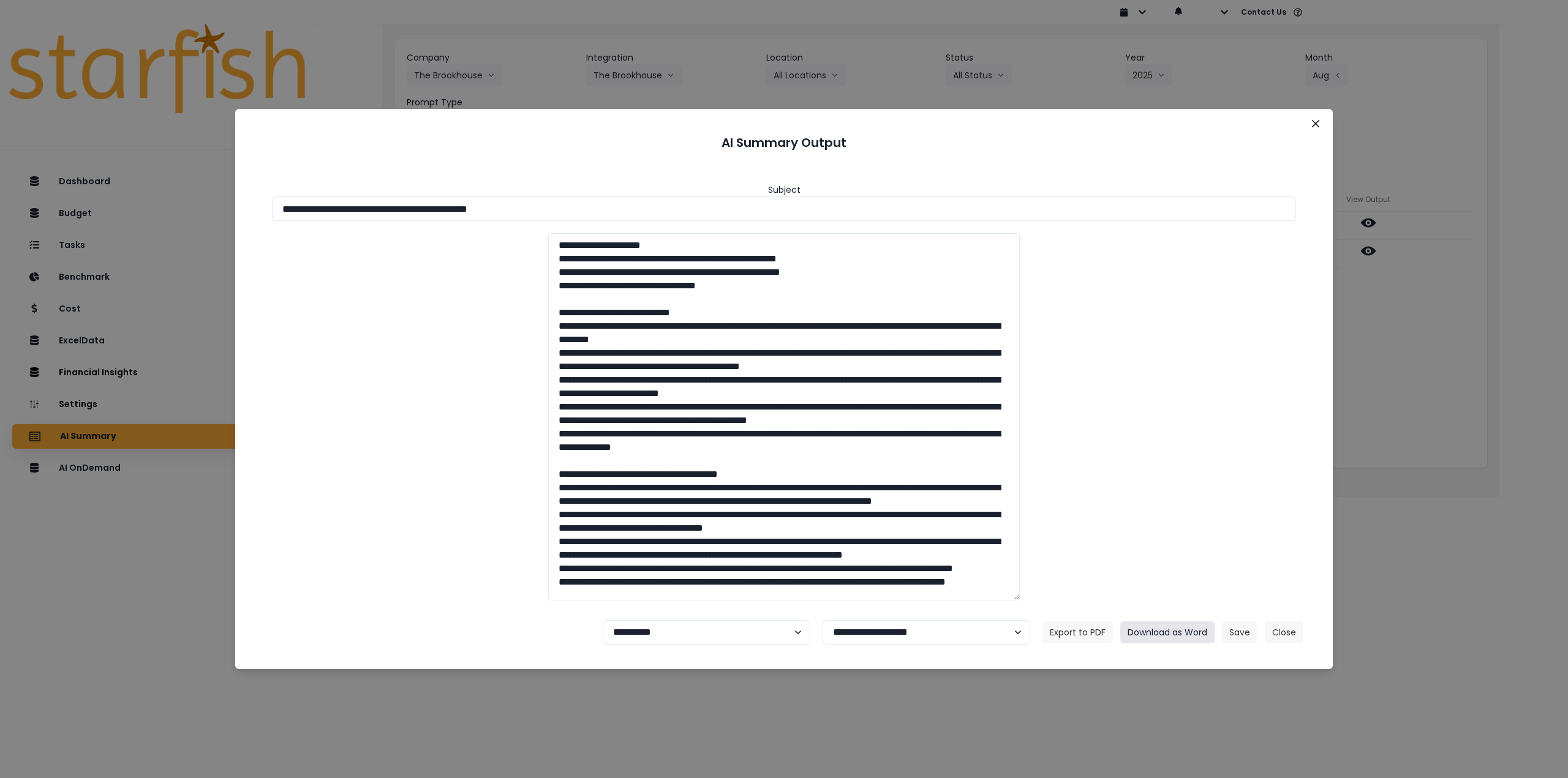
click at [1160, 631] on button "Download as Word" at bounding box center [1167, 632] width 95 height 22
click at [605, 158] on header "AI Summary Output" at bounding box center [784, 142] width 1068 height 38
click at [1319, 123] on button "Close" at bounding box center [1316, 124] width 20 height 20
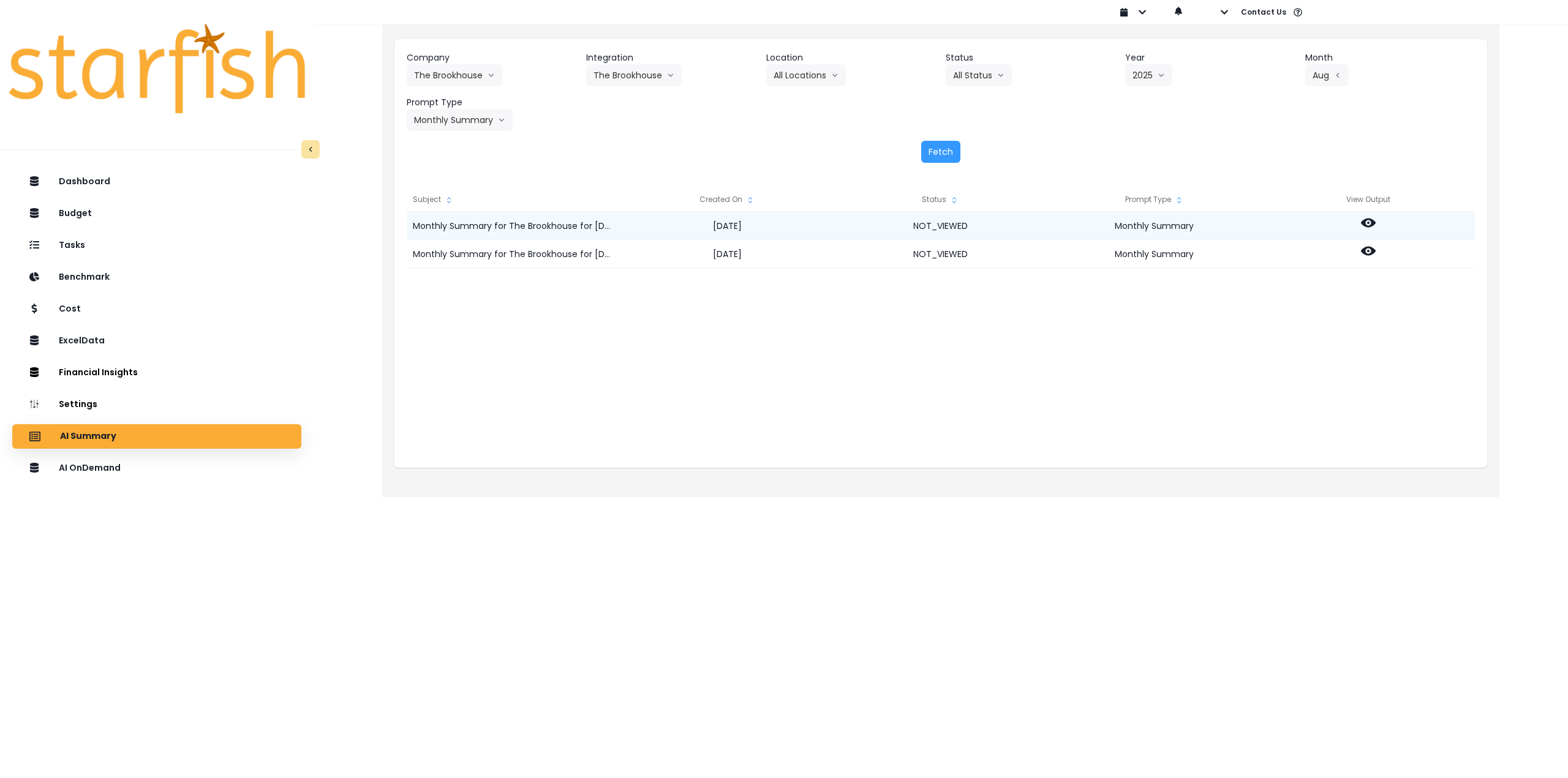
click at [1371, 225] on icon at bounding box center [1368, 223] width 14 height 9
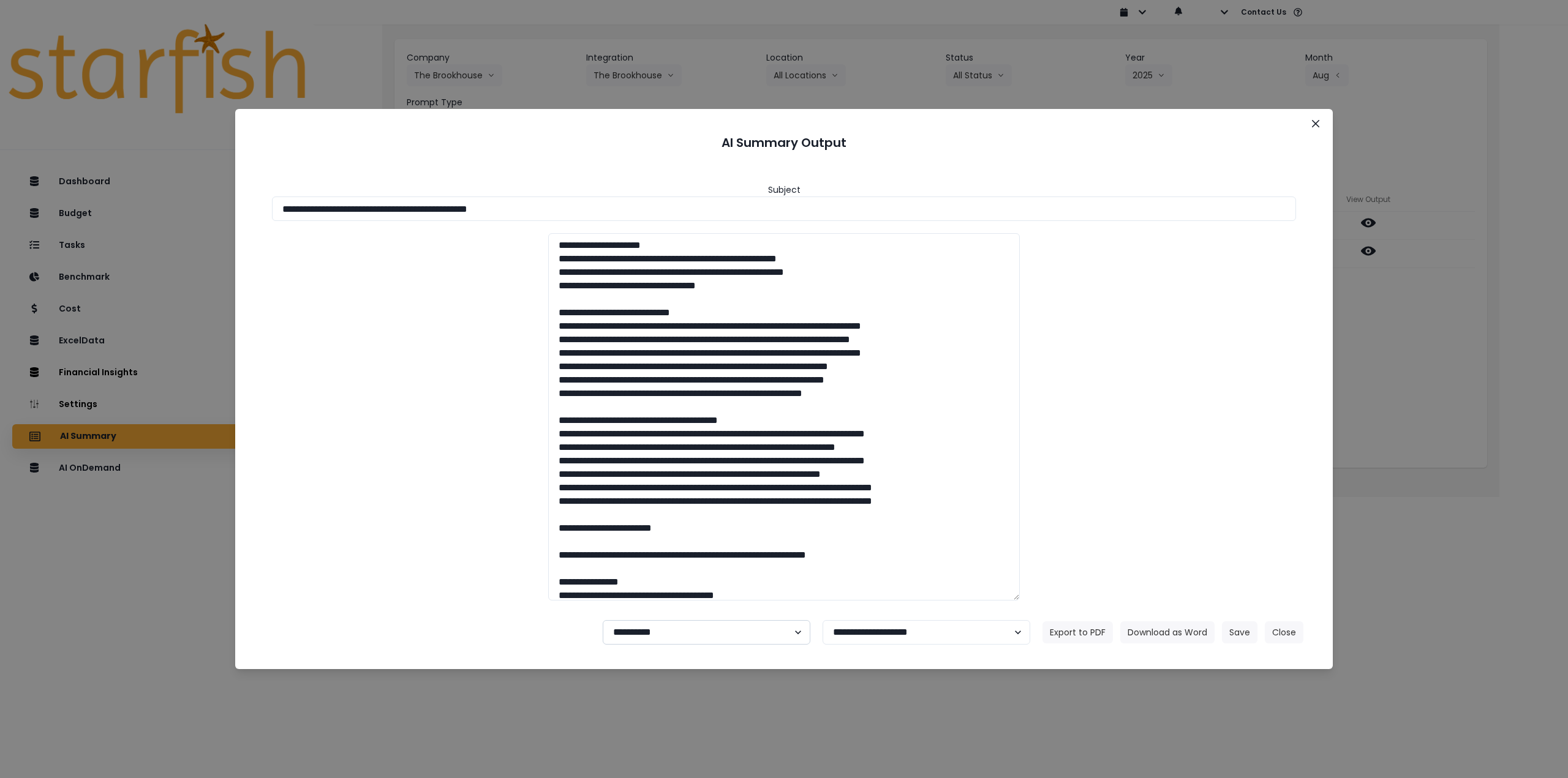
click at [669, 623] on select "**********" at bounding box center [706, 632] width 207 height 24
select select "********"
click at [602, 620] on select "**********" at bounding box center [706, 632] width 207 height 24
click at [1238, 634] on button "Save" at bounding box center [1239, 632] width 35 height 22
